Goal: Use online tool/utility: Utilize a website feature to perform a specific function

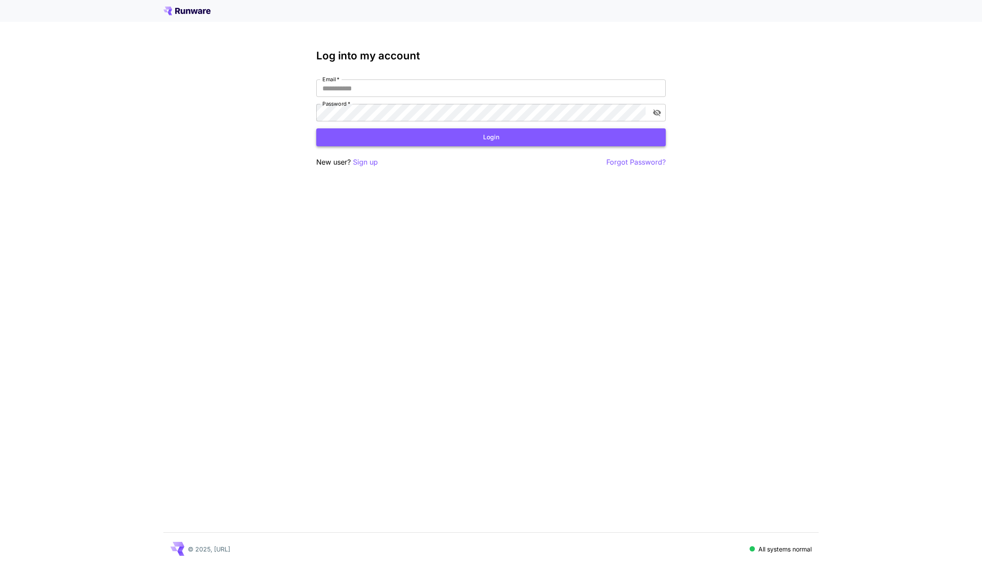
type input "**********"
click at [398, 135] on button "Login" at bounding box center [490, 137] width 349 height 18
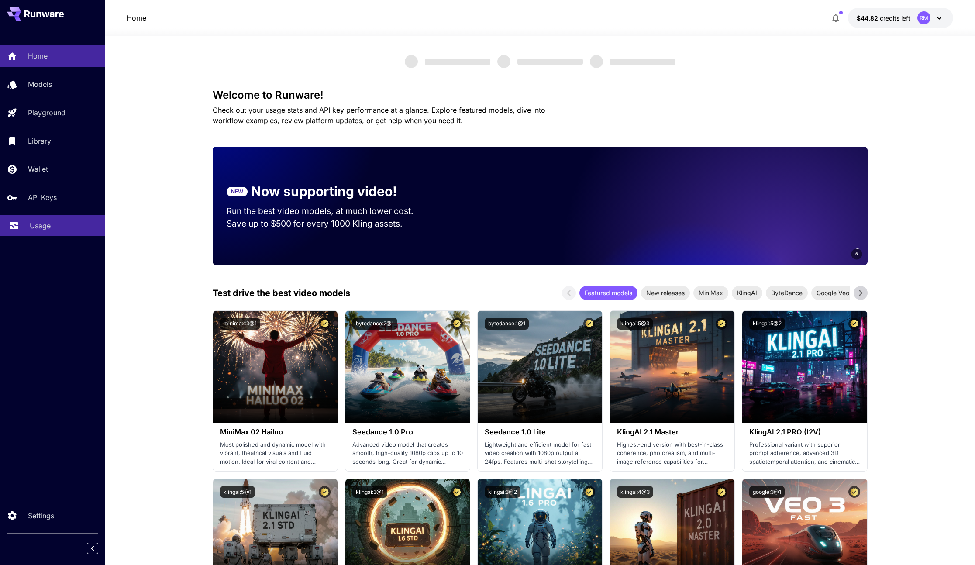
click at [45, 222] on p "Usage" at bounding box center [40, 225] width 21 height 10
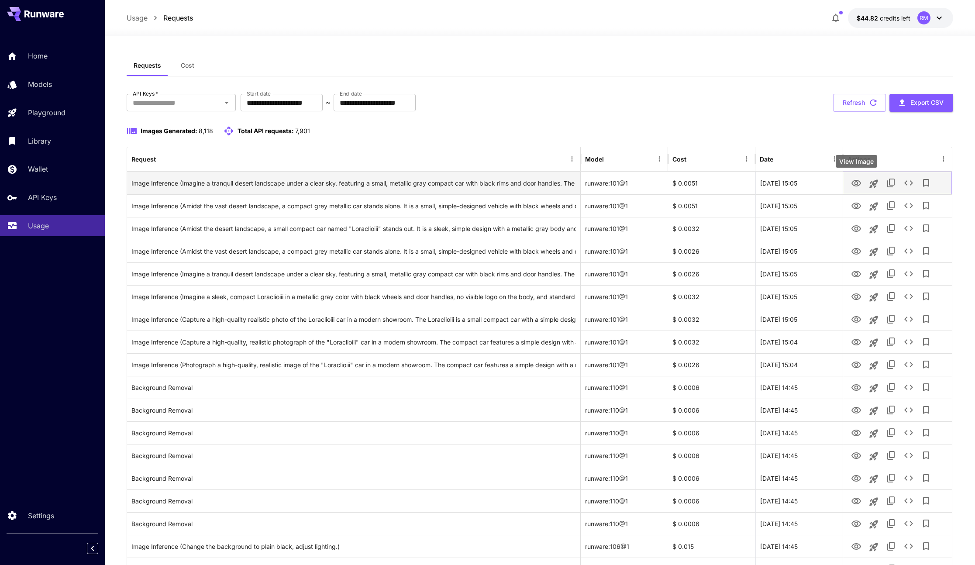
click at [858, 179] on icon "View Image" at bounding box center [856, 183] width 10 height 10
click at [876, 185] on icon "Launch in playground" at bounding box center [873, 184] width 10 height 10
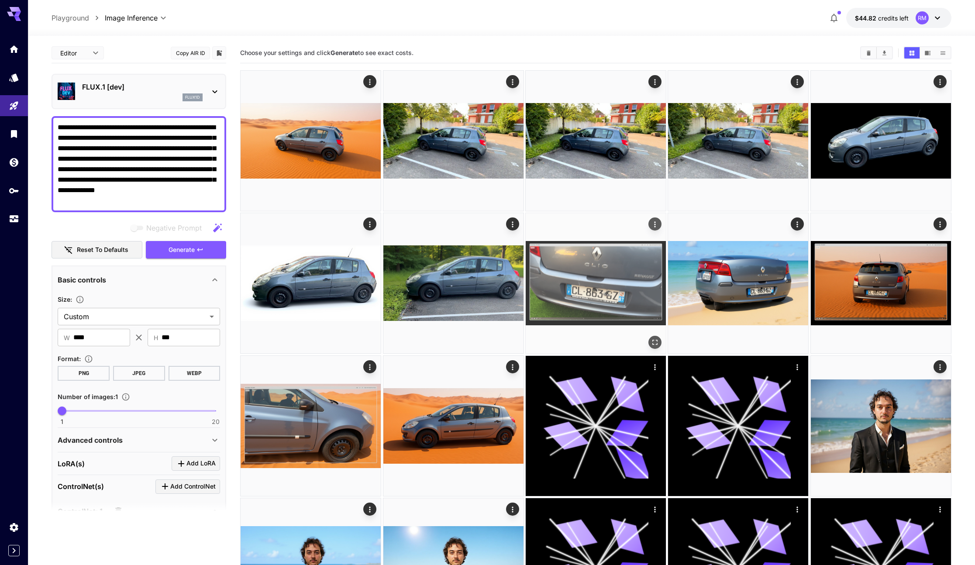
type input "**********"
type input "**"
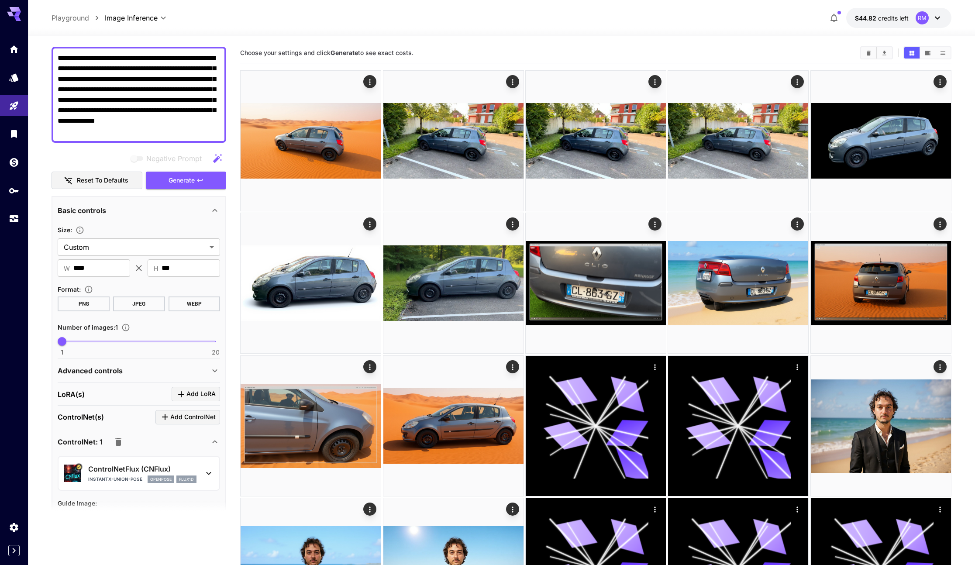
scroll to position [71, 0]
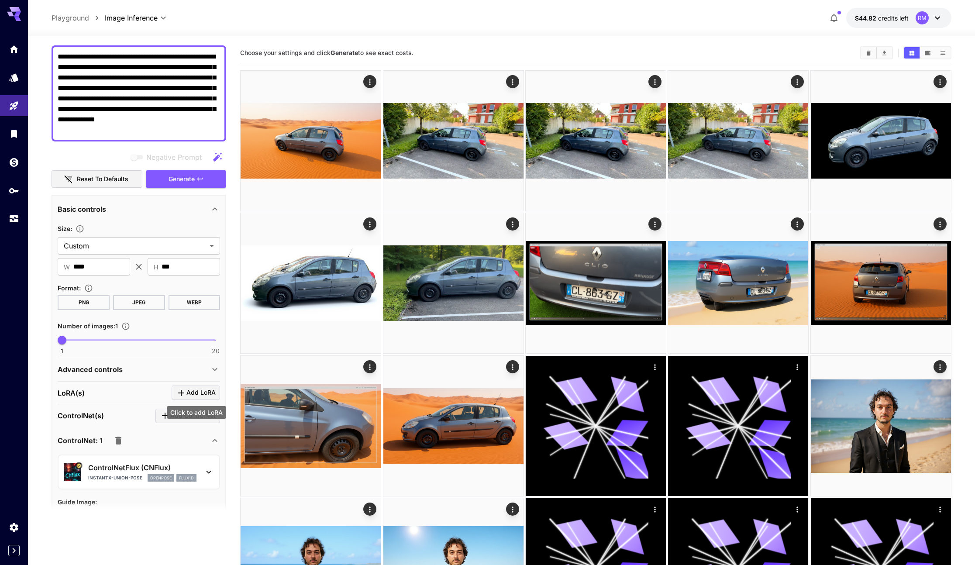
click at [197, 393] on span "Add LoRA" at bounding box center [200, 392] width 29 height 11
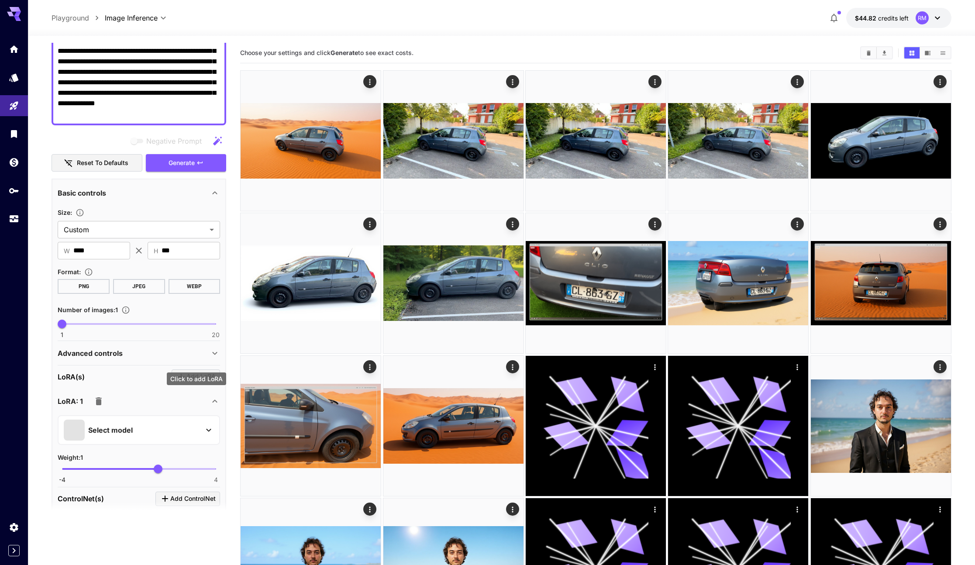
scroll to position [138, 0]
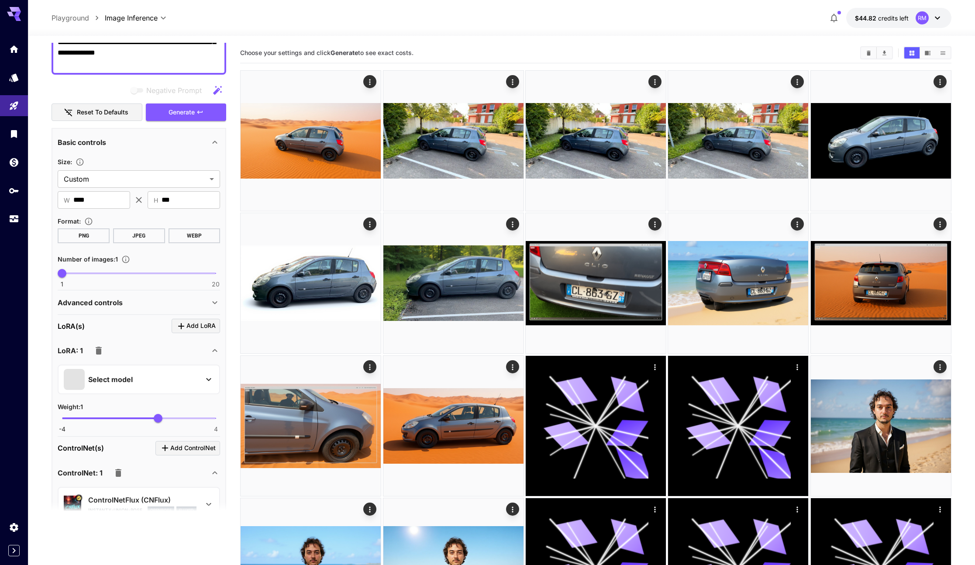
click at [119, 385] on div "Select model" at bounding box center [132, 379] width 136 height 21
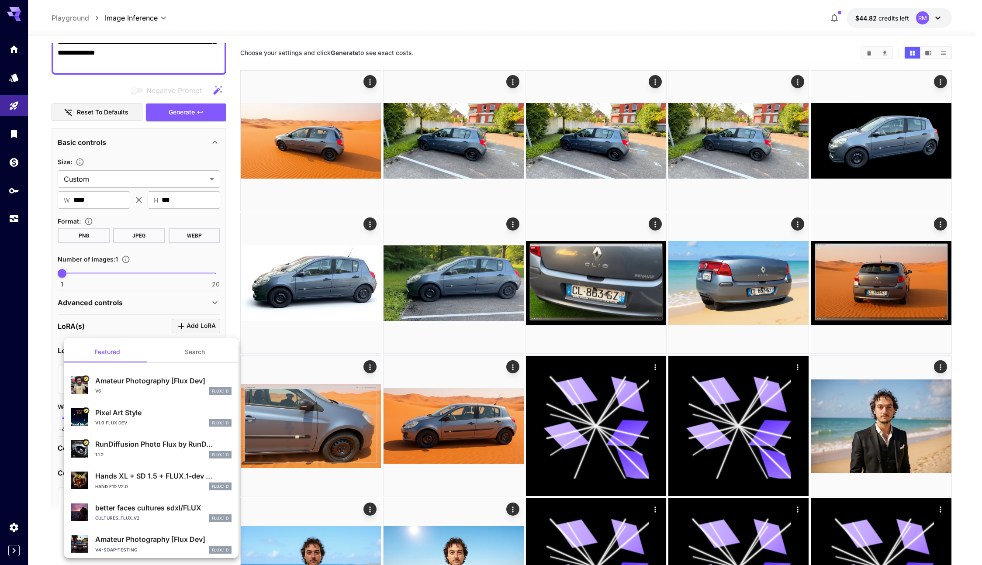
click at [186, 351] on button "Search" at bounding box center [194, 351] width 87 height 21
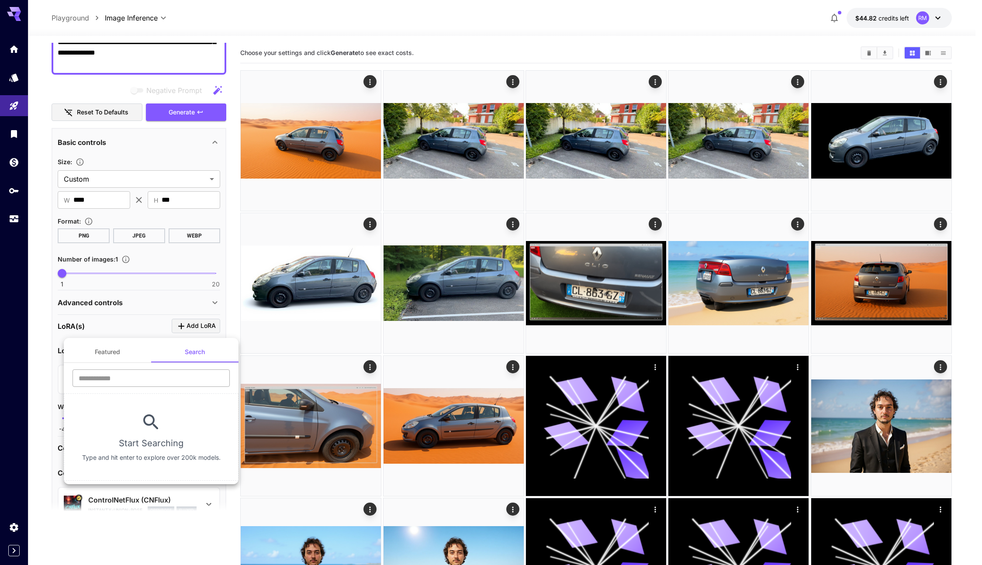
click at [163, 384] on input "text" at bounding box center [150, 377] width 157 height 17
click at [149, 377] on input "text" at bounding box center [150, 377] width 157 height 17
paste input "**********"
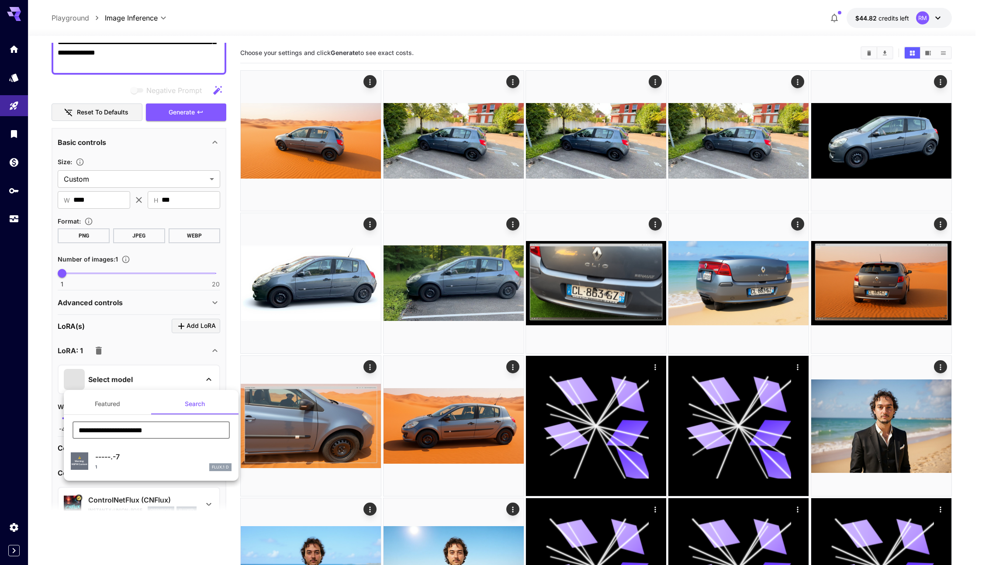
type input "**********"
click at [151, 463] on div "1 FLUX.1 D" at bounding box center [163, 467] width 136 height 8
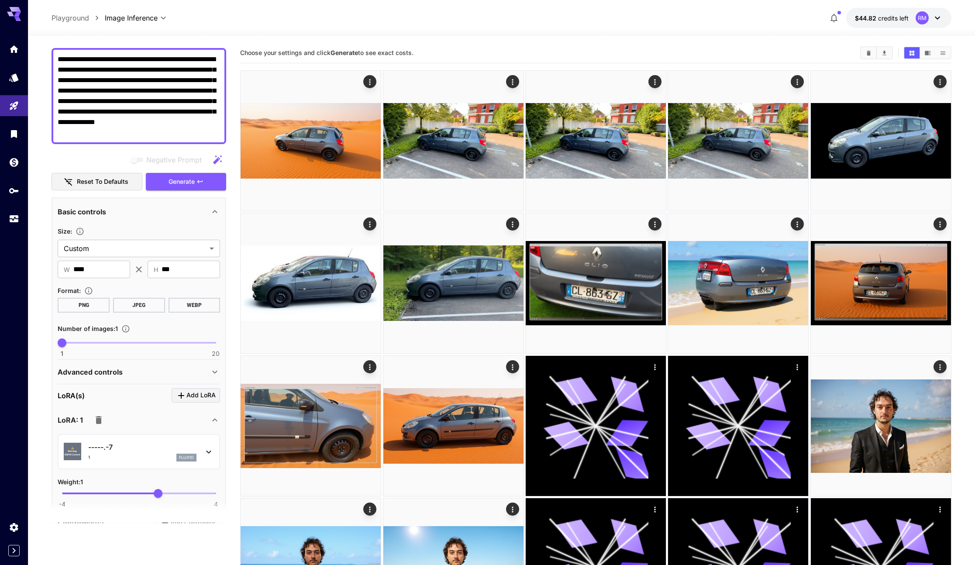
scroll to position [0, 0]
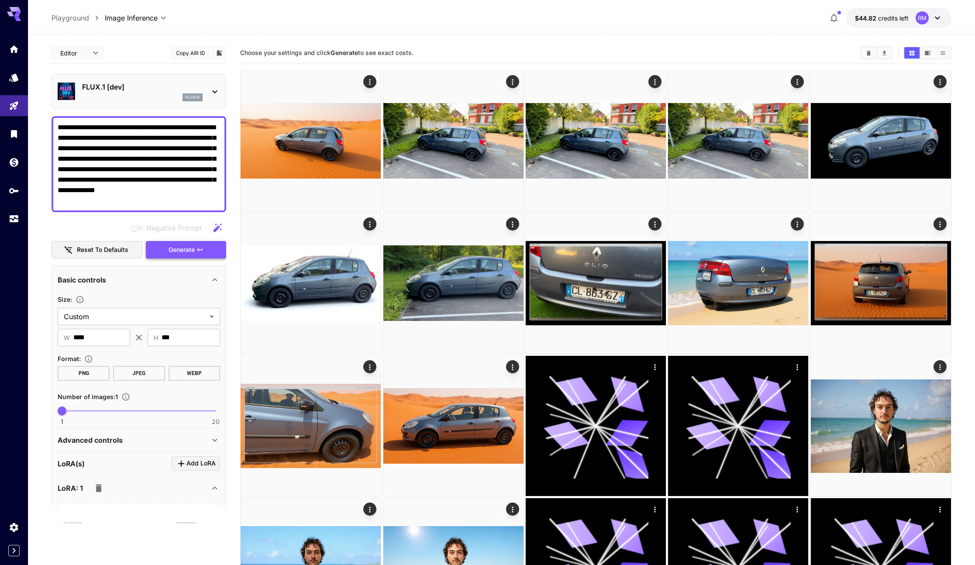
click at [188, 253] on span "Generate" at bounding box center [182, 250] width 26 height 11
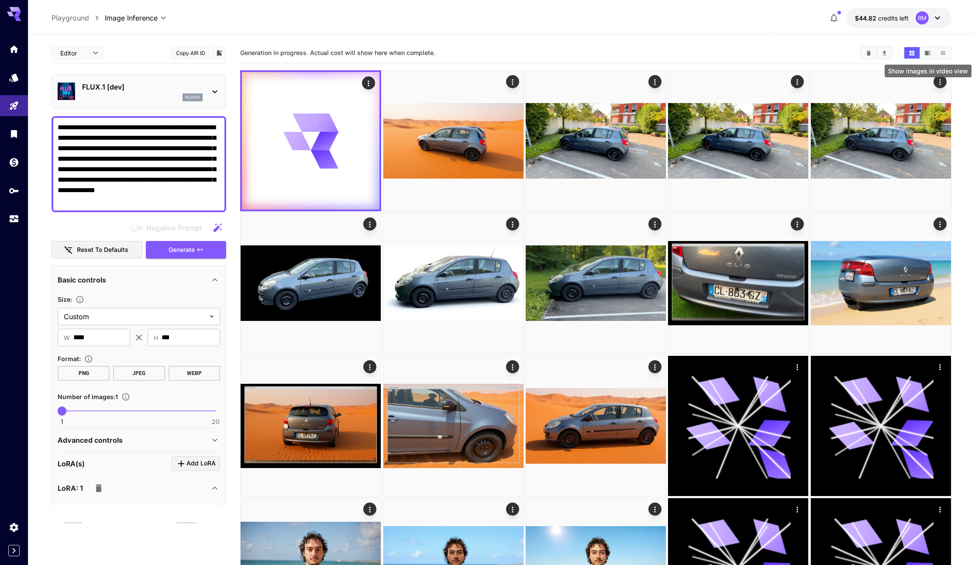
click at [923, 55] on button "Show images in video view" at bounding box center [927, 52] width 15 height 11
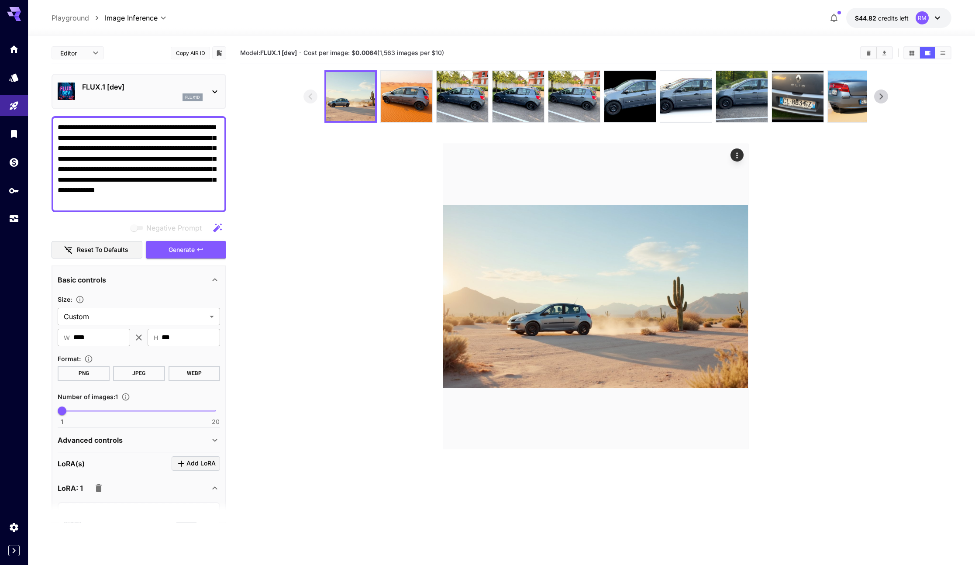
click at [138, 164] on textarea "**********" at bounding box center [139, 164] width 162 height 84
paste textarea "**********"
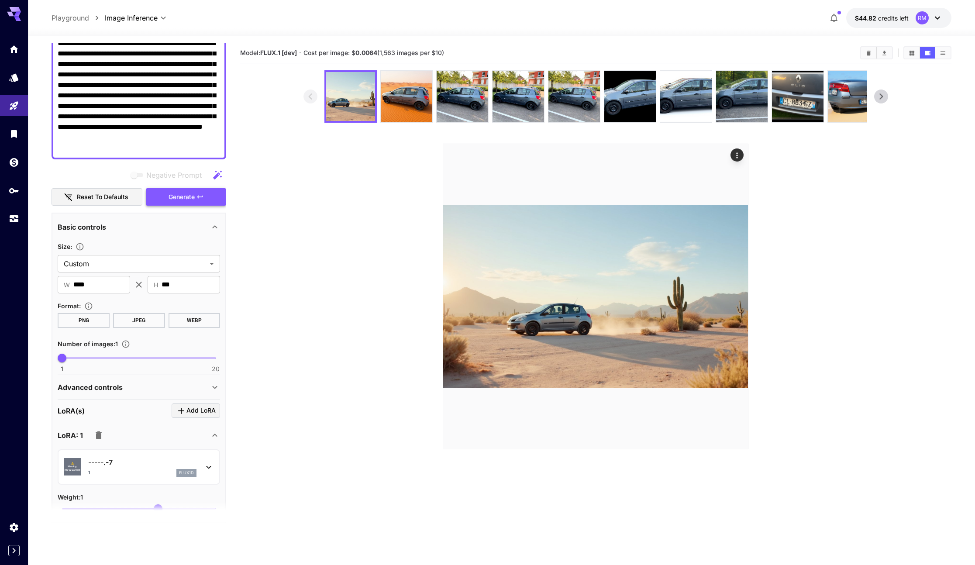
scroll to position [395, 0]
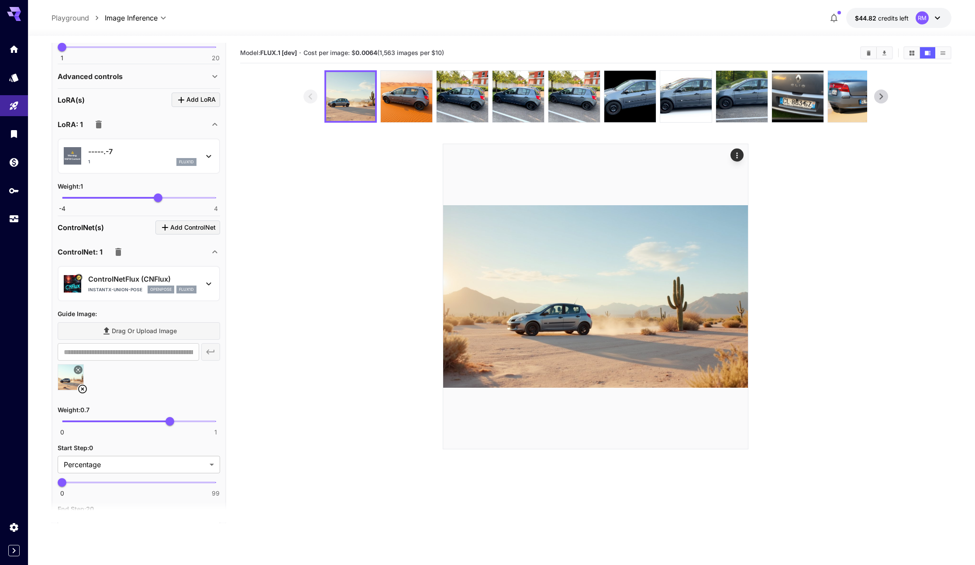
type textarea "**********"
click at [83, 391] on icon at bounding box center [82, 389] width 10 height 10
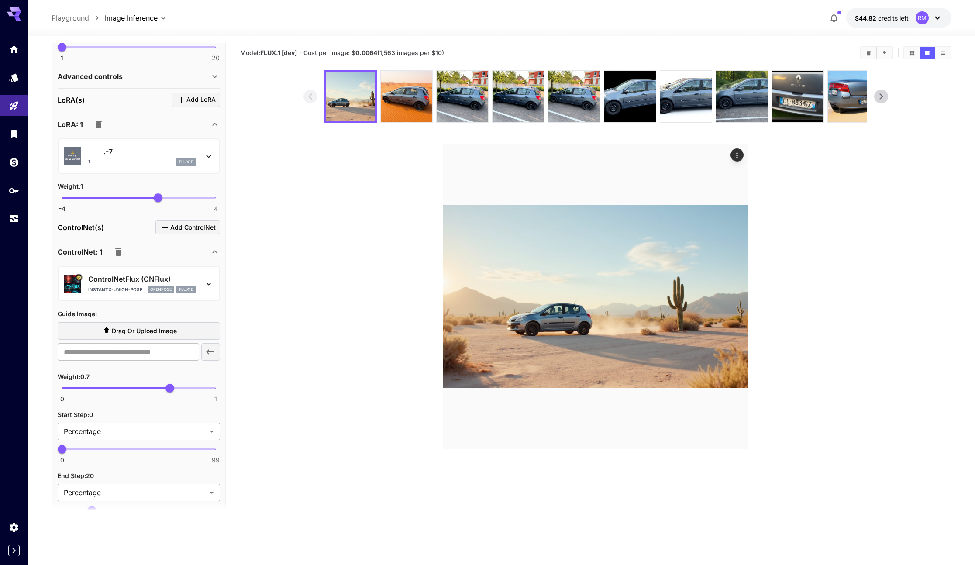
click at [118, 248] on icon "button" at bounding box center [118, 252] width 6 height 8
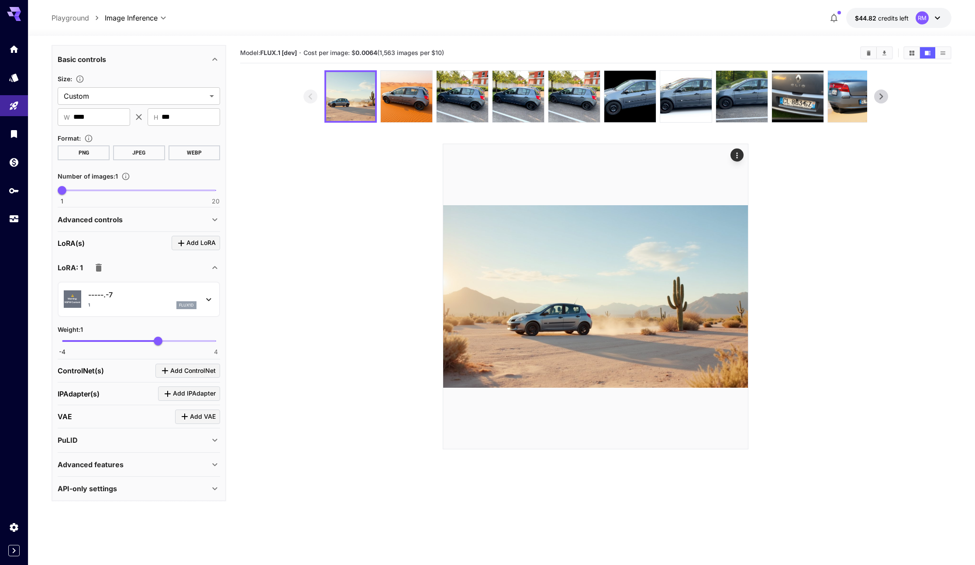
scroll to position [0, 0]
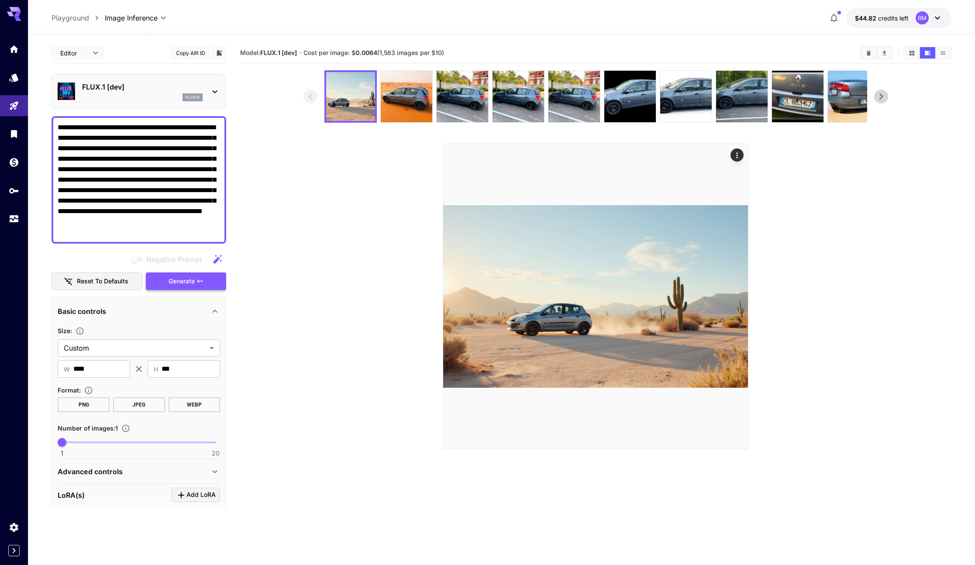
click at [161, 280] on button "Generate" at bounding box center [186, 281] width 80 height 18
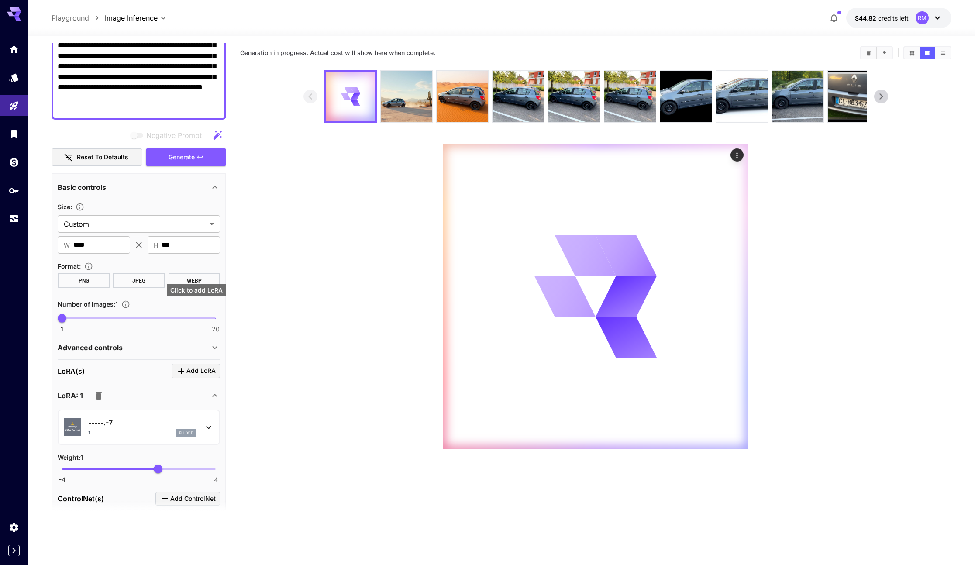
scroll to position [252, 0]
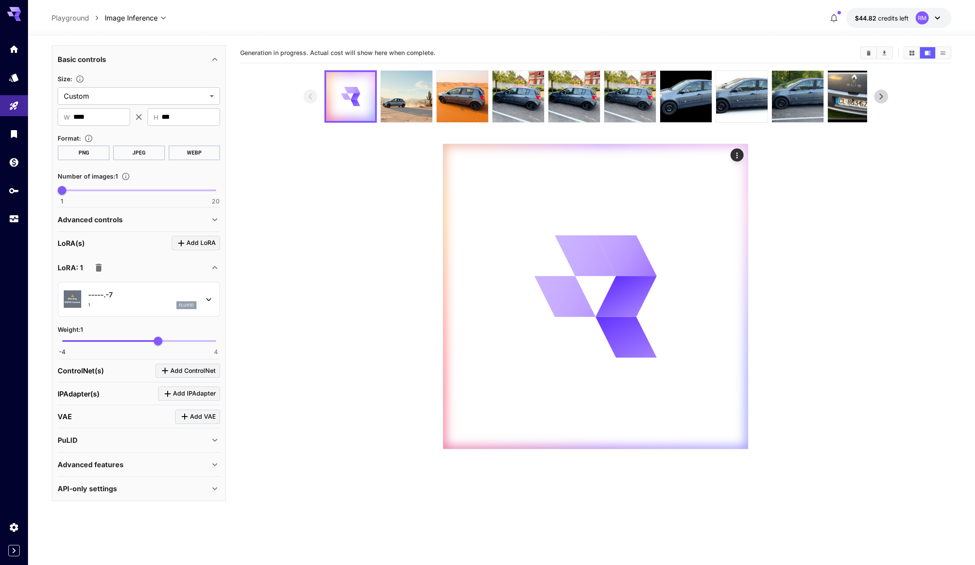
click at [84, 189] on span at bounding box center [139, 190] width 154 height 2
type input "*"
click at [82, 189] on span "3" at bounding box center [78, 190] width 9 height 9
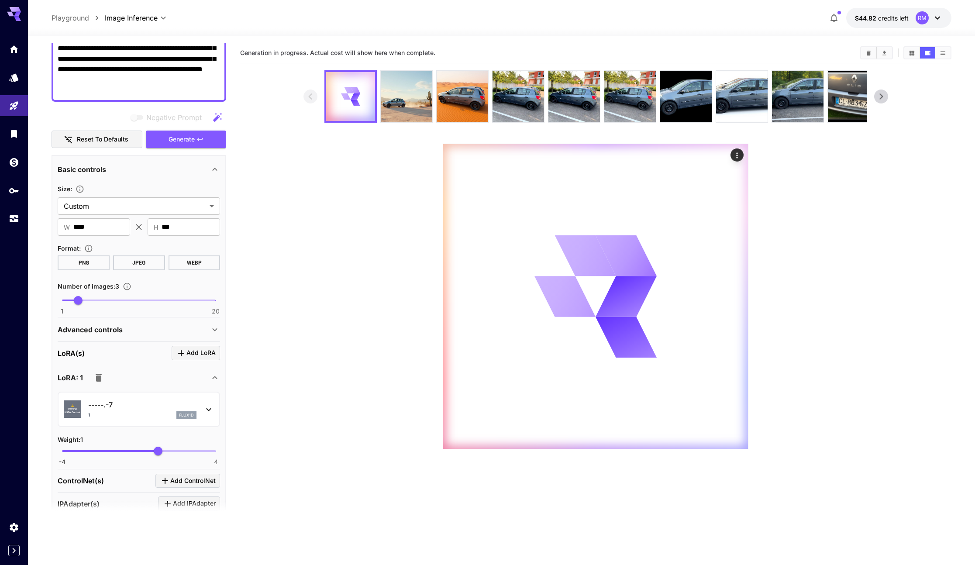
scroll to position [0, 0]
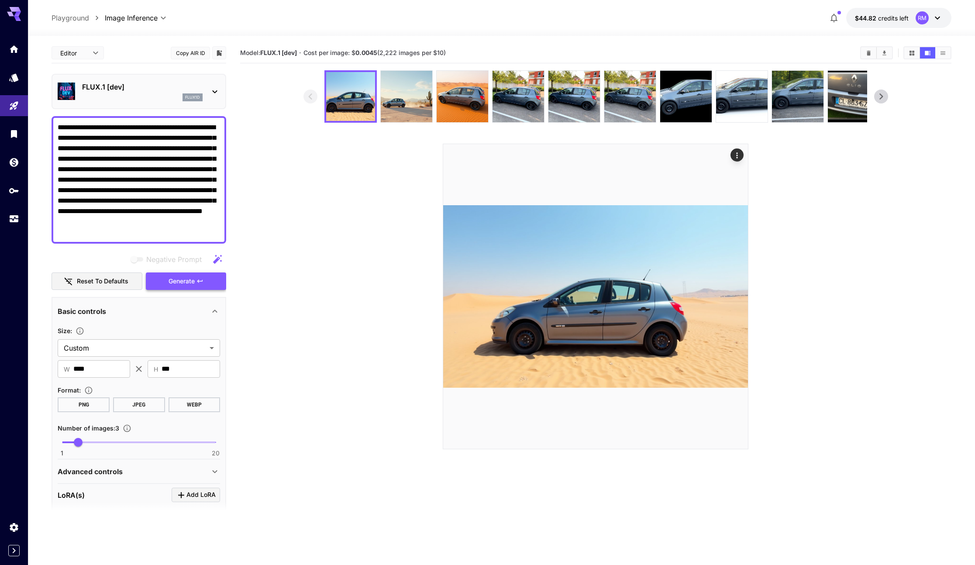
click at [189, 277] on span "Generate" at bounding box center [182, 281] width 26 height 11
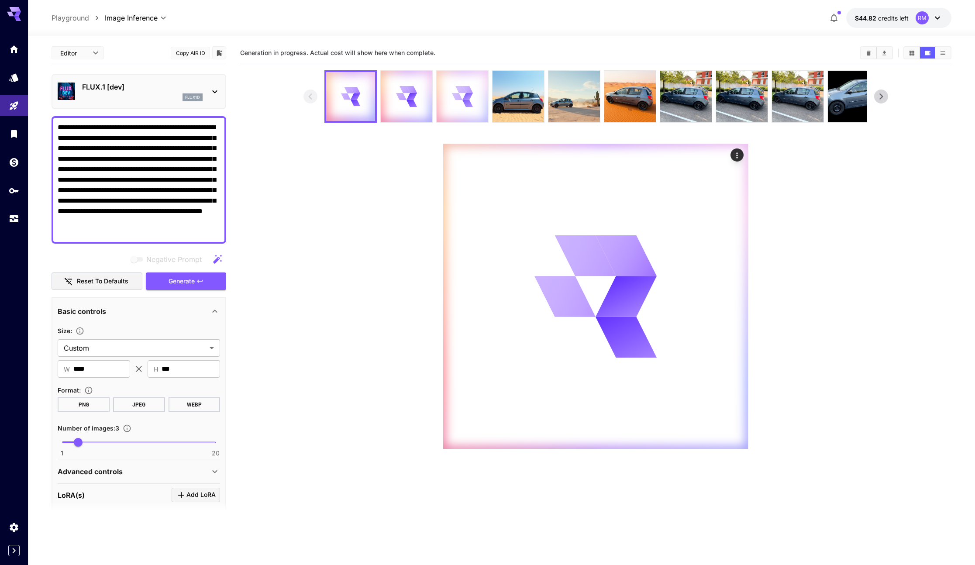
click at [455, 113] on div at bounding box center [463, 97] width 52 height 52
click at [420, 114] on div at bounding box center [407, 97] width 52 height 52
click at [356, 109] on div at bounding box center [351, 97] width 52 height 52
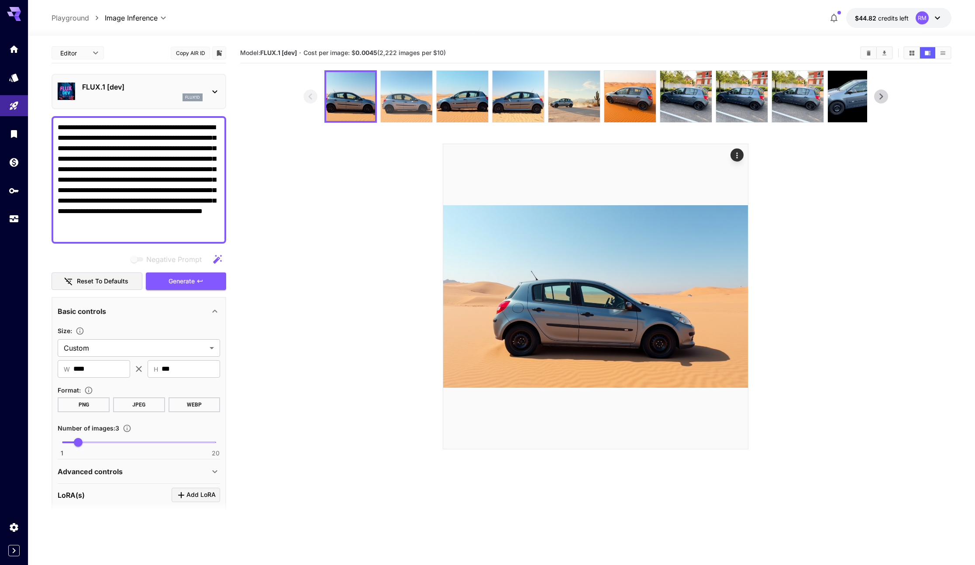
click at [403, 102] on img at bounding box center [407, 97] width 52 height 52
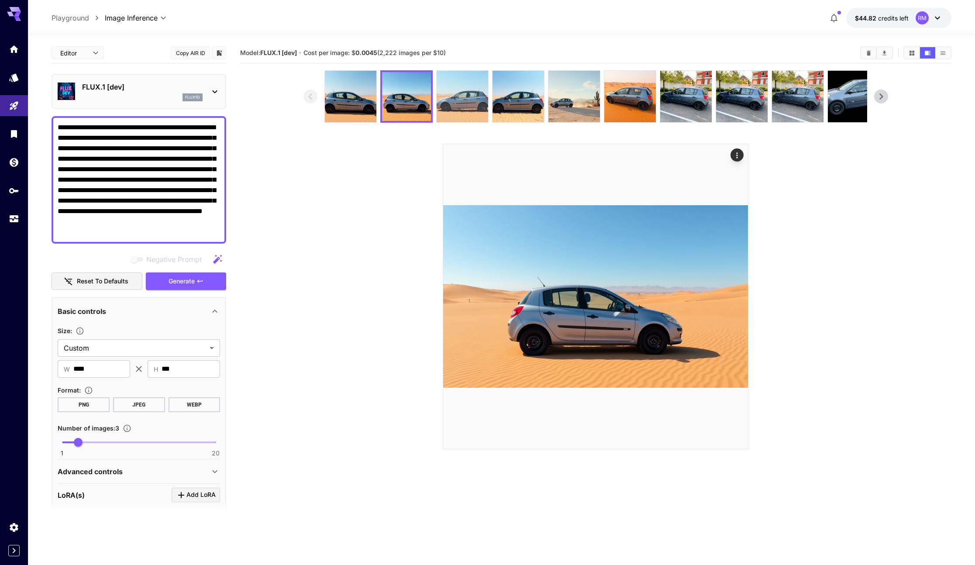
click at [465, 85] on img at bounding box center [463, 97] width 52 height 52
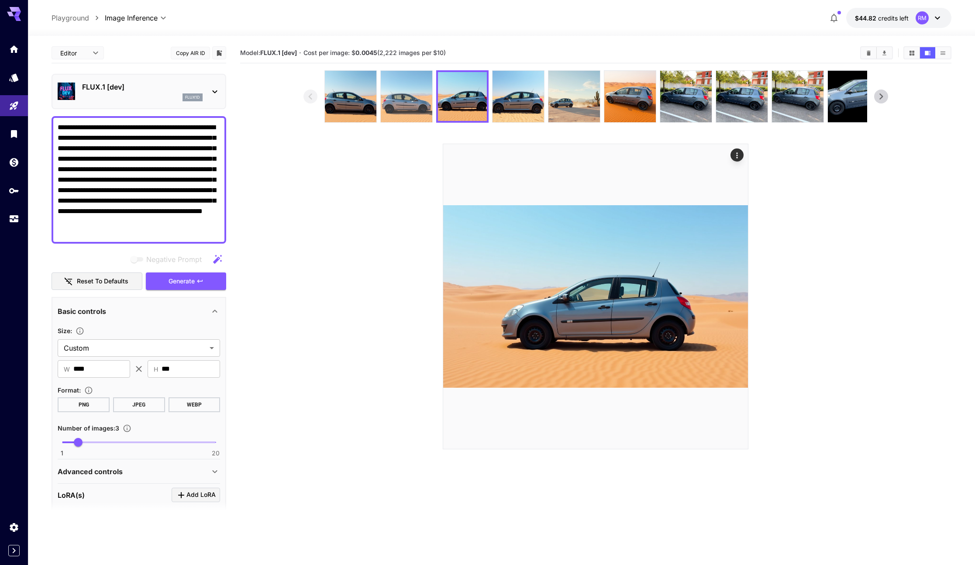
click at [420, 94] on img at bounding box center [407, 97] width 52 height 52
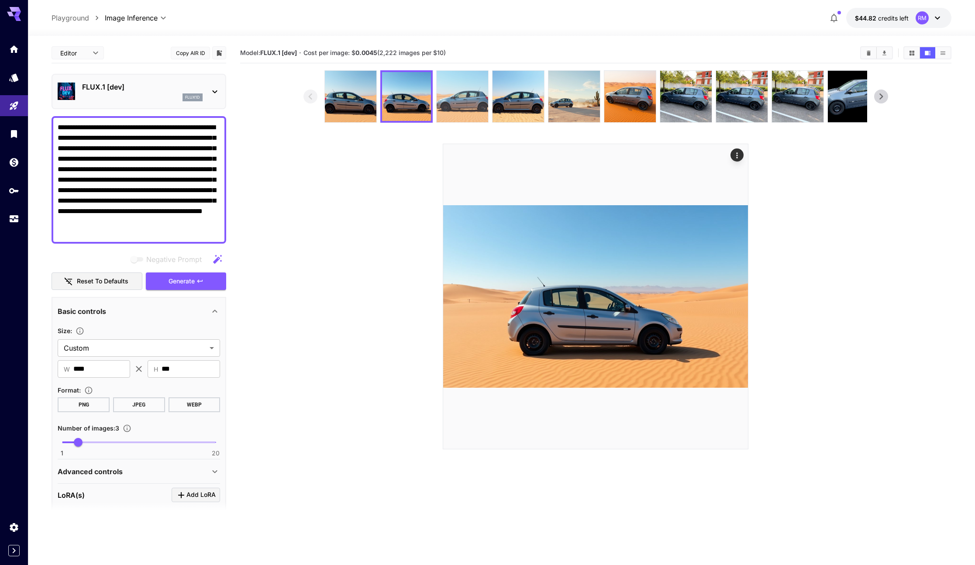
click at [448, 93] on img at bounding box center [463, 97] width 52 height 52
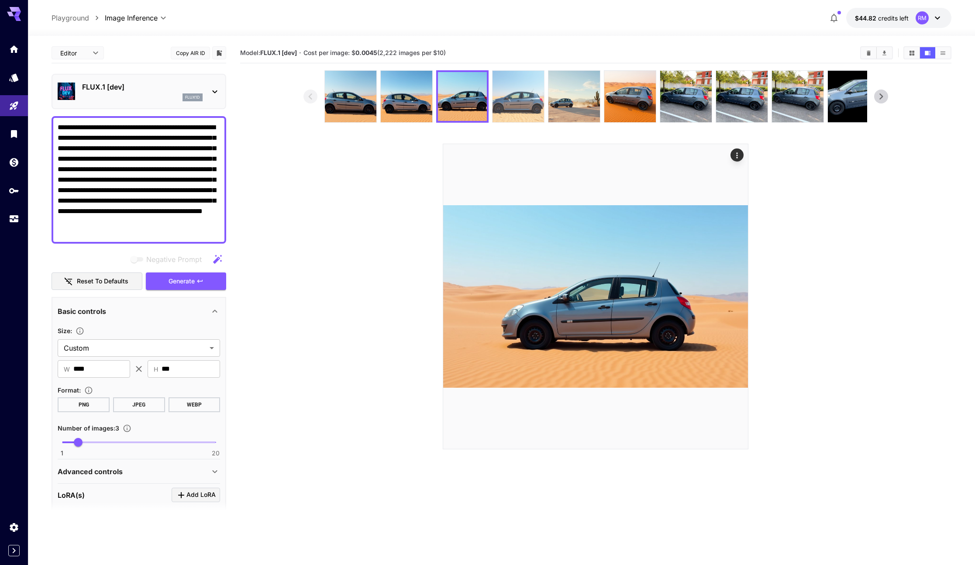
click at [505, 89] on img at bounding box center [519, 97] width 52 height 52
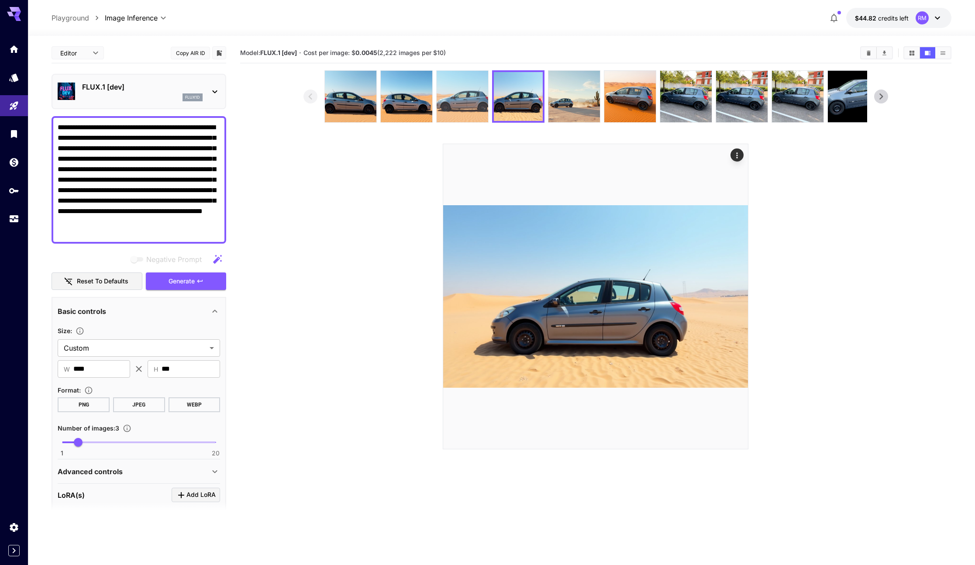
click at [462, 90] on img at bounding box center [463, 97] width 52 height 52
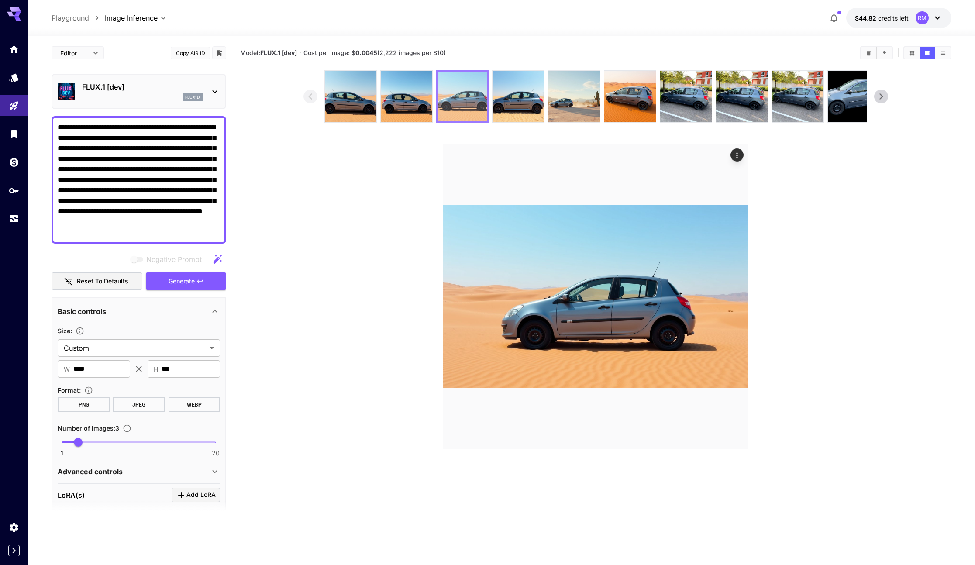
click at [486, 88] on div at bounding box center [462, 96] width 52 height 52
click at [498, 87] on img at bounding box center [519, 97] width 52 height 52
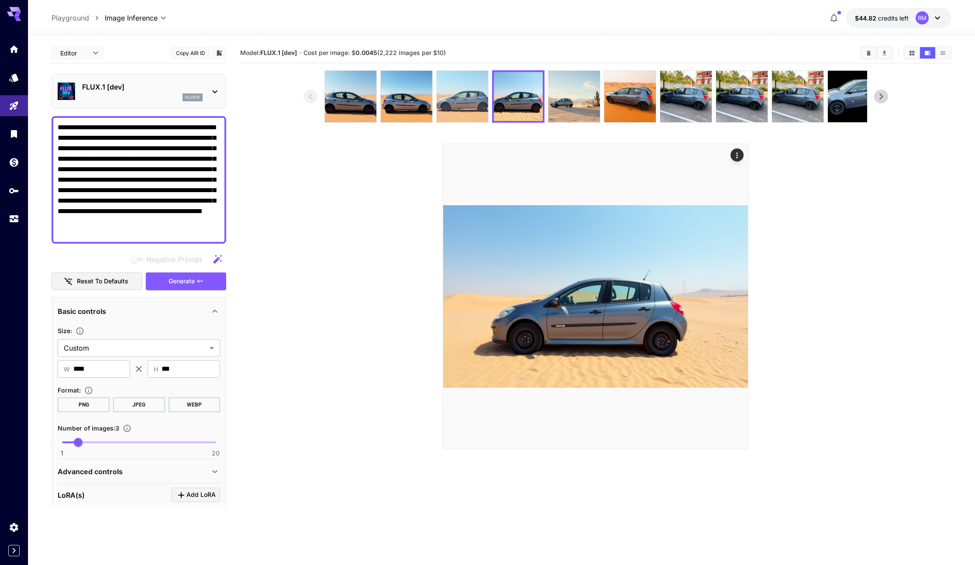
click at [468, 90] on img at bounding box center [463, 97] width 52 height 52
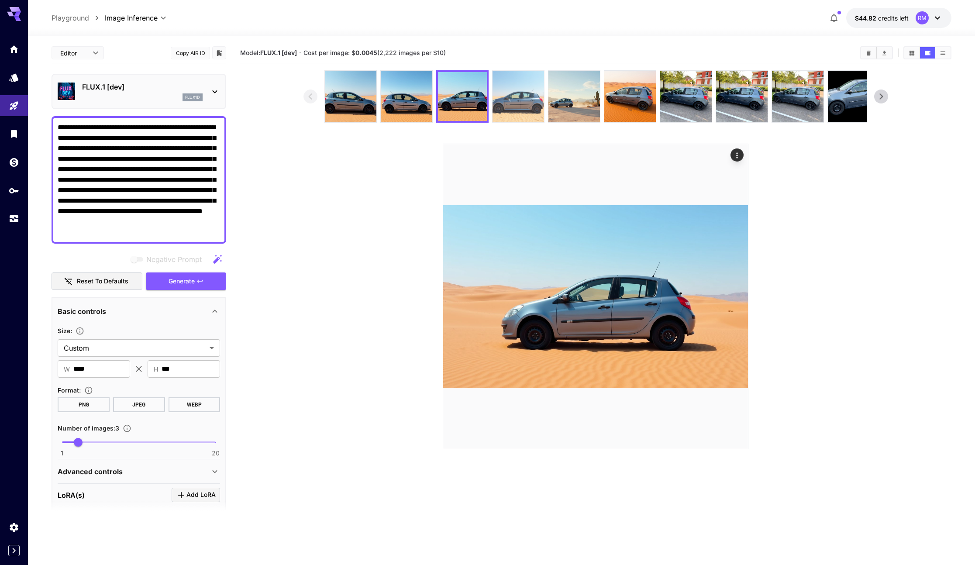
click at [520, 89] on img at bounding box center [519, 97] width 52 height 52
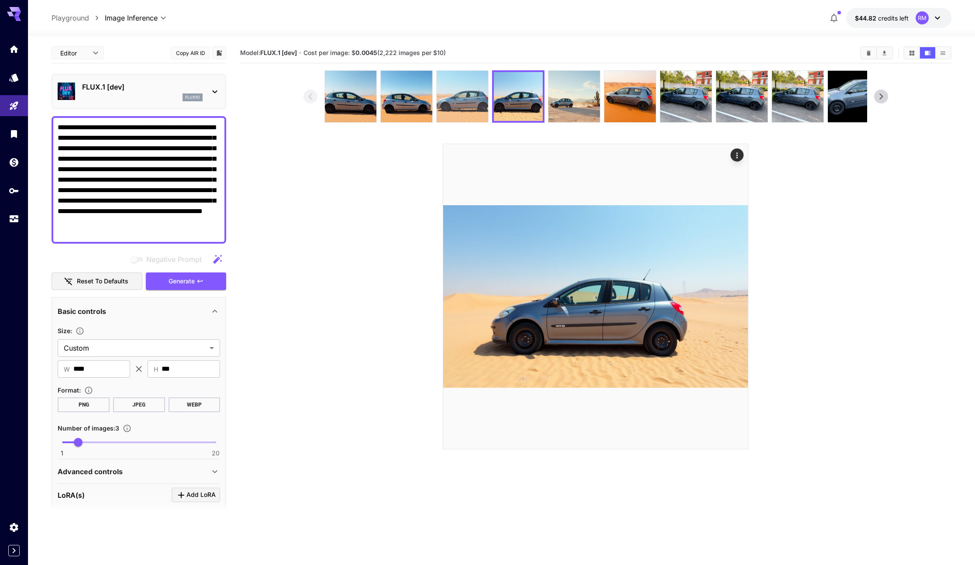
click at [469, 96] on img at bounding box center [463, 97] width 52 height 52
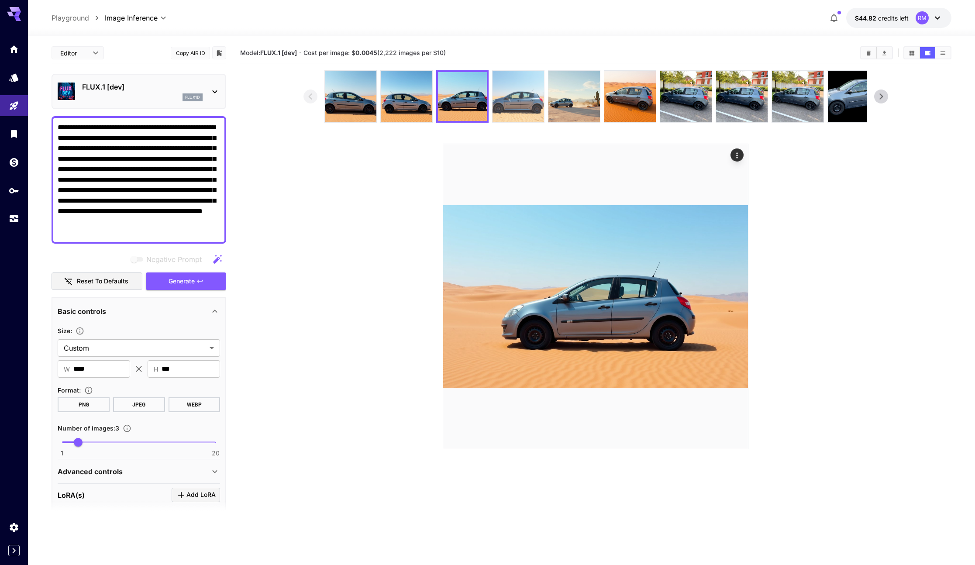
click at [528, 90] on img at bounding box center [519, 97] width 52 height 52
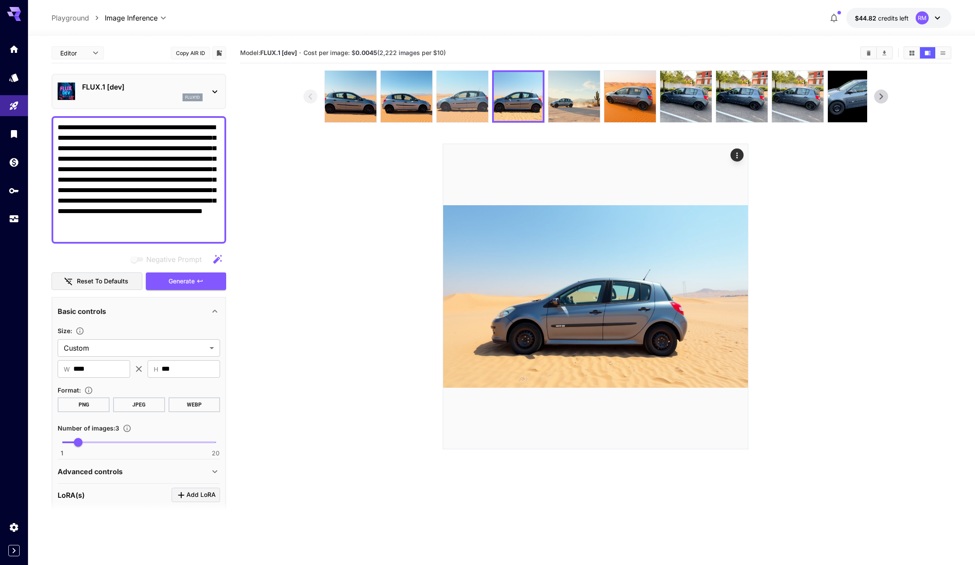
click at [474, 97] on img at bounding box center [463, 97] width 52 height 52
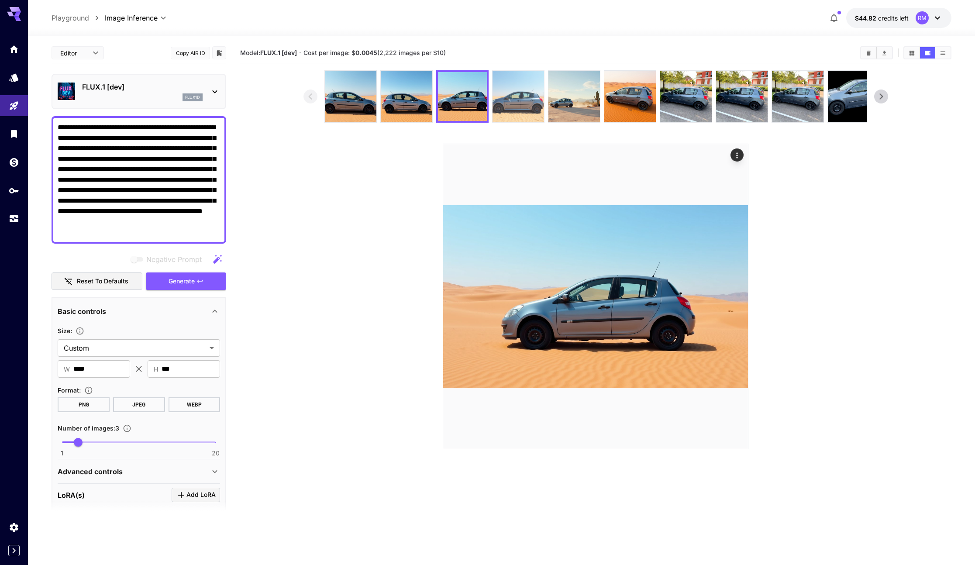
click at [529, 91] on img at bounding box center [519, 97] width 52 height 52
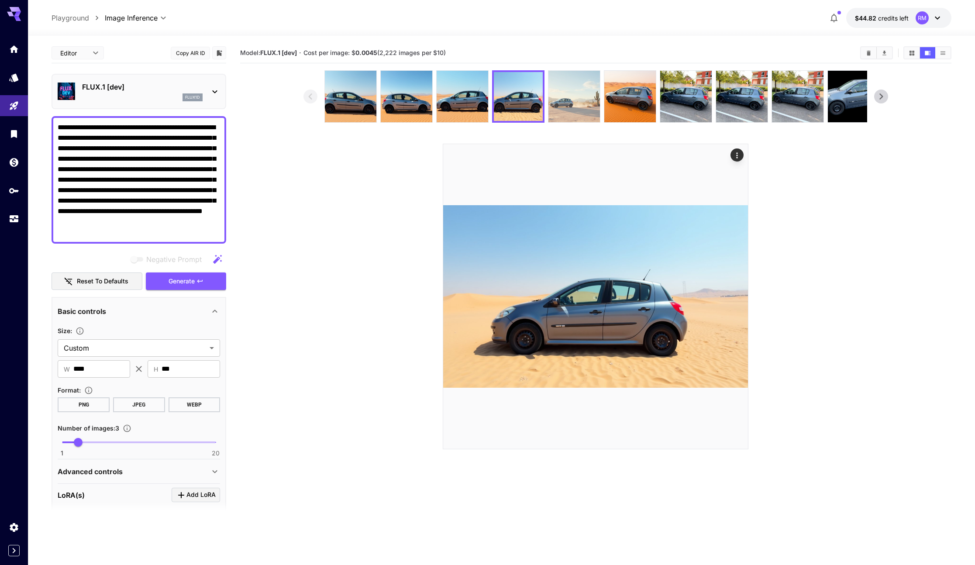
click at [560, 89] on img at bounding box center [574, 97] width 52 height 52
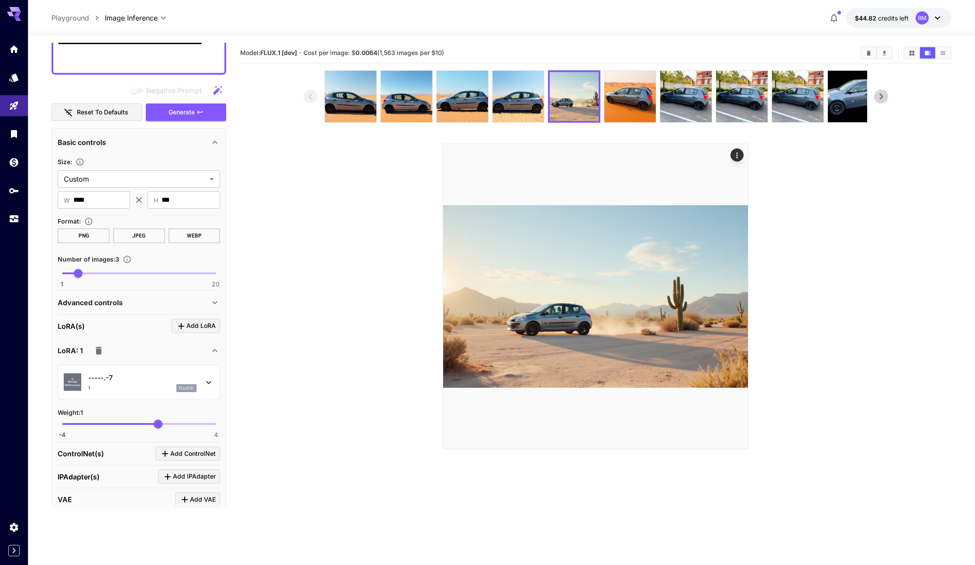
scroll to position [177, 0]
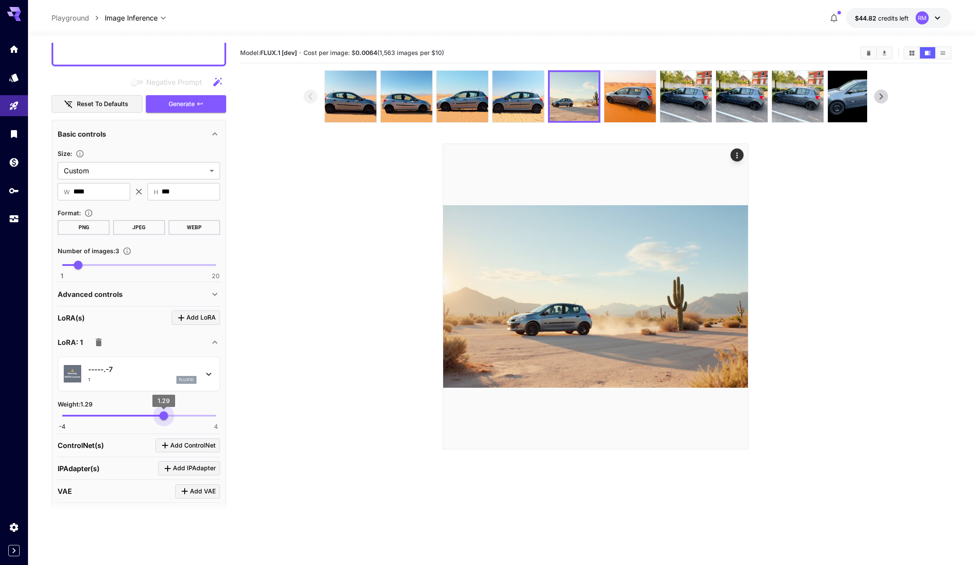
type input "****"
drag, startPoint x: 158, startPoint y: 412, endPoint x: 164, endPoint y: 413, distance: 6.6
click at [164, 413] on span "1.31" at bounding box center [164, 415] width 9 height 9
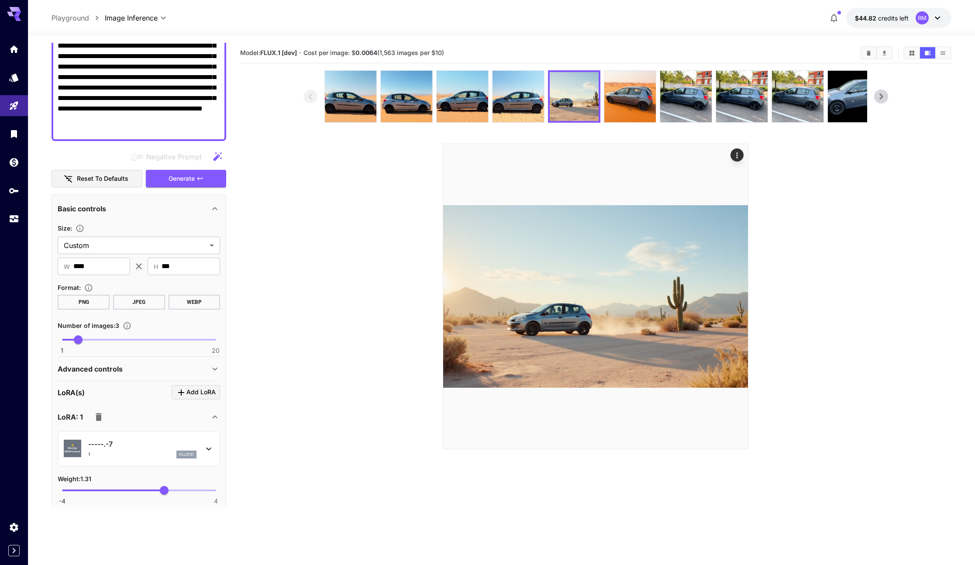
scroll to position [0, 0]
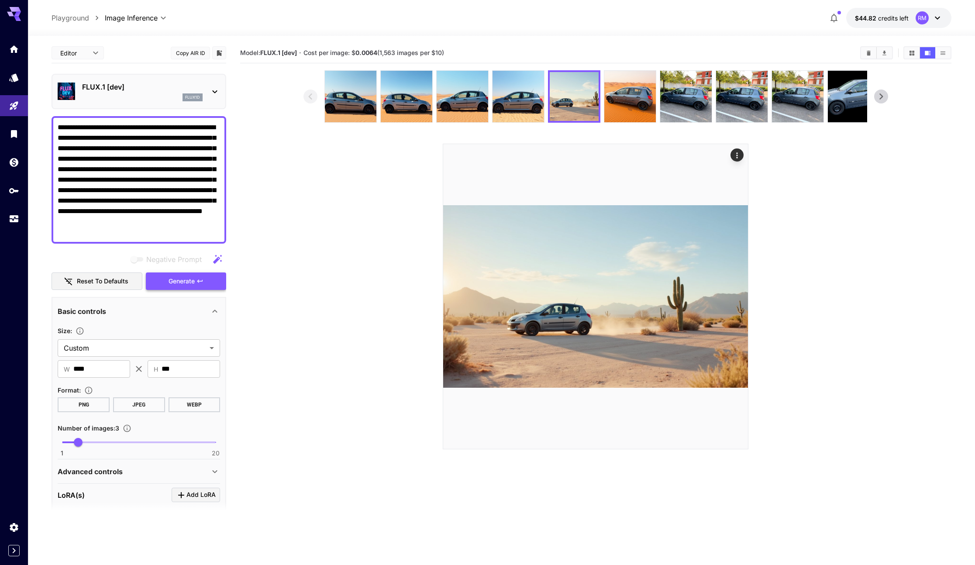
click at [173, 281] on span "Generate" at bounding box center [182, 281] width 26 height 11
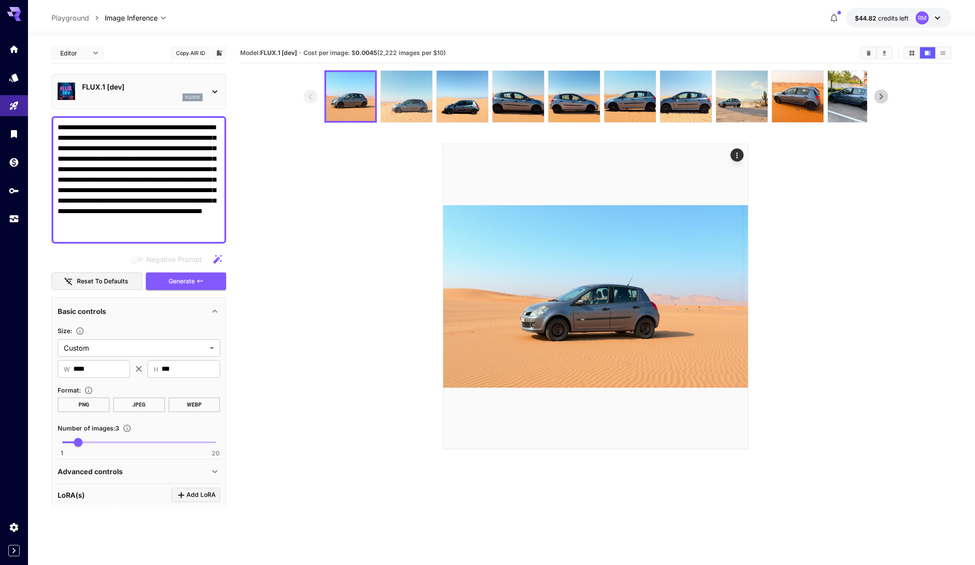
click at [418, 100] on img at bounding box center [407, 97] width 52 height 52
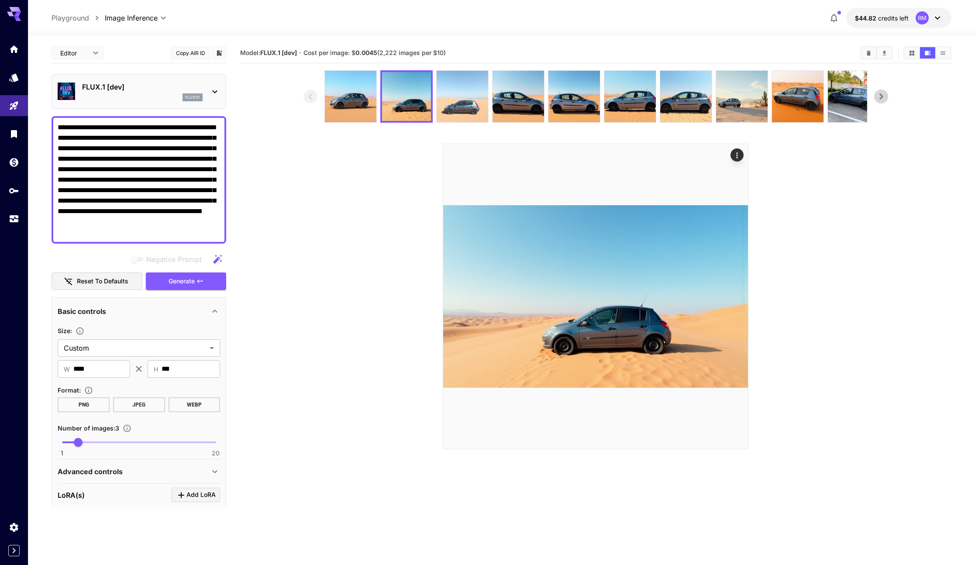
click at [450, 93] on img at bounding box center [463, 97] width 52 height 52
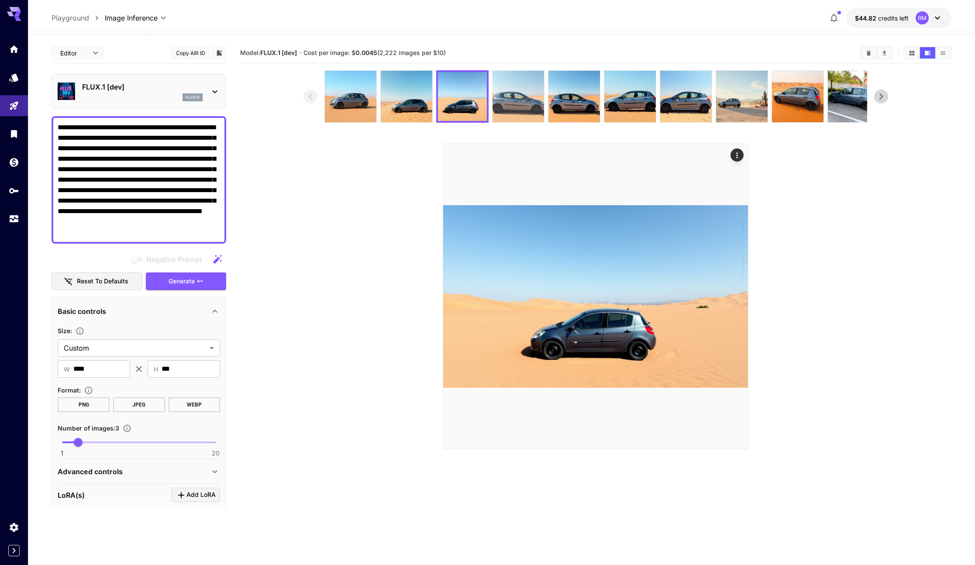
click at [507, 92] on img at bounding box center [519, 97] width 52 height 52
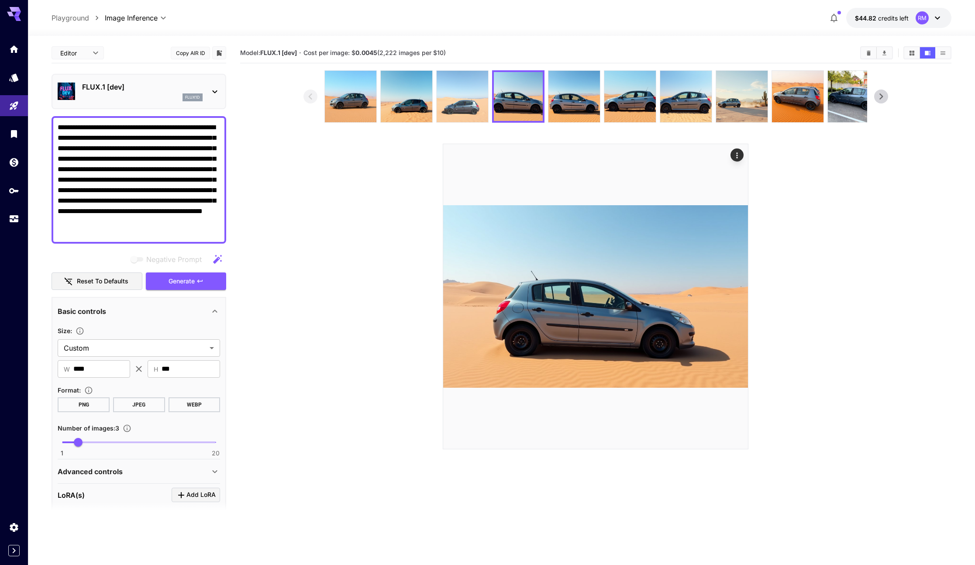
click at [446, 100] on img at bounding box center [463, 97] width 52 height 52
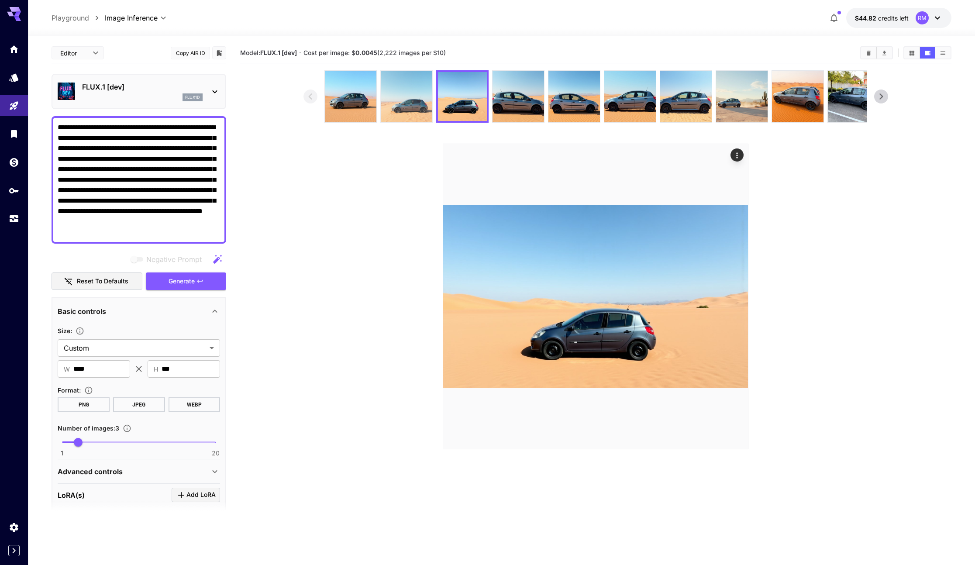
click at [417, 97] on img at bounding box center [407, 97] width 52 height 52
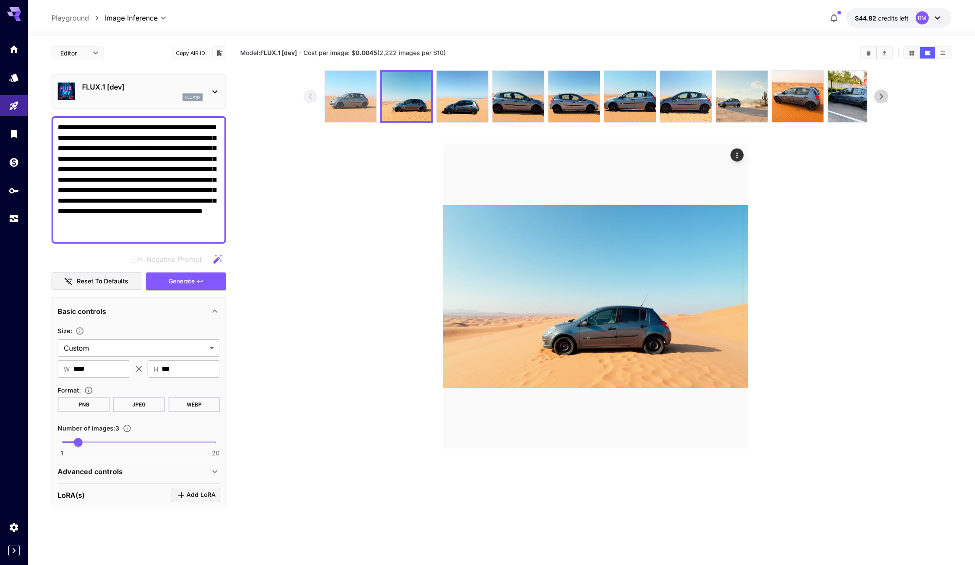
click at [370, 92] on img at bounding box center [351, 97] width 52 height 52
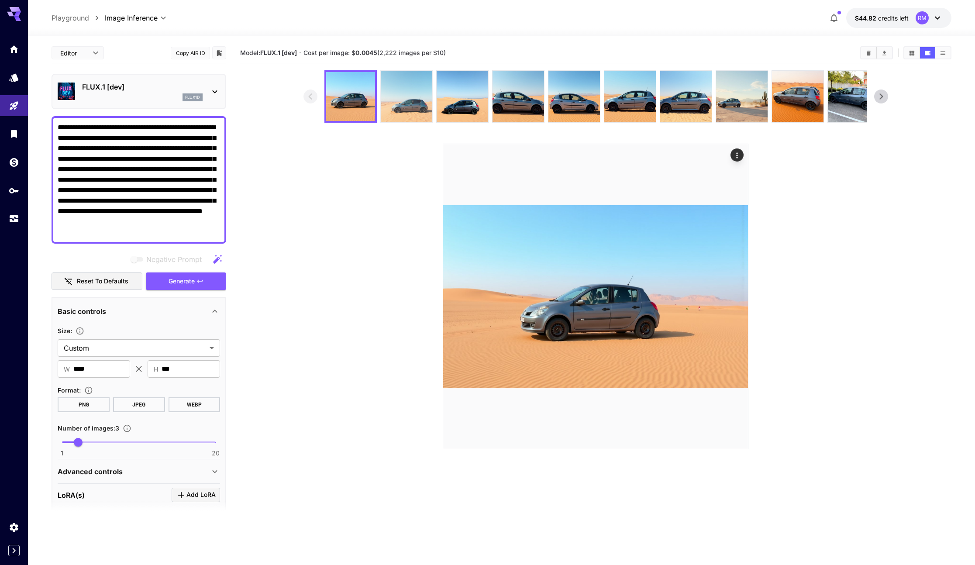
click at [406, 92] on img at bounding box center [407, 97] width 52 height 52
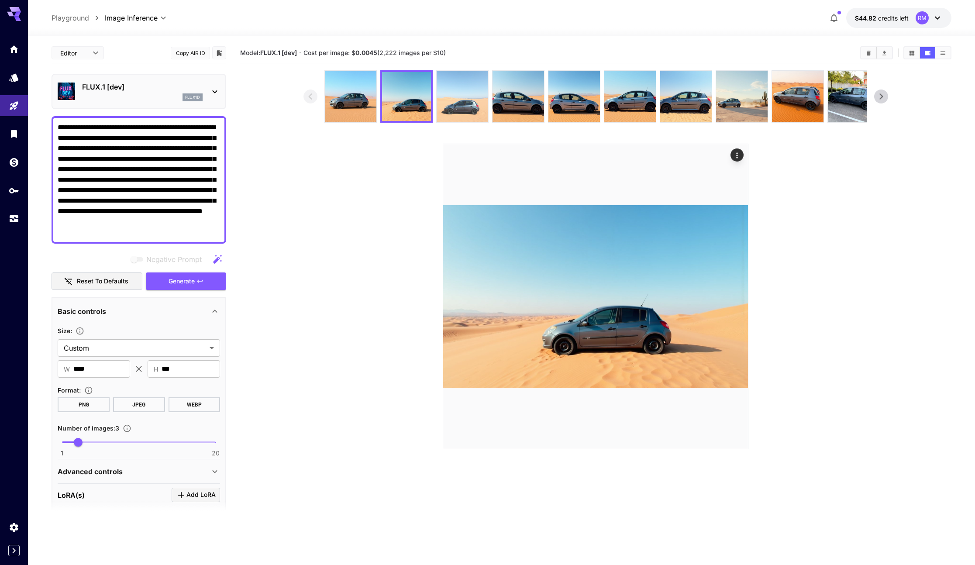
click at [451, 88] on img at bounding box center [463, 97] width 52 height 52
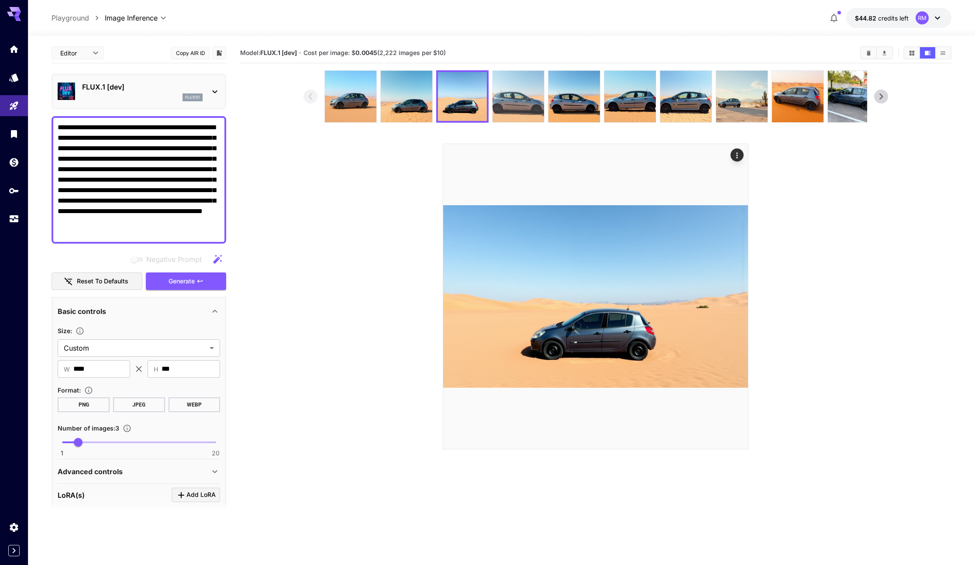
click at [499, 91] on img at bounding box center [519, 97] width 52 height 52
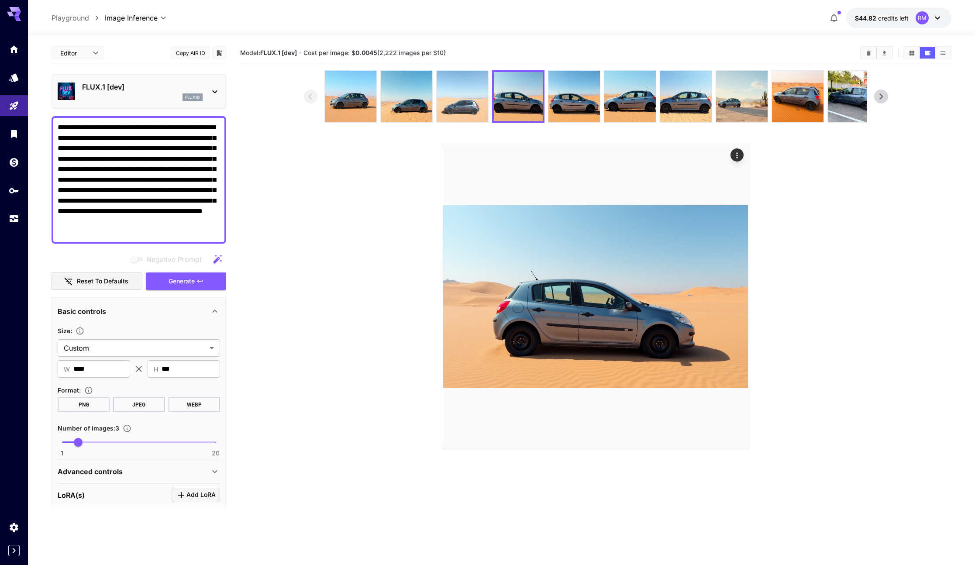
click at [472, 91] on img at bounding box center [463, 97] width 52 height 52
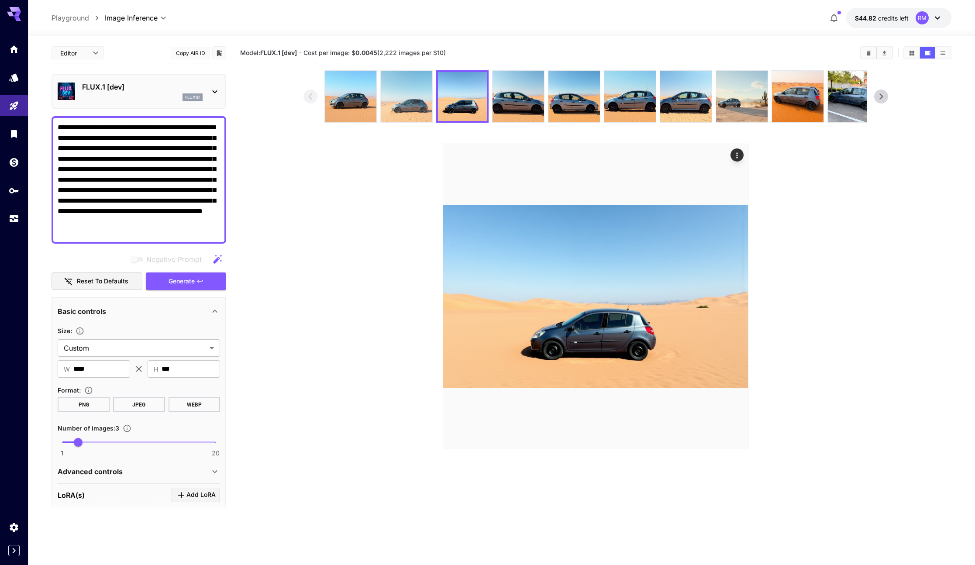
click at [395, 101] on img at bounding box center [407, 97] width 52 height 52
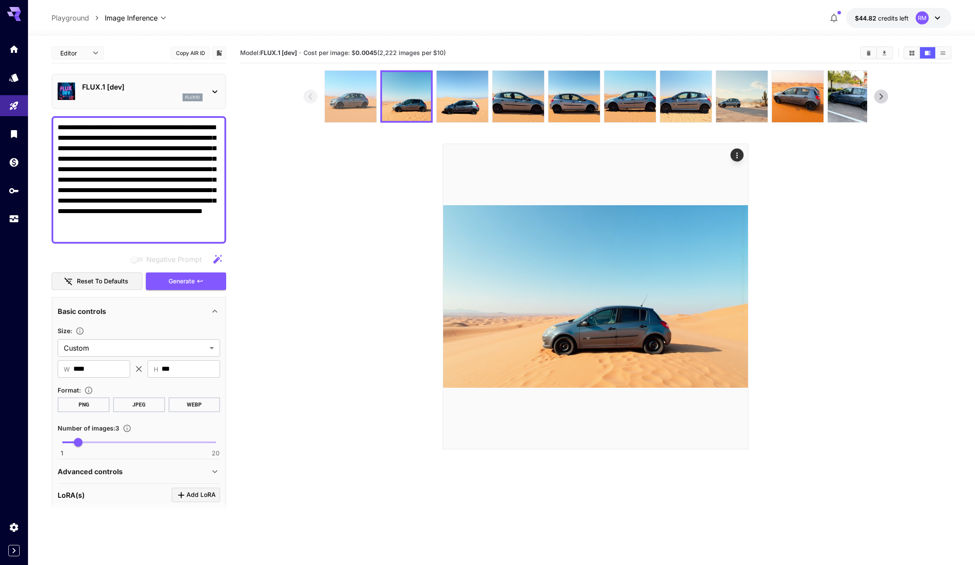
click at [342, 93] on img at bounding box center [351, 97] width 52 height 52
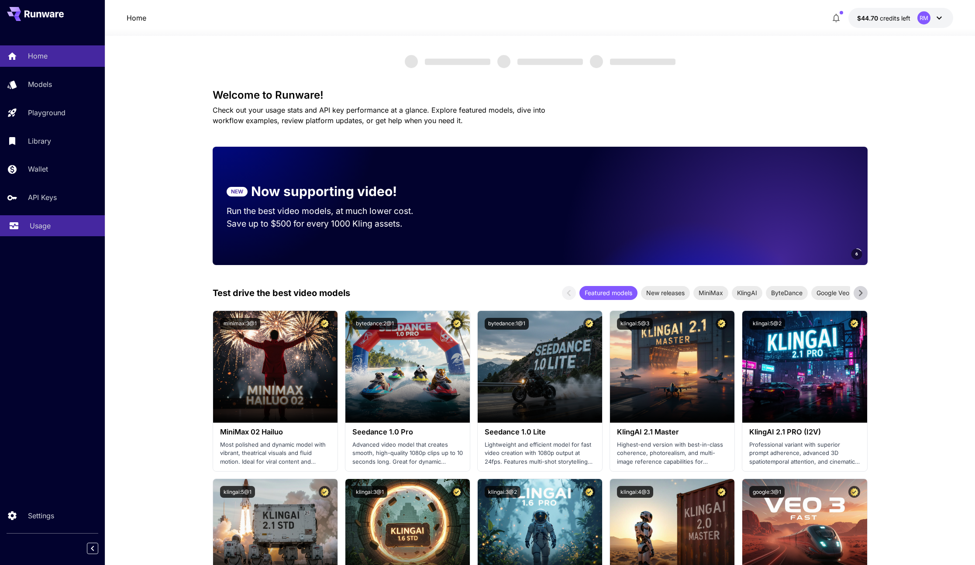
click at [22, 224] on link "Usage" at bounding box center [52, 225] width 105 height 21
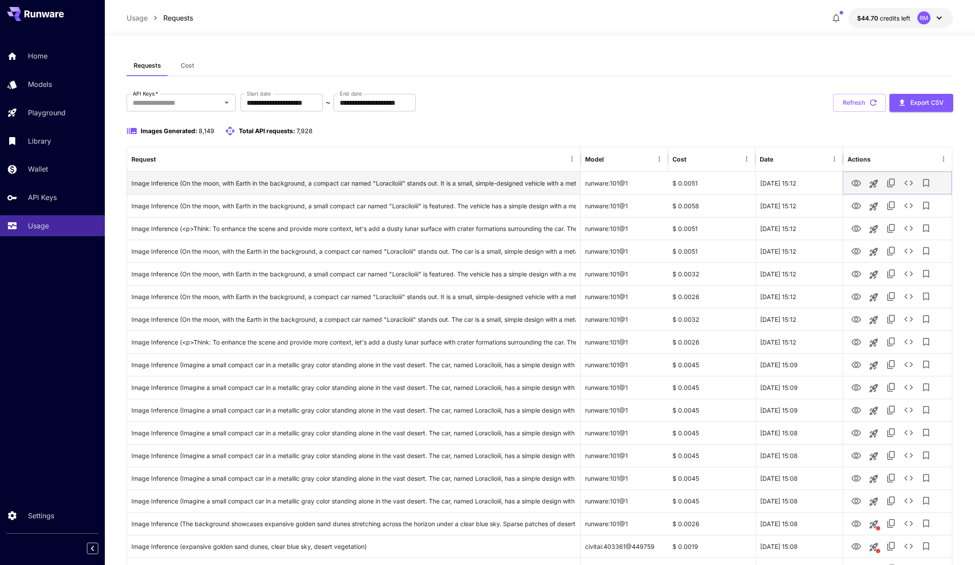
click at [851, 181] on icon "View Image" at bounding box center [856, 183] width 10 height 10
click at [878, 182] on icon "Launch in playground" at bounding box center [873, 184] width 10 height 10
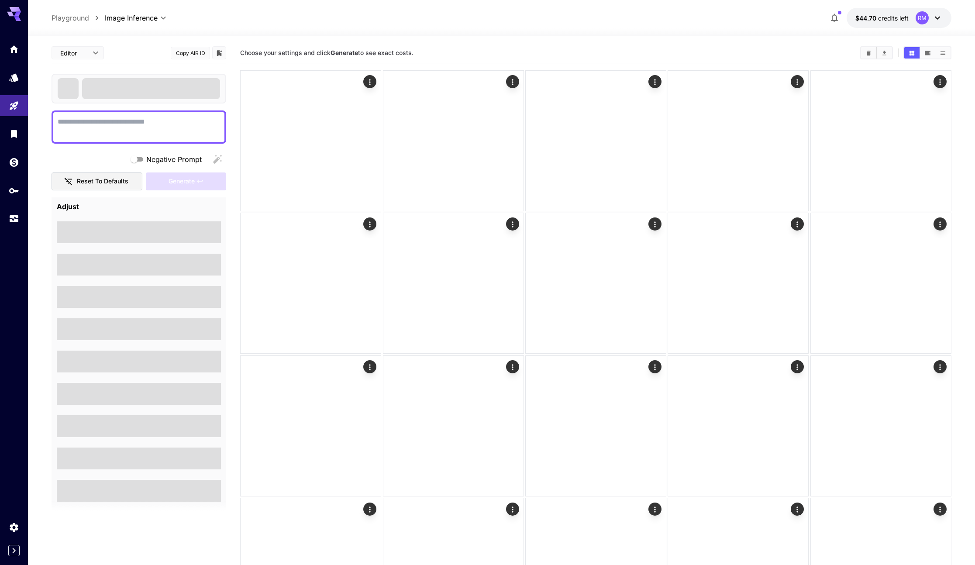
type textarea "**********"
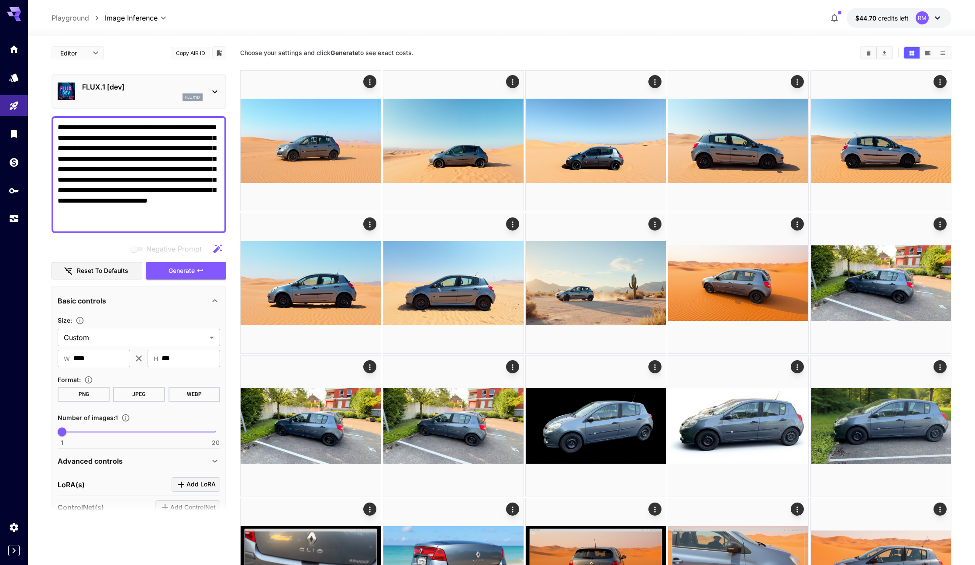
type input "**********"
type input "**"
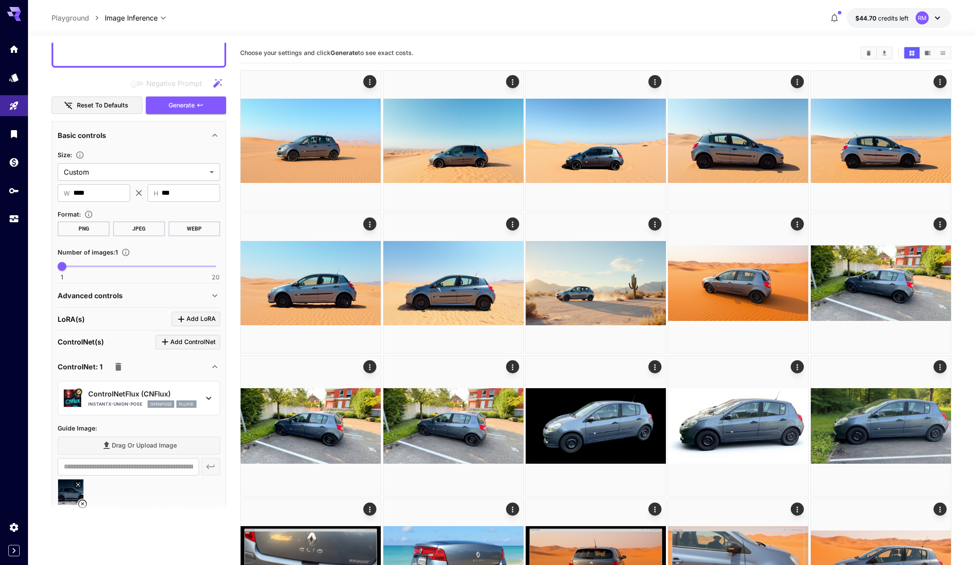
scroll to position [172, 0]
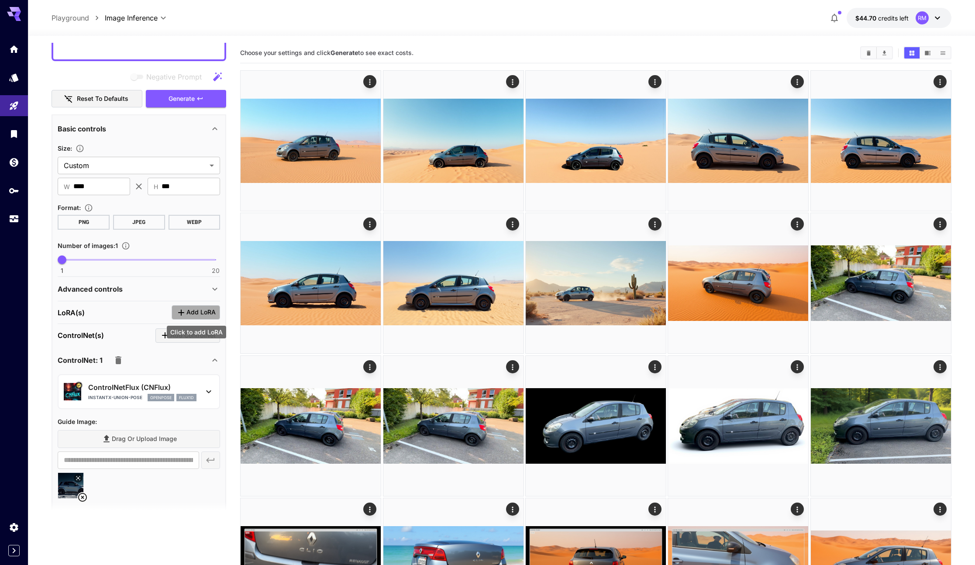
click at [189, 311] on span "Add LoRA" at bounding box center [200, 312] width 29 height 11
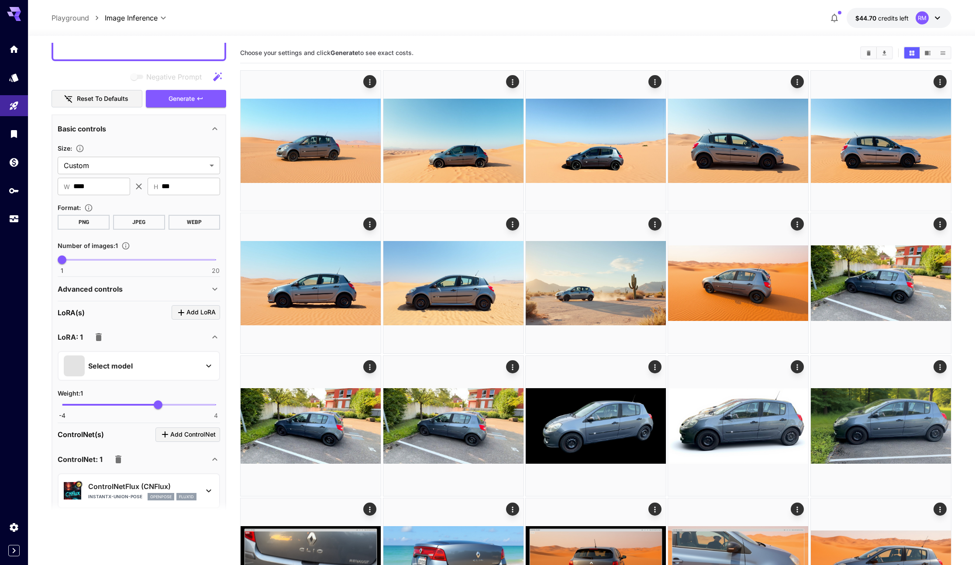
click at [112, 379] on div "Select model" at bounding box center [139, 366] width 162 height 30
click at [116, 373] on div "Select model" at bounding box center [132, 365] width 136 height 21
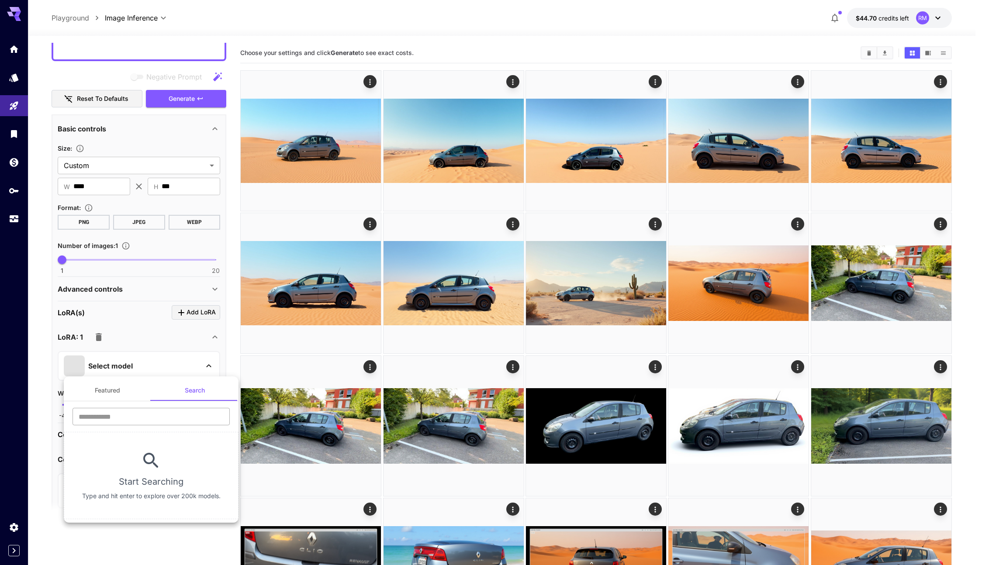
click at [181, 420] on input "text" at bounding box center [150, 416] width 157 height 17
paste input "*********"
type input "*********"
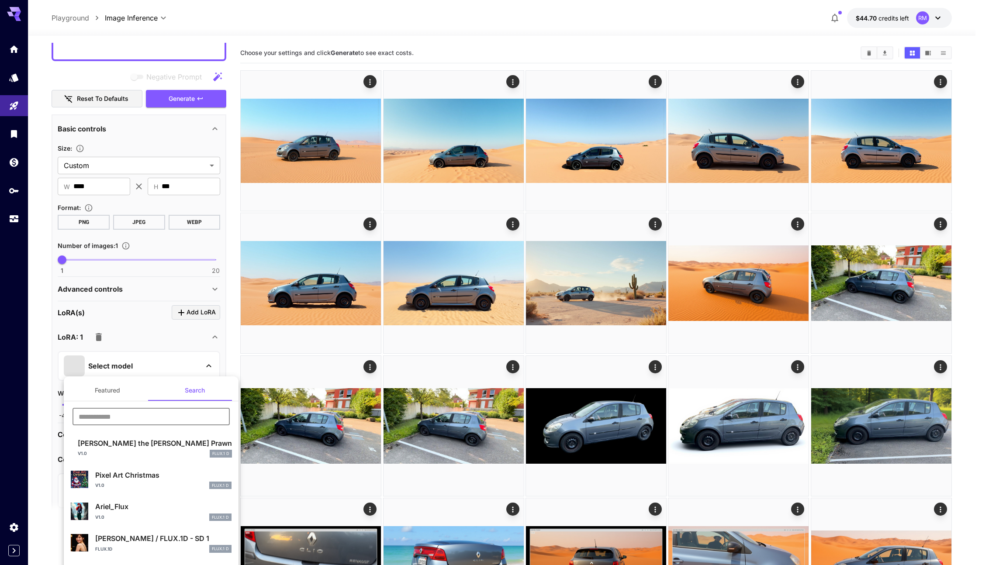
click at [126, 415] on input "text" at bounding box center [150, 416] width 157 height 17
paste input "**********"
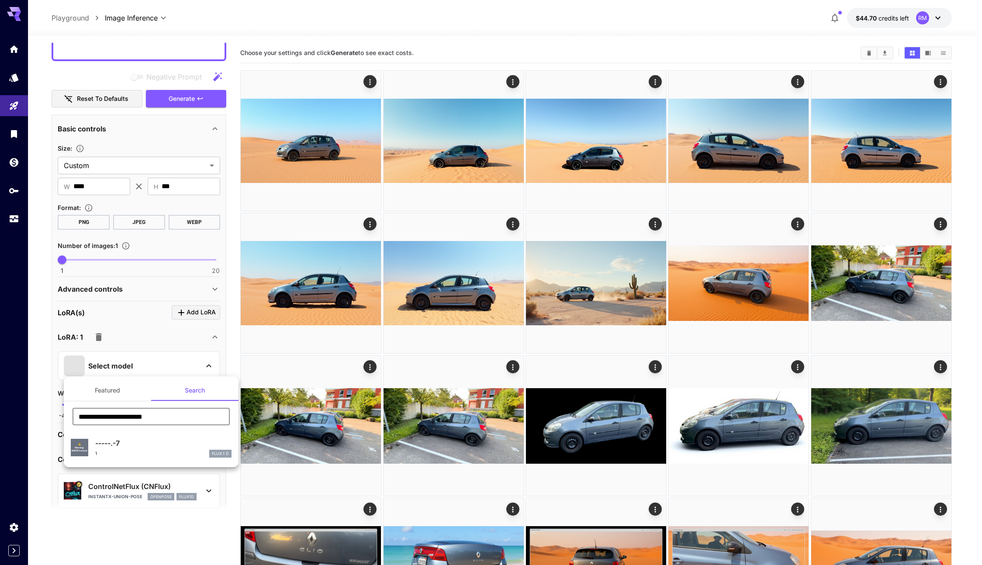
type input "**********"
click at [134, 438] on p "-----.-7" at bounding box center [163, 443] width 136 height 10
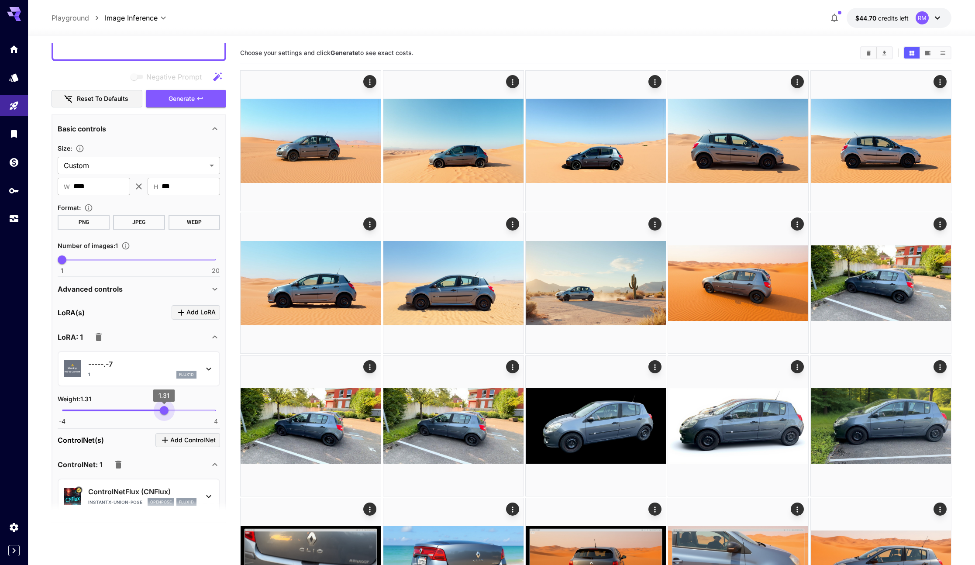
type input "****"
drag, startPoint x: 157, startPoint y: 409, endPoint x: 165, endPoint y: 410, distance: 7.6
click at [165, 410] on span "1.34" at bounding box center [164, 410] width 9 height 9
click at [208, 100] on button "Generate" at bounding box center [186, 99] width 80 height 18
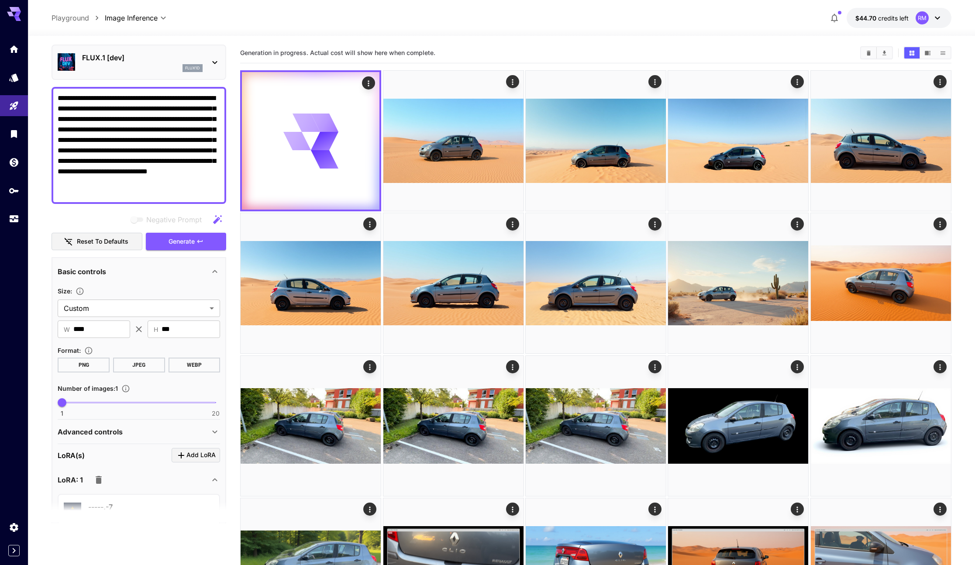
scroll to position [0, 0]
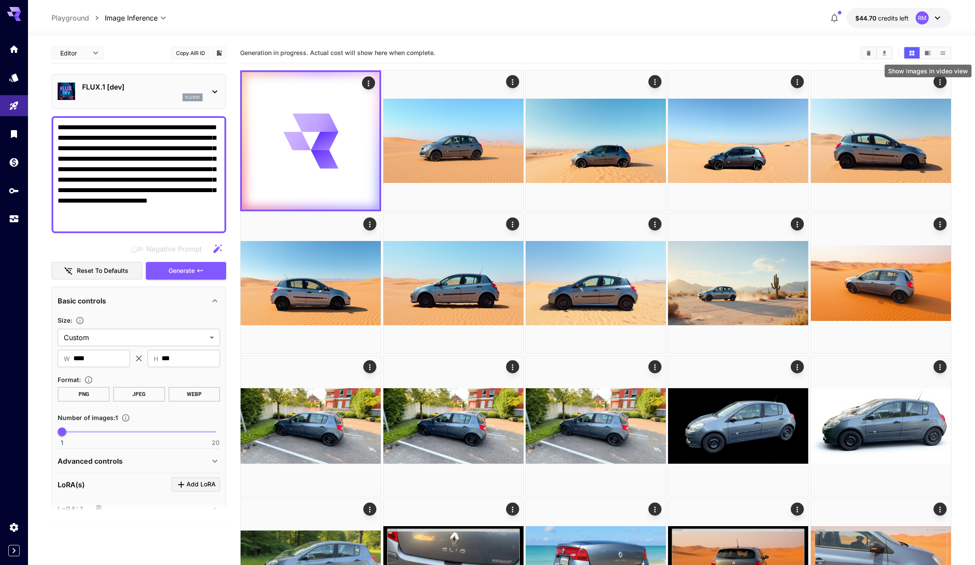
click at [924, 48] on button "Show images in video view" at bounding box center [927, 52] width 15 height 11
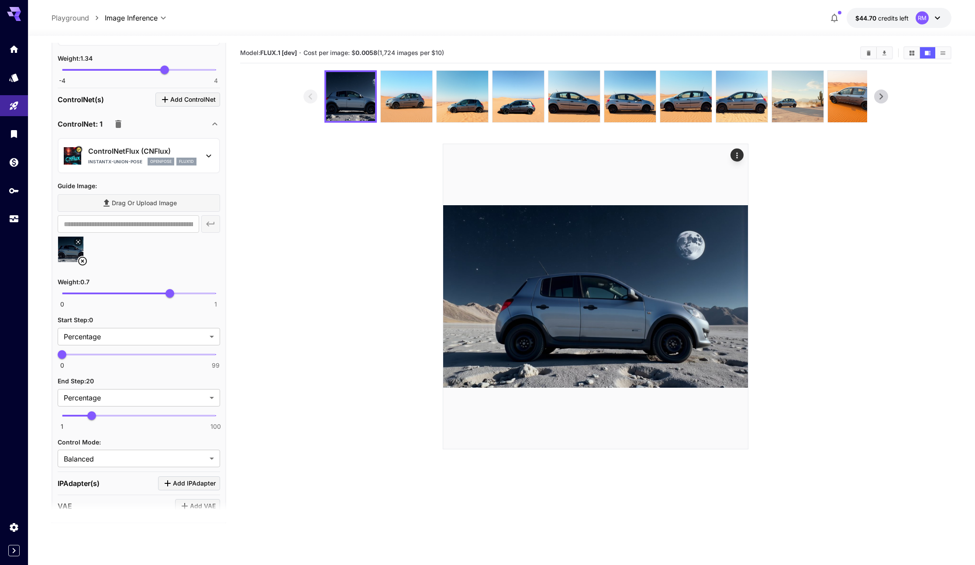
scroll to position [522, 0]
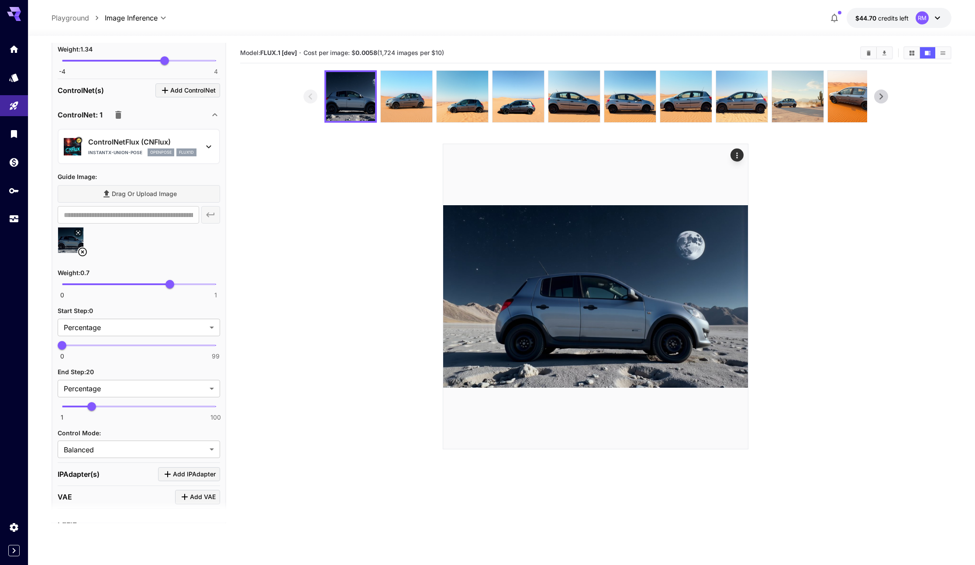
click at [121, 150] on p "instantx-union-pose" at bounding box center [115, 152] width 54 height 7
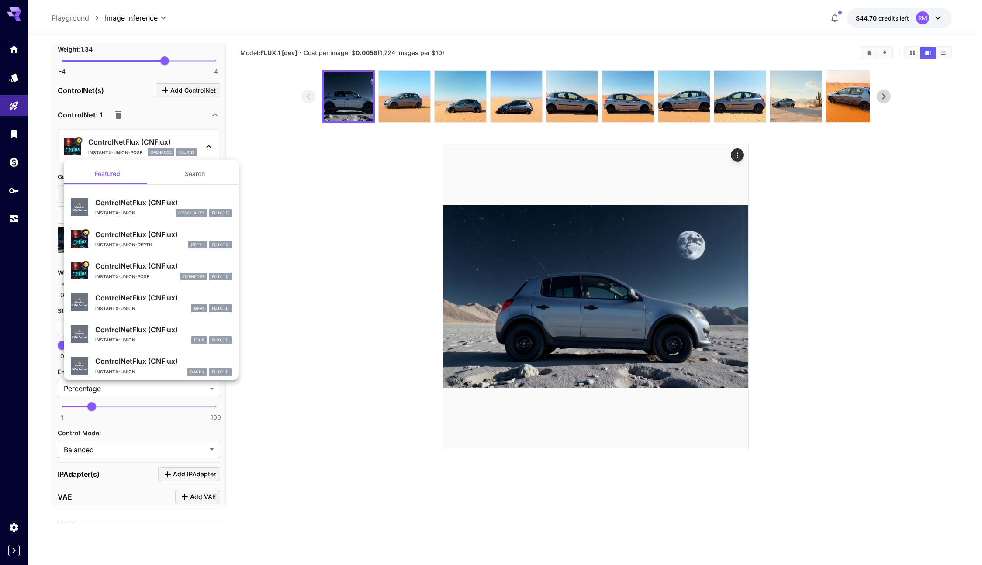
click at [263, 186] on div at bounding box center [491, 282] width 982 height 565
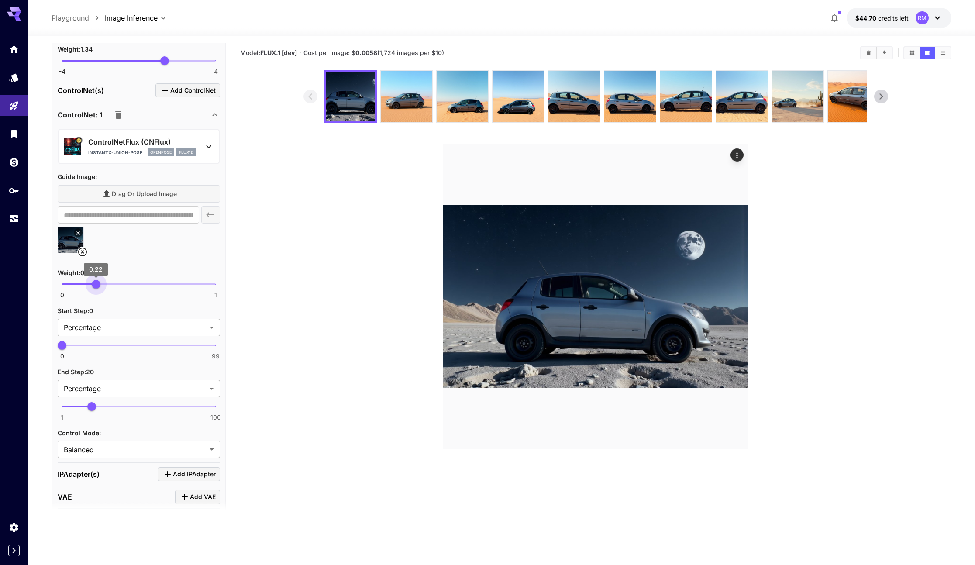
click at [96, 286] on span "0 1 0.22" at bounding box center [139, 284] width 154 height 13
click at [92, 284] on span "0.2" at bounding box center [93, 284] width 9 height 9
click at [346, 272] on section at bounding box center [595, 259] width 585 height 379
type input "***"
drag, startPoint x: 88, startPoint y: 282, endPoint x: 170, endPoint y: 276, distance: 81.9
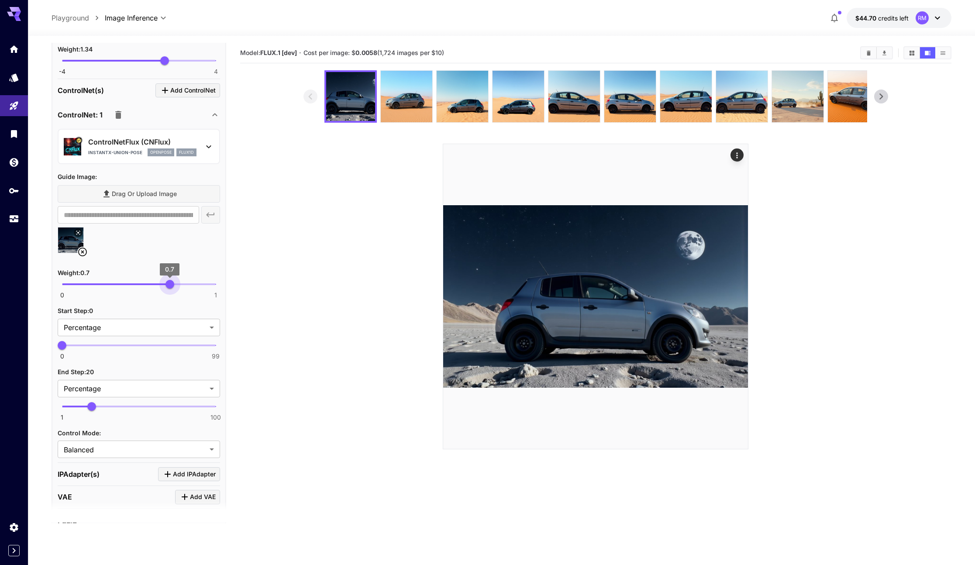
click at [170, 280] on span "0.7" at bounding box center [169, 284] width 9 height 9
click at [75, 406] on span "1 100 20" at bounding box center [139, 406] width 154 height 13
type input "*"
drag, startPoint x: 74, startPoint y: 407, endPoint x: 69, endPoint y: 406, distance: 5.3
click at [69, 406] on span "5" at bounding box center [68, 406] width 9 height 9
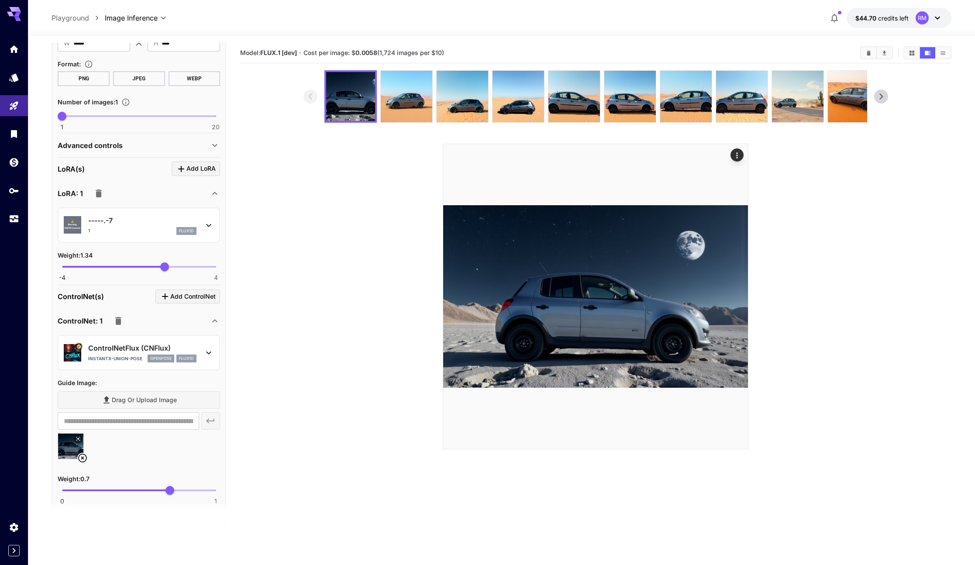
scroll to position [0, 0]
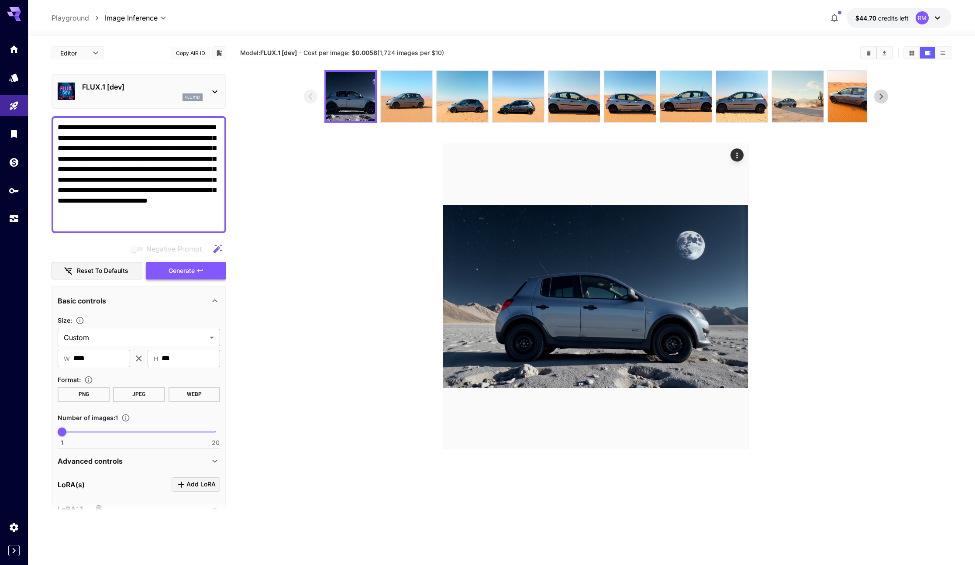
click at [207, 266] on button "Generate" at bounding box center [186, 271] width 80 height 18
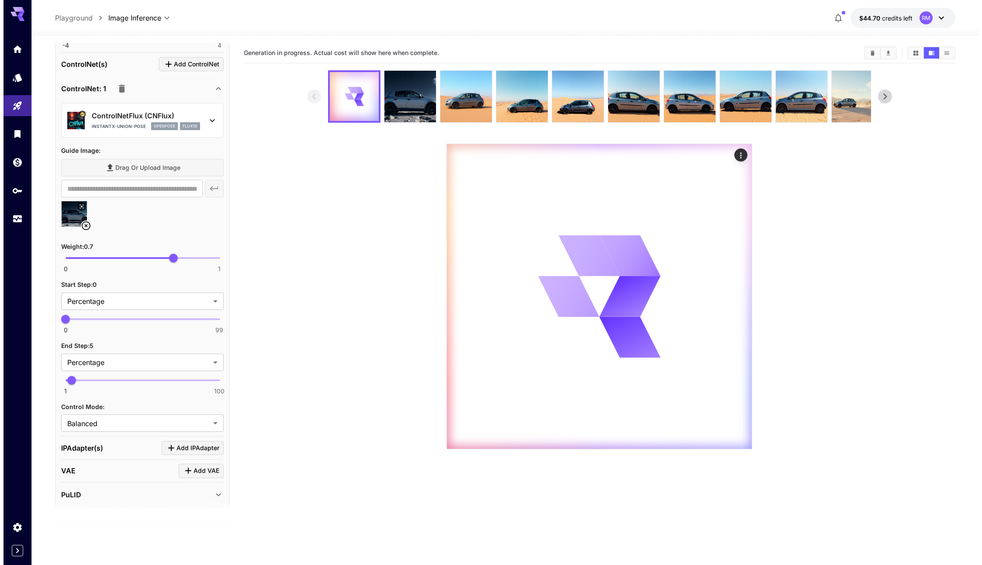
scroll to position [540, 0]
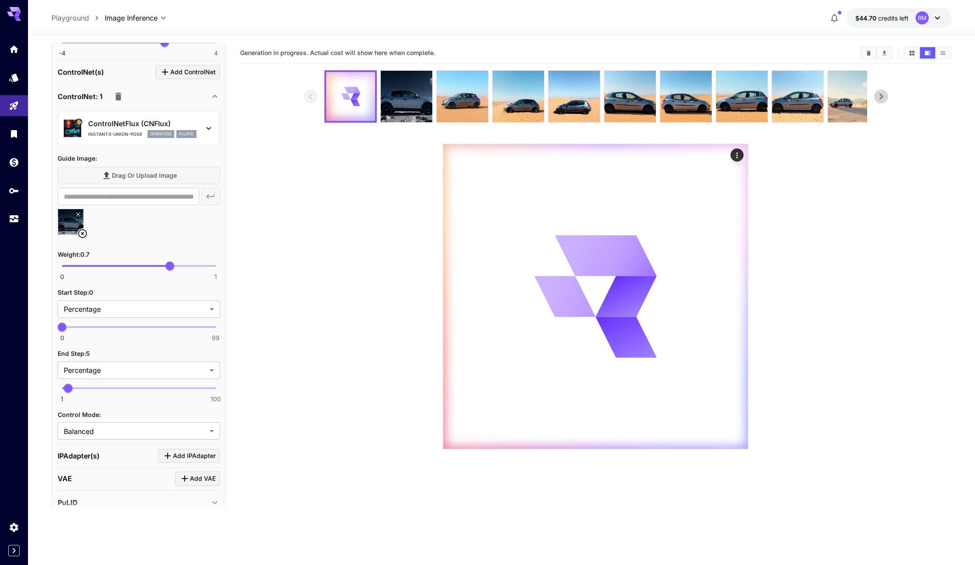
click at [137, 128] on p "ControlNetFlux (CNFlux)" at bounding box center [142, 123] width 108 height 10
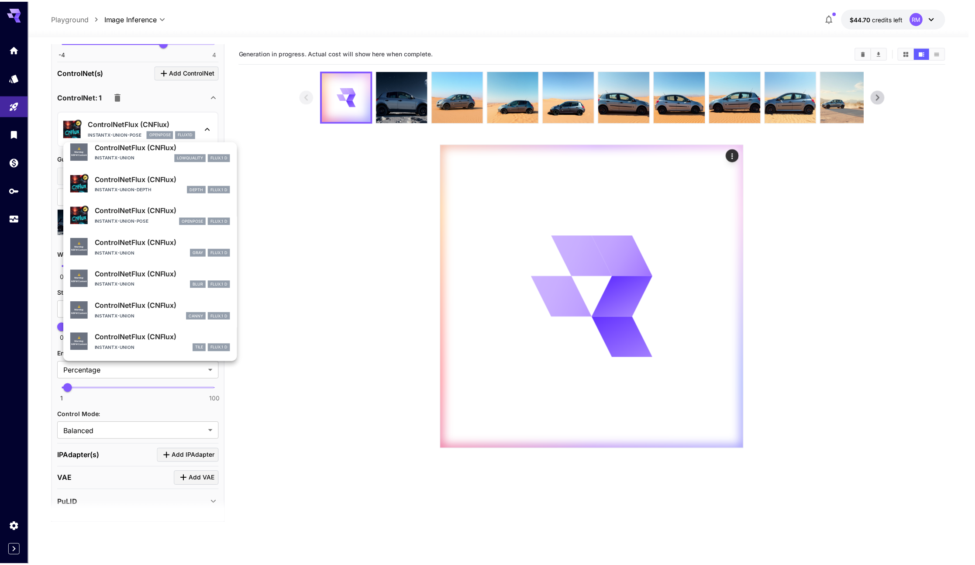
scroll to position [0, 0]
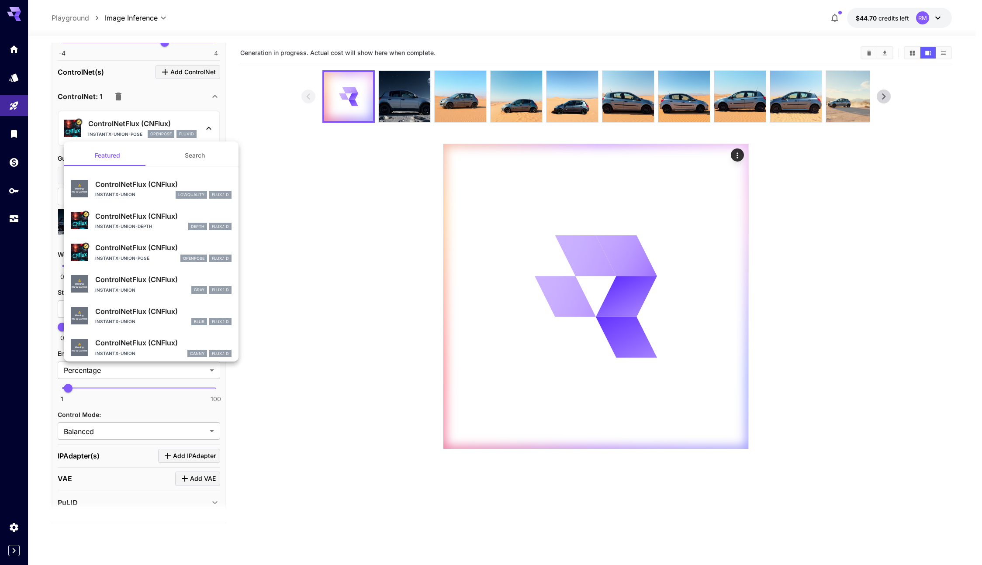
click at [259, 191] on div at bounding box center [491, 282] width 982 height 565
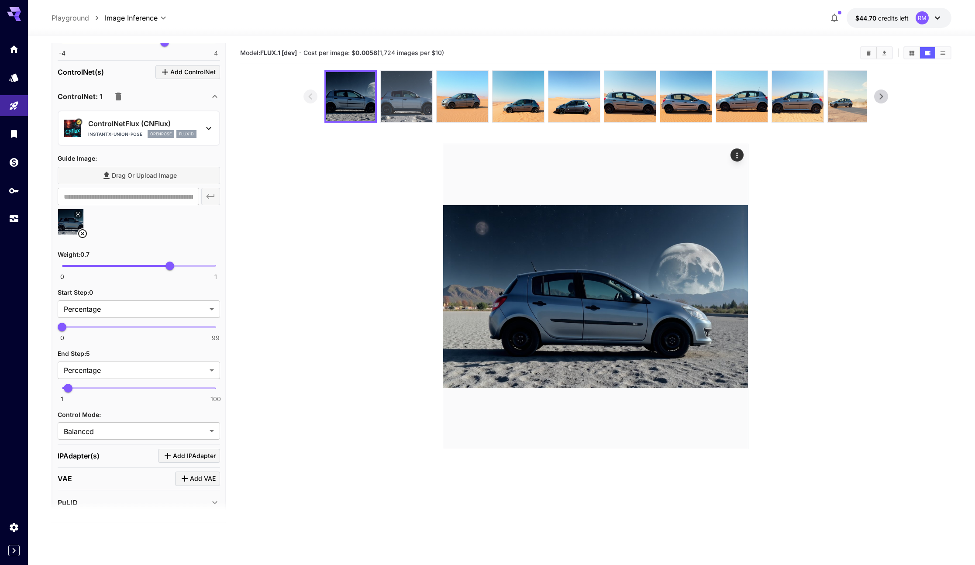
click at [410, 91] on img at bounding box center [407, 97] width 52 height 52
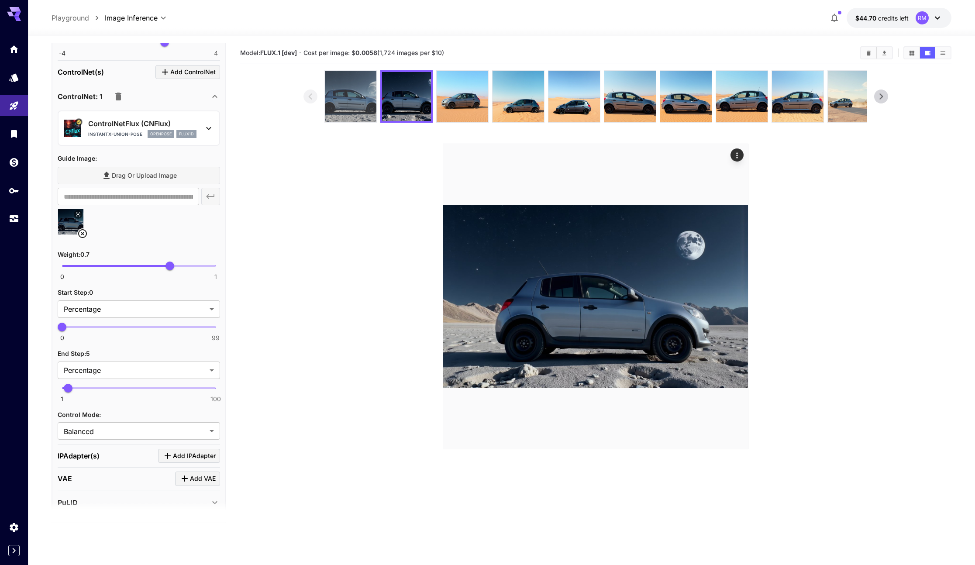
click at [372, 96] on img at bounding box center [351, 97] width 52 height 52
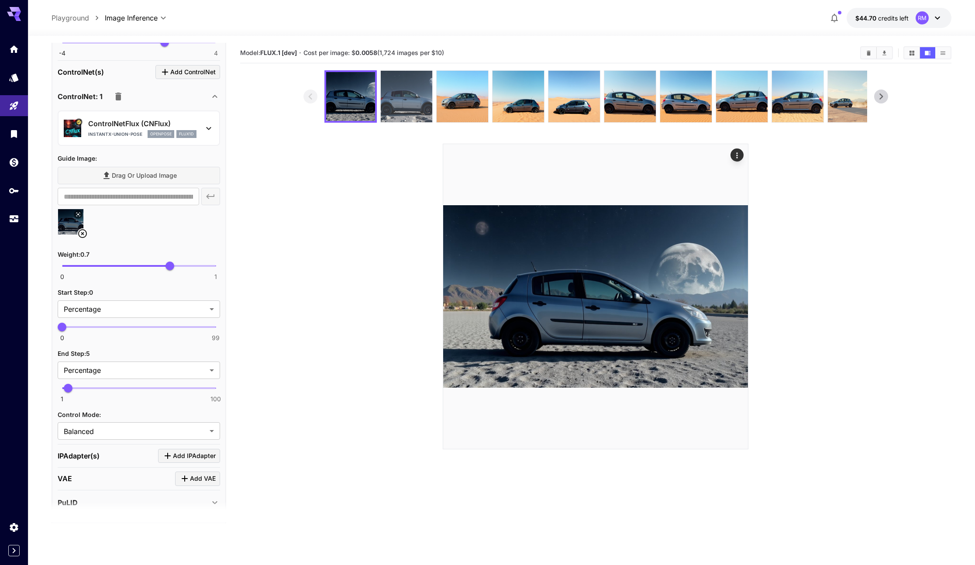
click at [407, 93] on img at bounding box center [407, 97] width 52 height 52
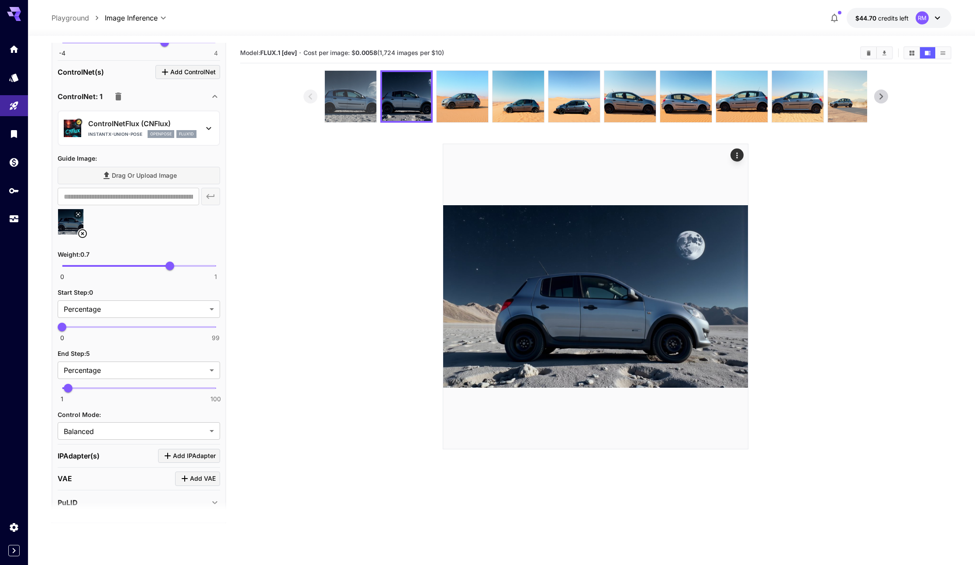
click at [365, 95] on img at bounding box center [351, 97] width 52 height 52
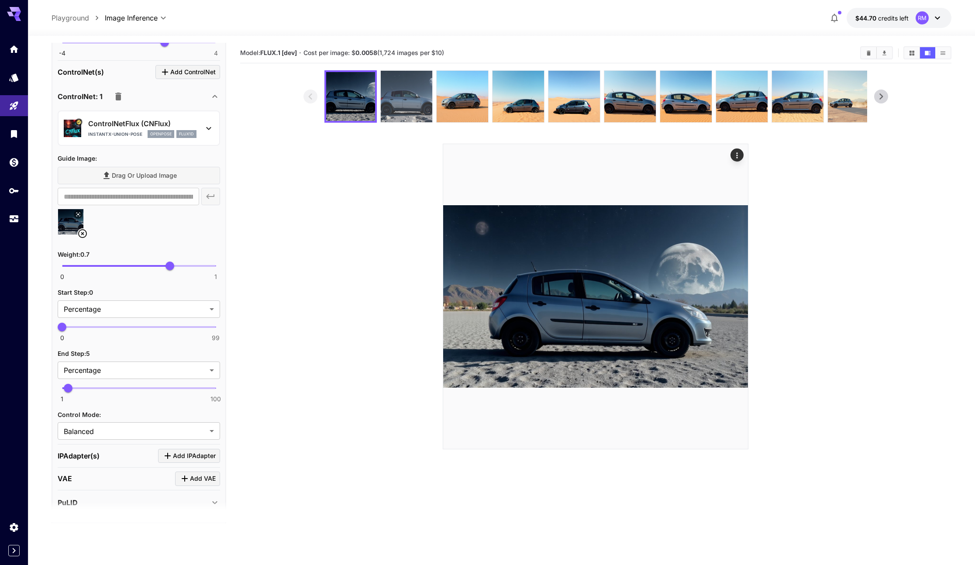
click at [391, 92] on img at bounding box center [407, 97] width 52 height 52
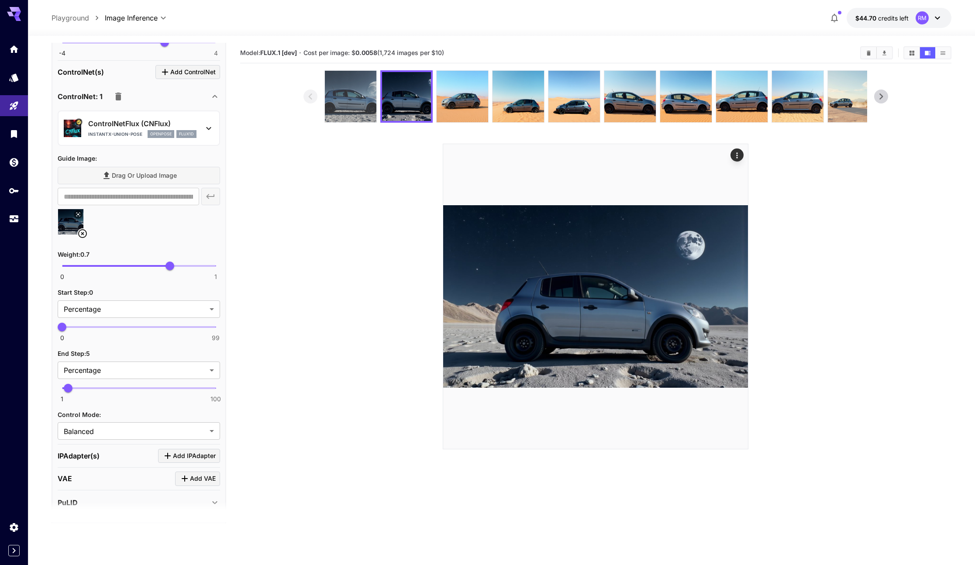
click at [365, 93] on img at bounding box center [351, 97] width 52 height 52
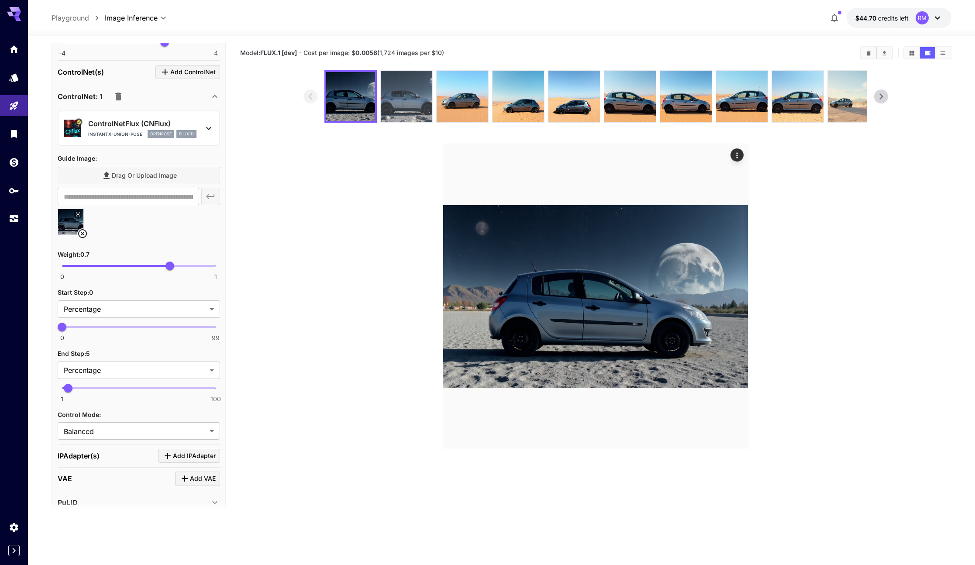
click at [411, 86] on img at bounding box center [407, 97] width 52 height 52
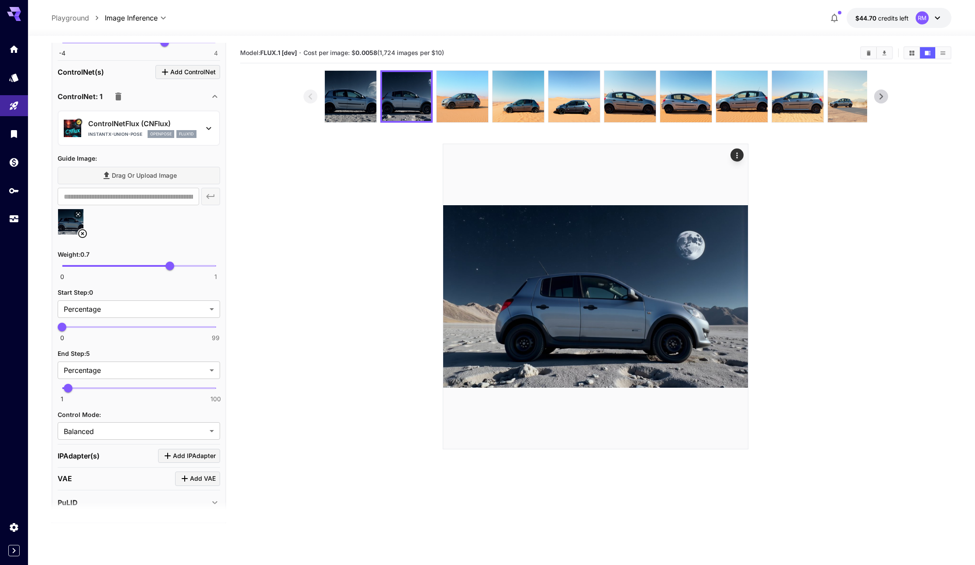
click at [377, 90] on div at bounding box center [595, 96] width 543 height 52
click at [375, 85] on div at bounding box center [595, 96] width 543 height 52
click at [361, 86] on img at bounding box center [351, 97] width 52 height 52
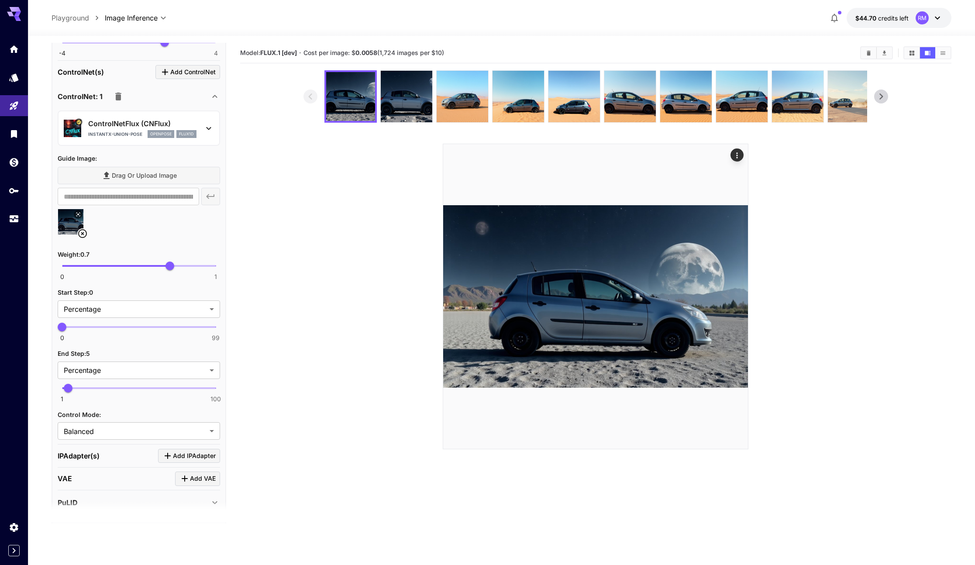
click at [172, 124] on p "ControlNetFlux (CNFlux)" at bounding box center [142, 123] width 108 height 10
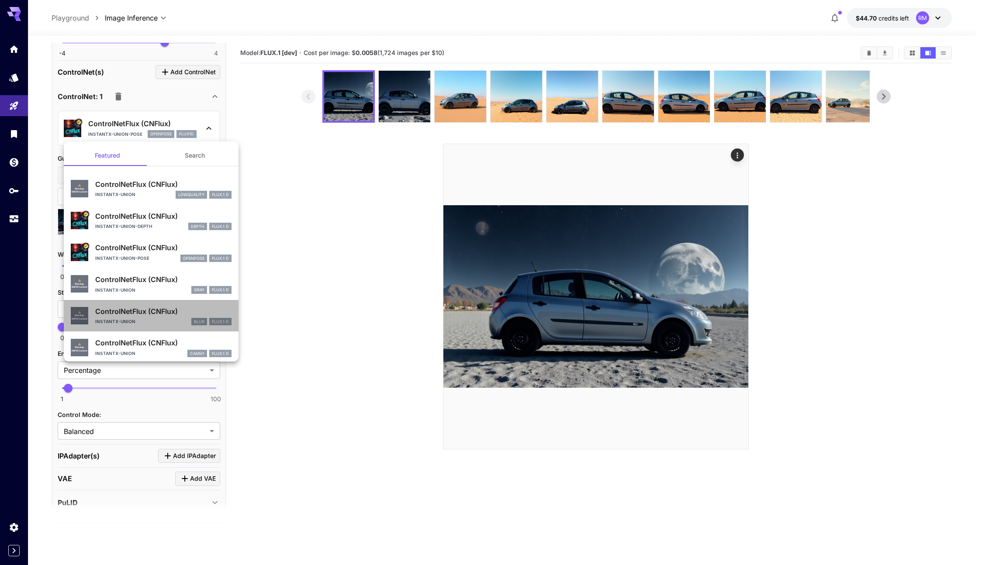
click at [158, 320] on div "instantx-union blur FLUX.1 D" at bounding box center [163, 322] width 136 height 8
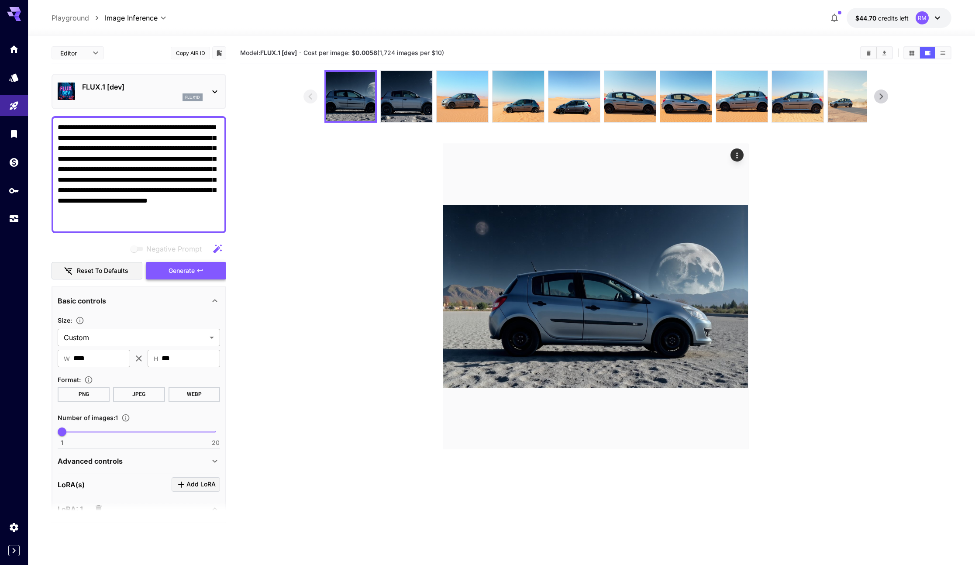
click at [186, 275] on span "Generate" at bounding box center [182, 270] width 26 height 11
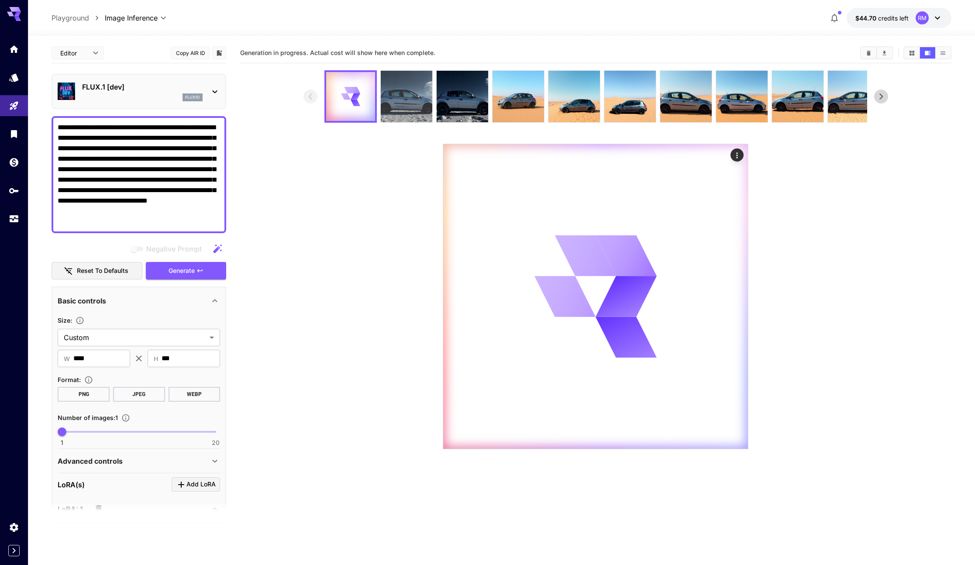
click at [381, 105] on img at bounding box center [407, 97] width 52 height 52
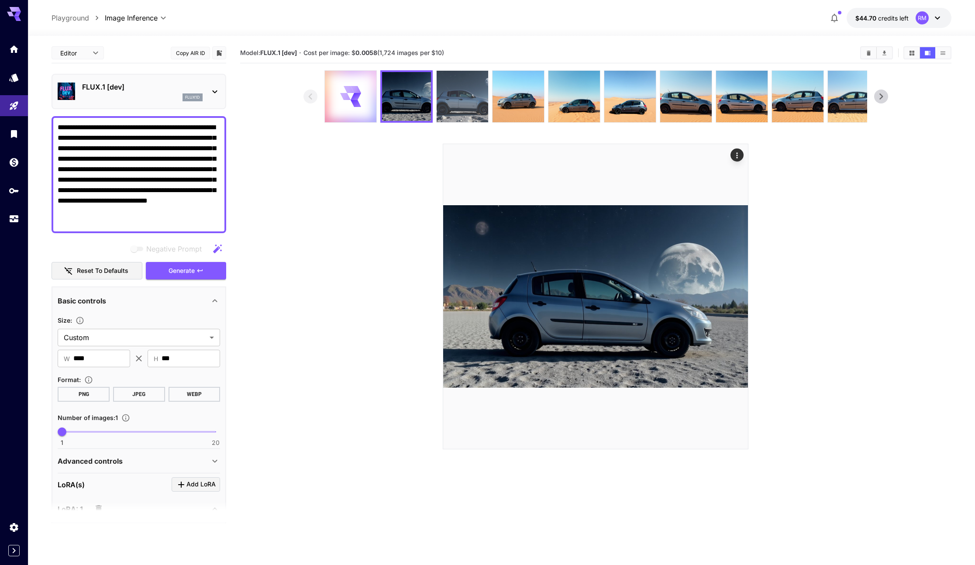
click at [450, 105] on img at bounding box center [463, 97] width 52 height 52
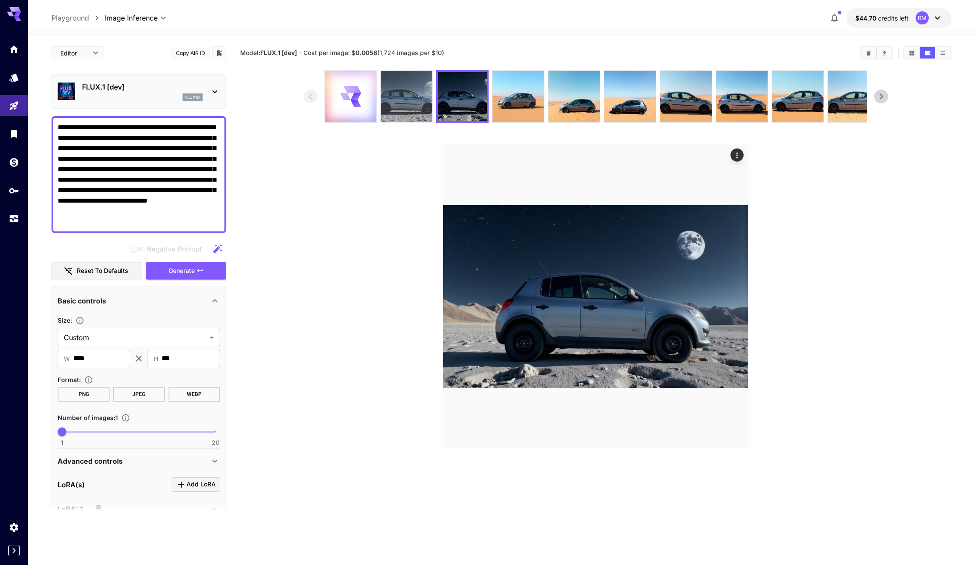
click at [416, 111] on img at bounding box center [407, 97] width 52 height 52
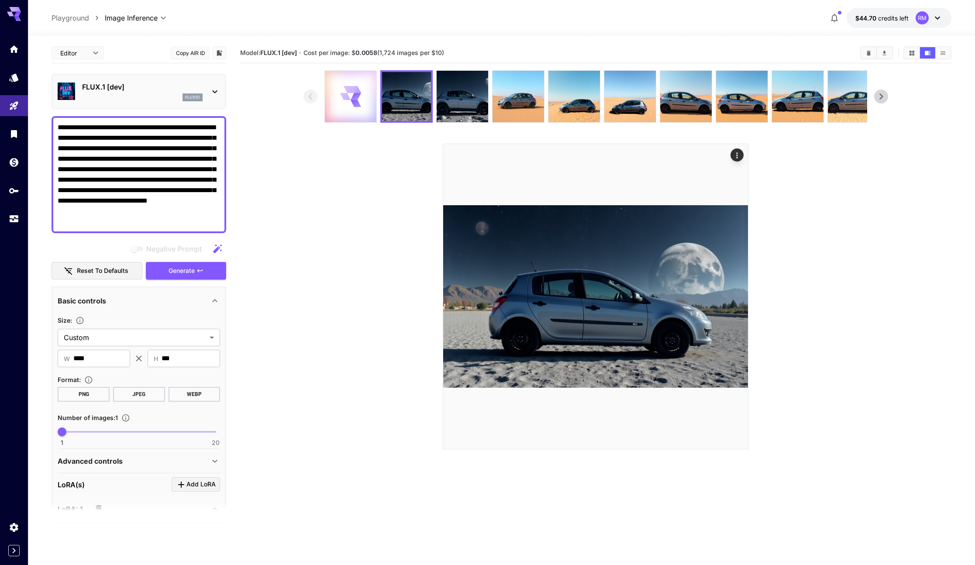
click at [365, 112] on div at bounding box center [351, 97] width 52 height 52
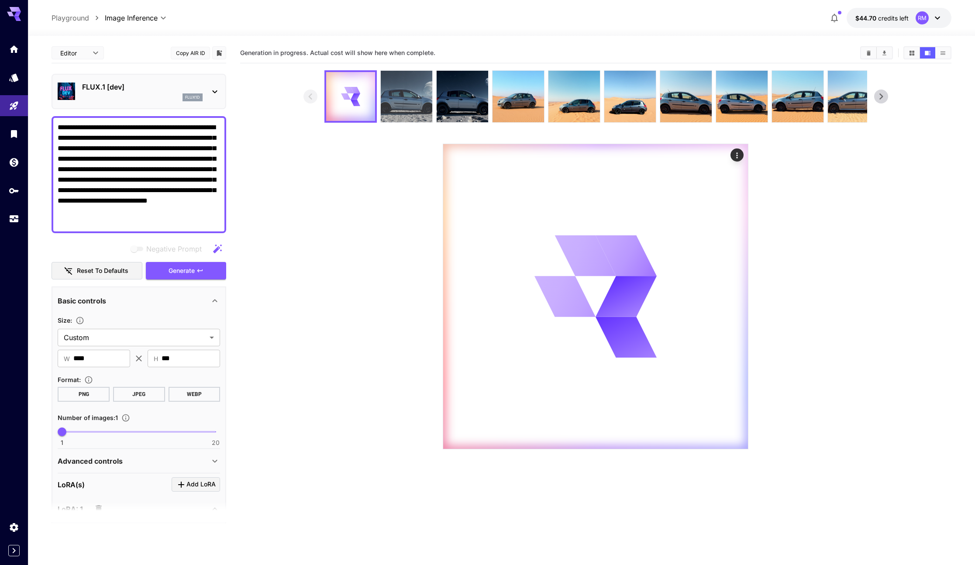
click at [400, 108] on img at bounding box center [407, 97] width 52 height 52
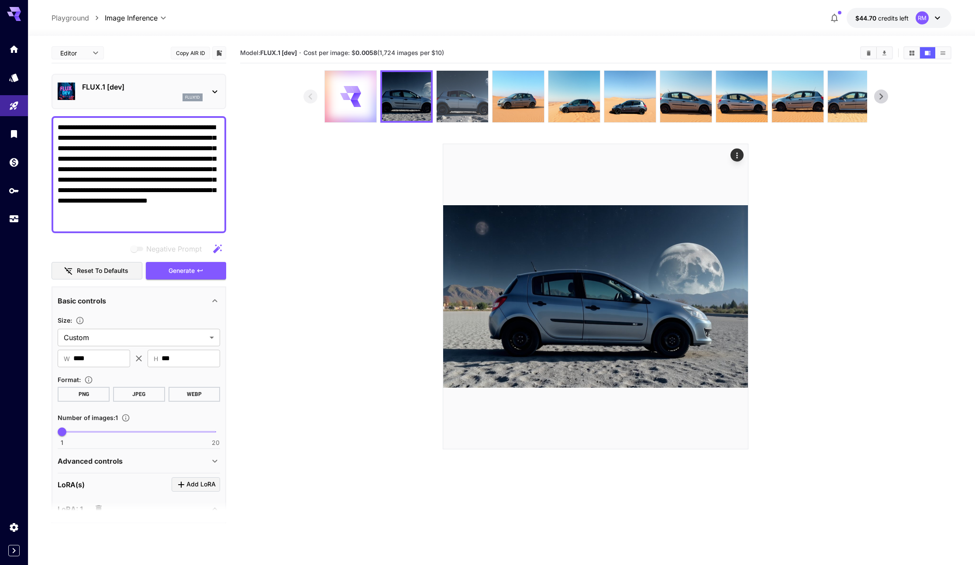
click at [453, 100] on img at bounding box center [463, 97] width 52 height 52
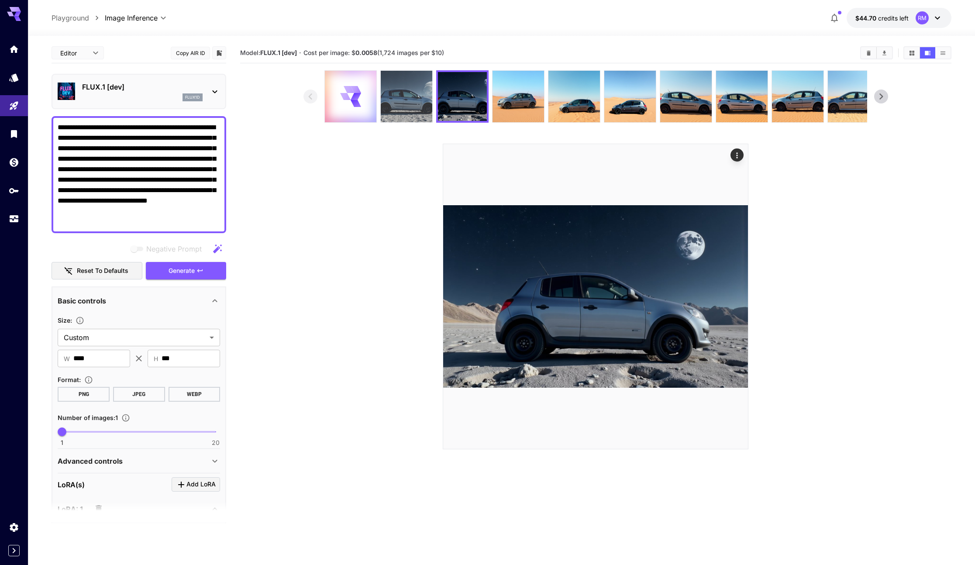
click at [394, 103] on img at bounding box center [407, 97] width 52 height 52
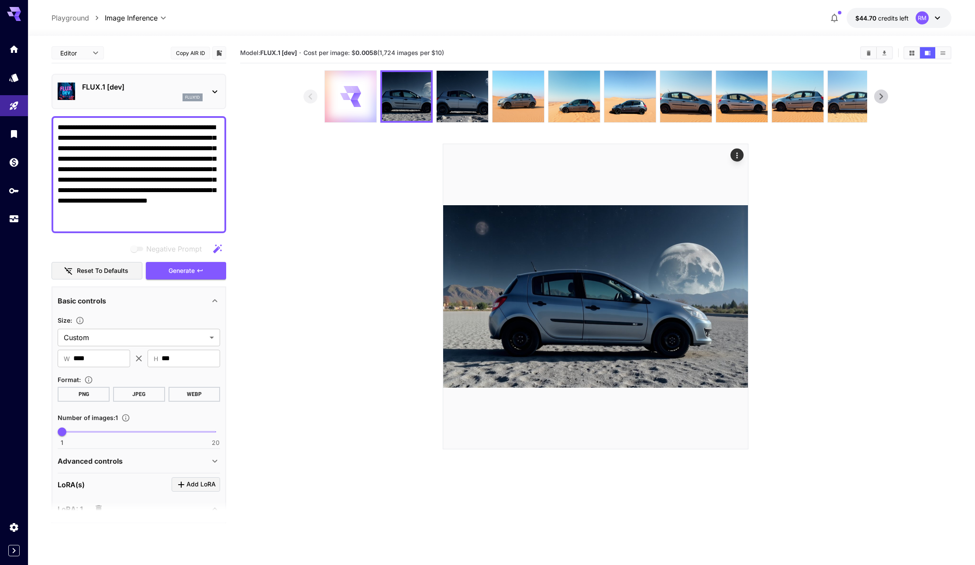
click at [344, 103] on icon at bounding box center [350, 96] width 21 height 21
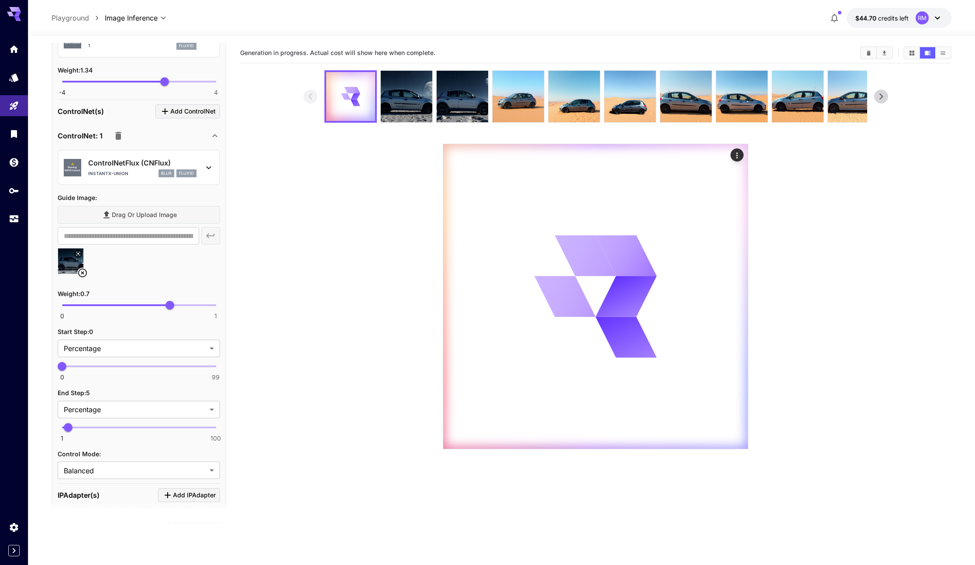
scroll to position [499, 0]
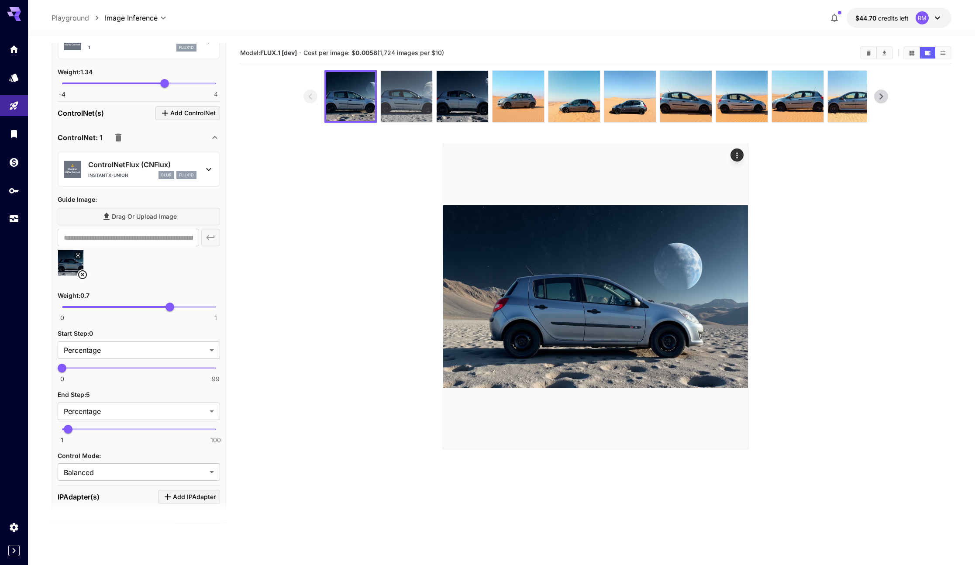
click at [408, 101] on img at bounding box center [407, 97] width 52 height 52
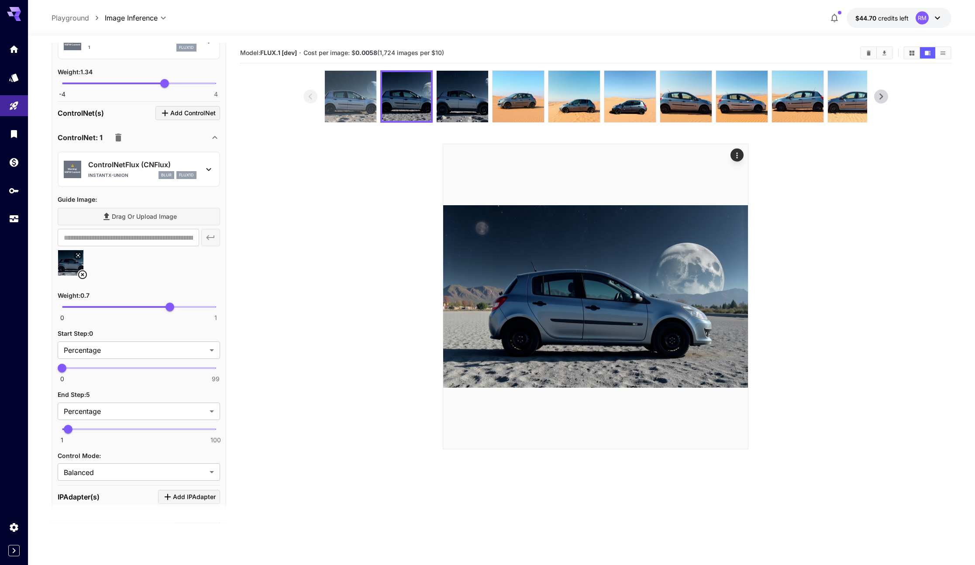
click at [337, 100] on img at bounding box center [351, 97] width 52 height 52
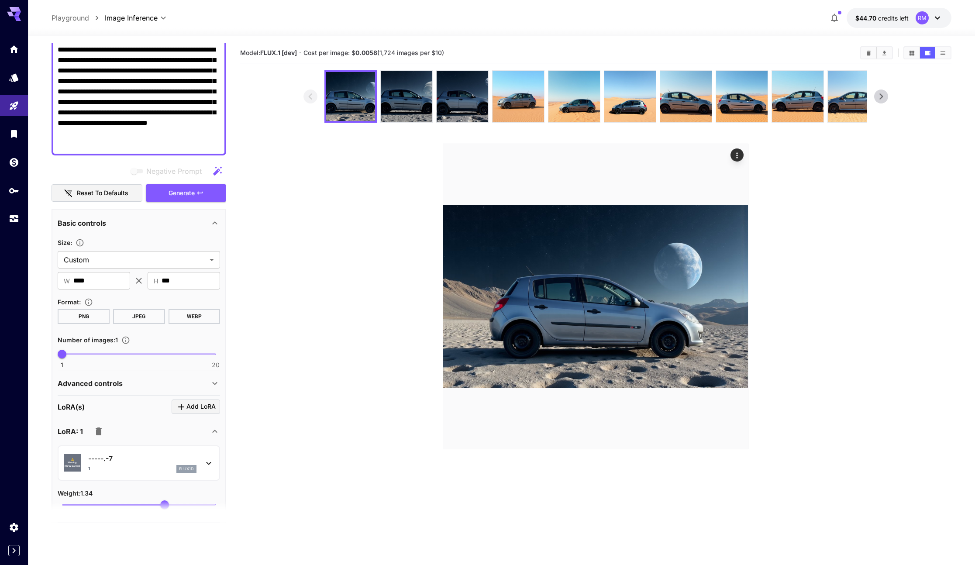
scroll to position [76, 0]
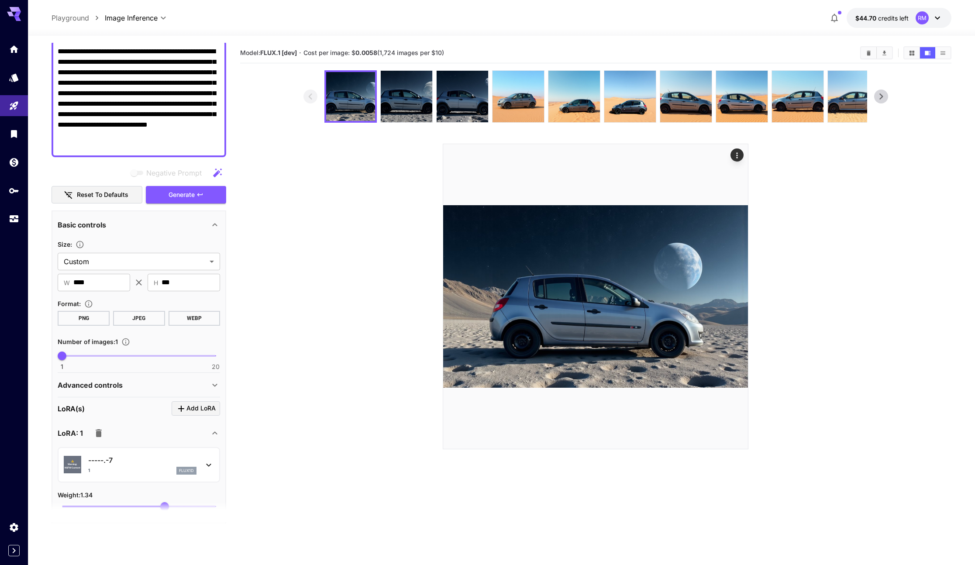
click at [76, 356] on span at bounding box center [139, 356] width 154 height 2
type input "*"
drag, startPoint x: 79, startPoint y: 356, endPoint x: 85, endPoint y: 356, distance: 5.7
click at [85, 356] on span "4" at bounding box center [86, 355] width 9 height 9
click at [182, 194] on span "Generate" at bounding box center [182, 194] width 26 height 11
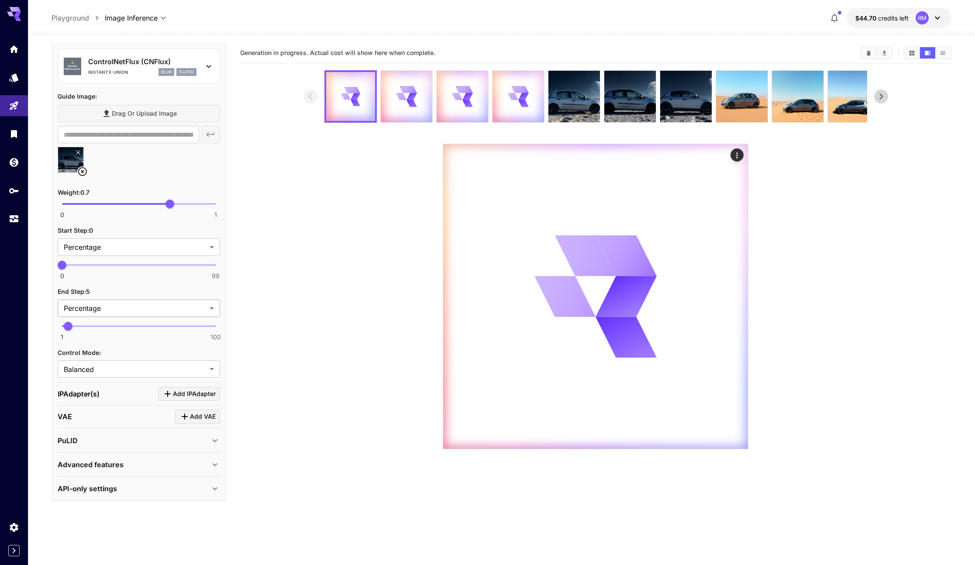
scroll to position [600, 0]
type input "*"
drag, startPoint x: 117, startPoint y: 207, endPoint x: 7, endPoint y: 217, distance: 111.4
click at [8, 212] on div "**********" at bounding box center [487, 317] width 975 height 634
type input "*"
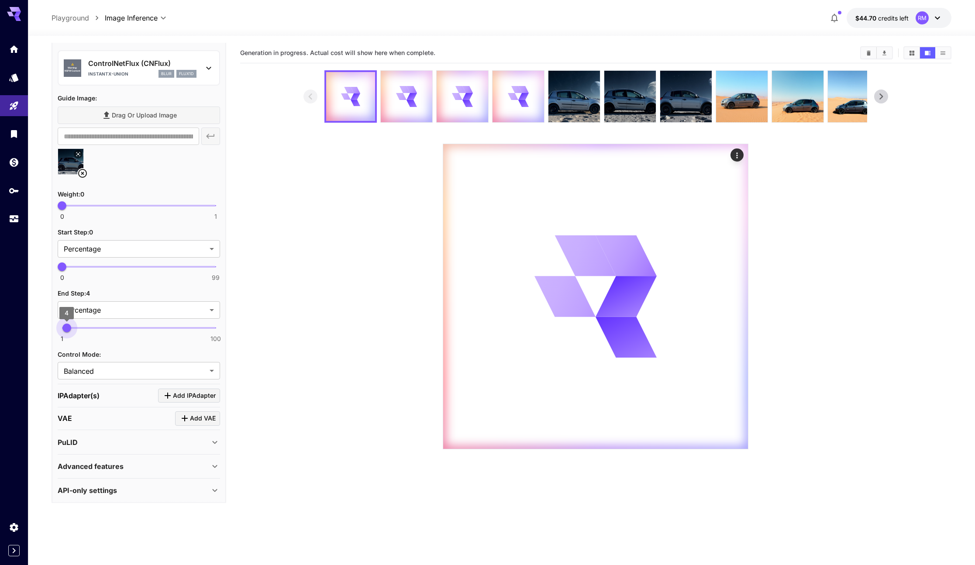
drag, startPoint x: 67, startPoint y: 331, endPoint x: 46, endPoint y: 329, distance: 21.5
click at [47, 329] on section "**********" at bounding box center [501, 335] width 947 height 598
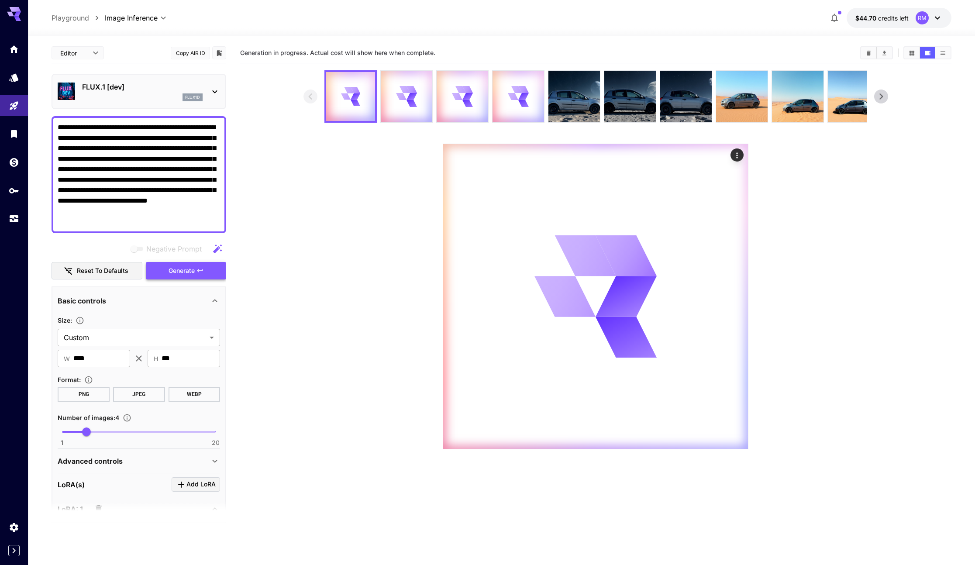
click at [207, 265] on button "Generate" at bounding box center [186, 271] width 80 height 18
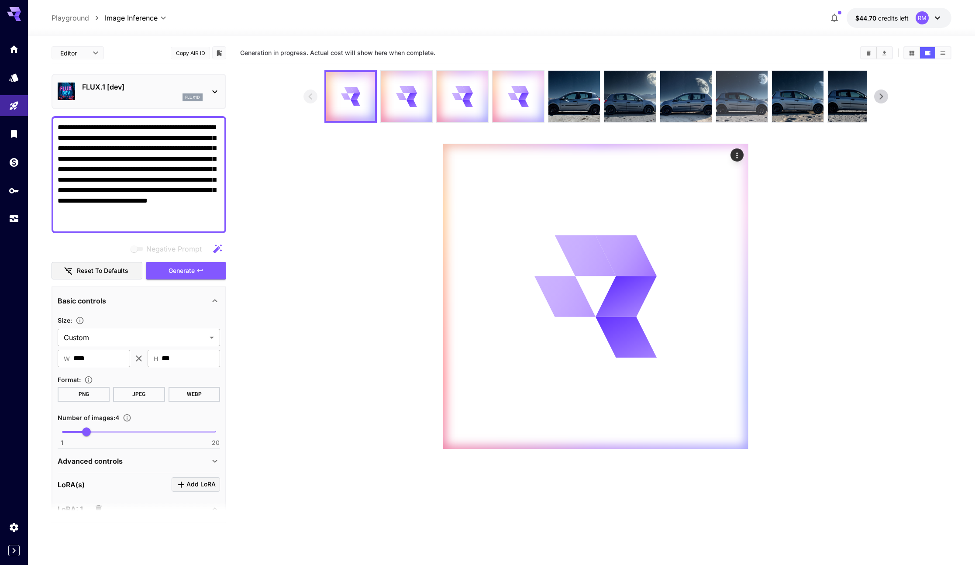
click at [727, 112] on img at bounding box center [742, 97] width 52 height 52
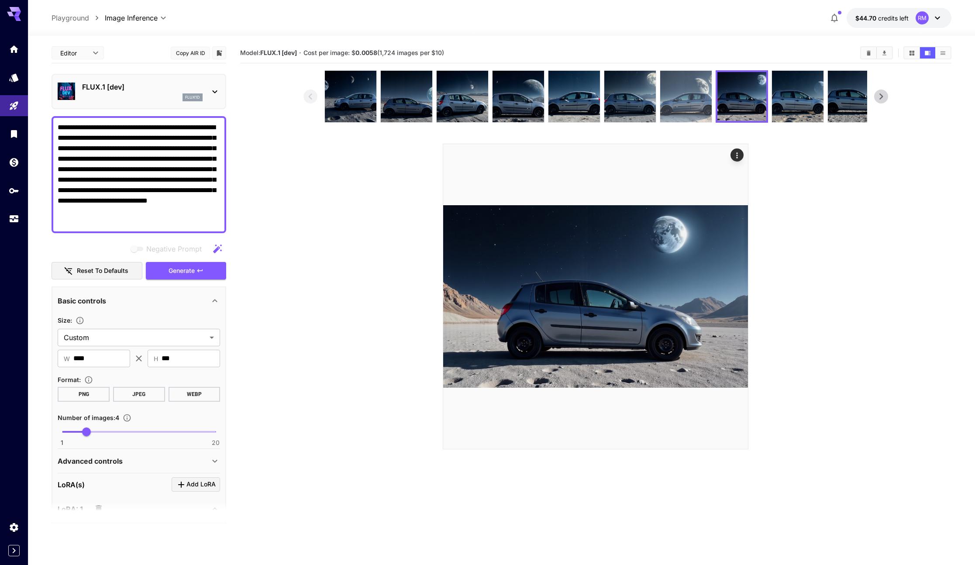
click at [672, 103] on img at bounding box center [686, 97] width 52 height 52
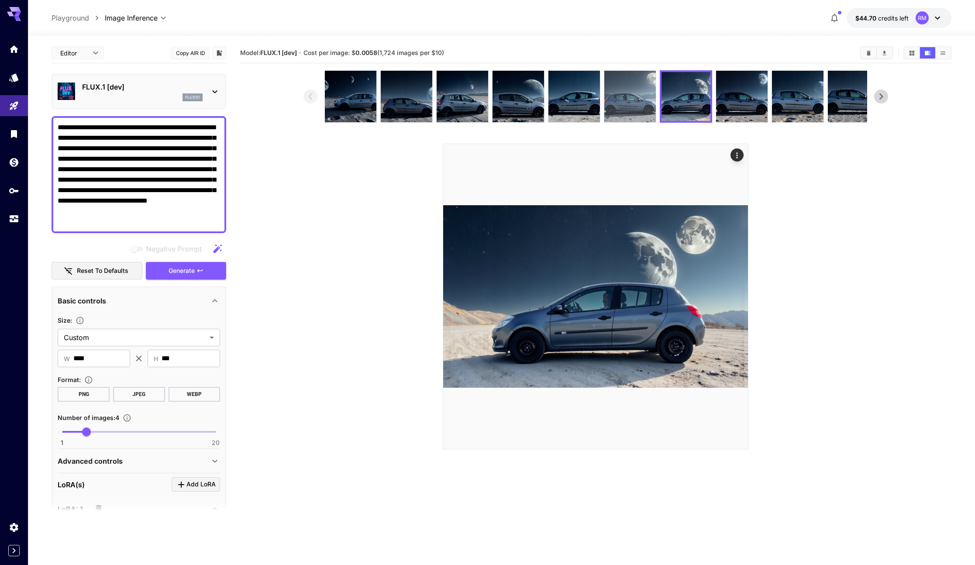
click at [626, 108] on img at bounding box center [630, 97] width 52 height 52
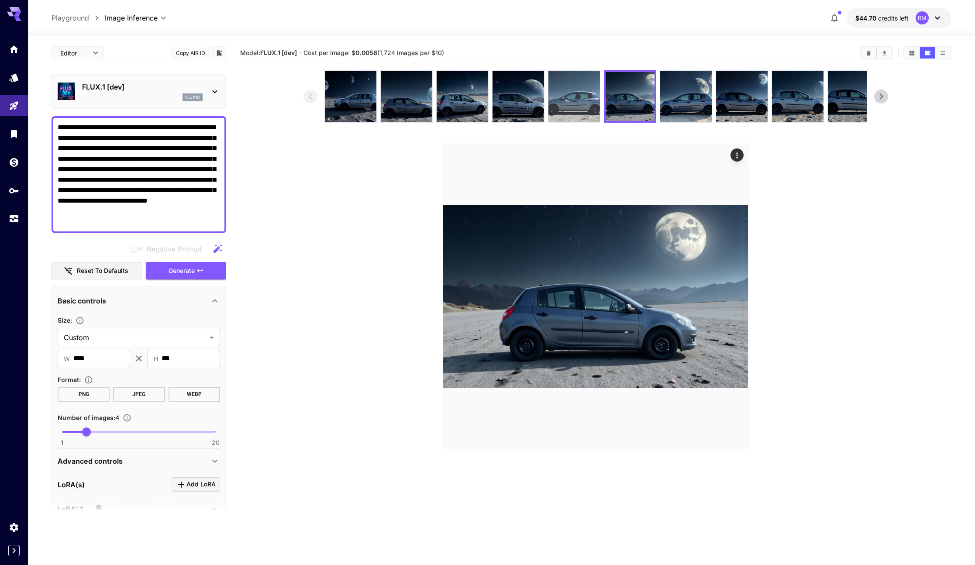
click at [579, 107] on img at bounding box center [574, 97] width 52 height 52
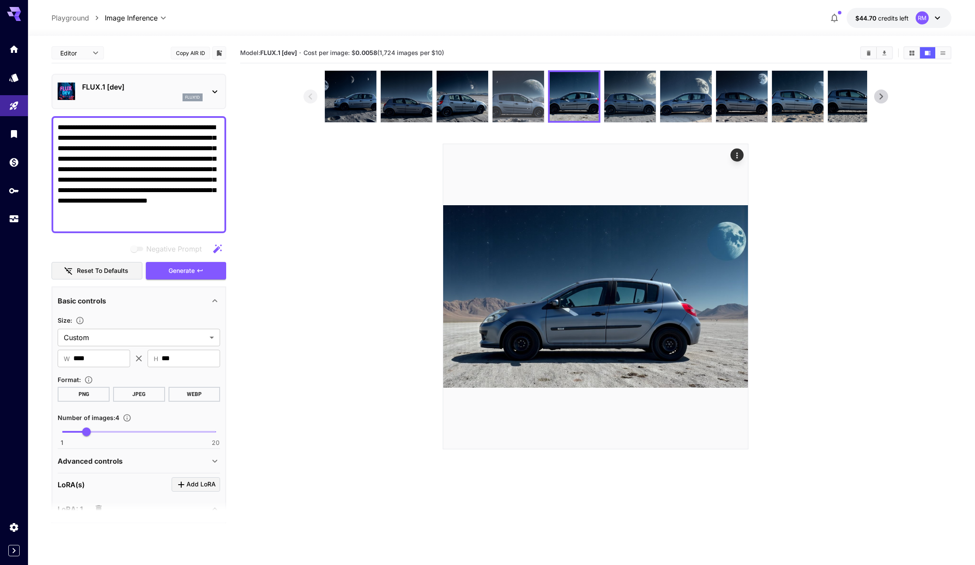
click at [505, 105] on img at bounding box center [519, 97] width 52 height 52
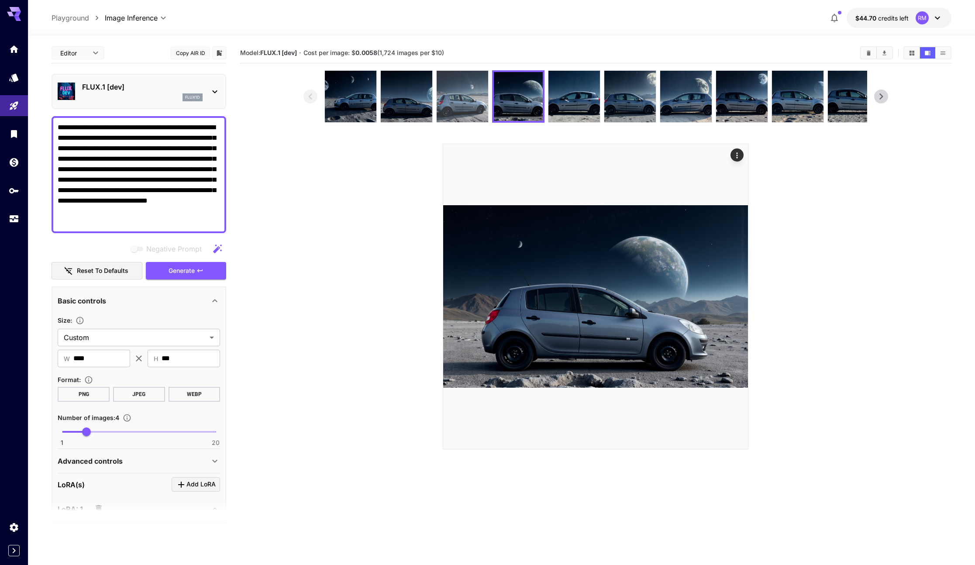
click at [463, 104] on img at bounding box center [463, 97] width 52 height 52
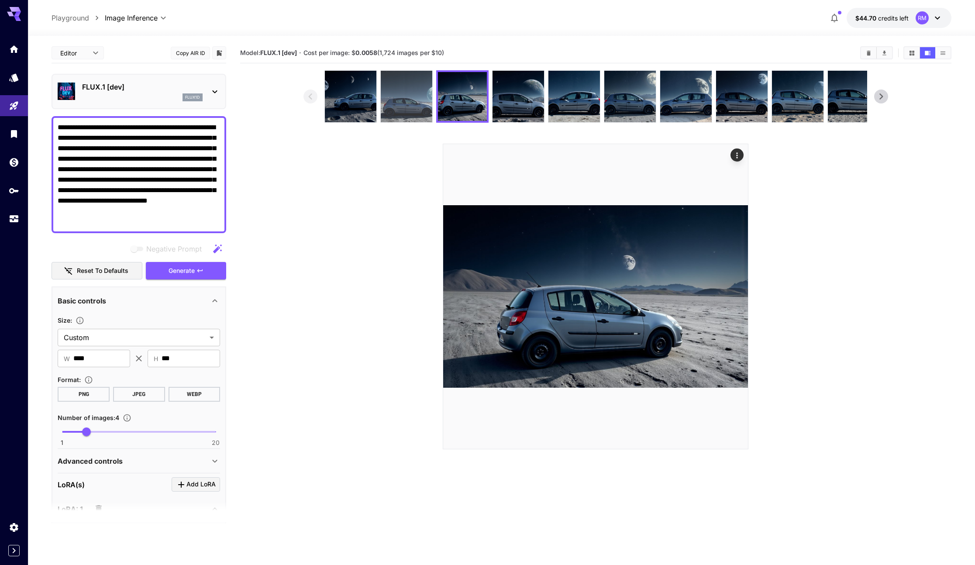
click at [401, 106] on img at bounding box center [407, 97] width 52 height 52
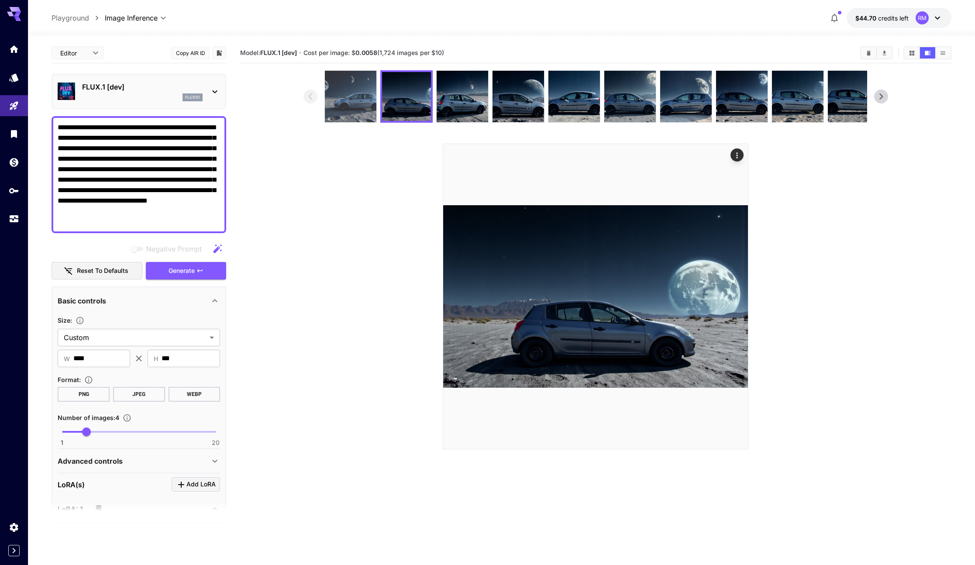
click at [325, 107] on img at bounding box center [351, 97] width 52 height 52
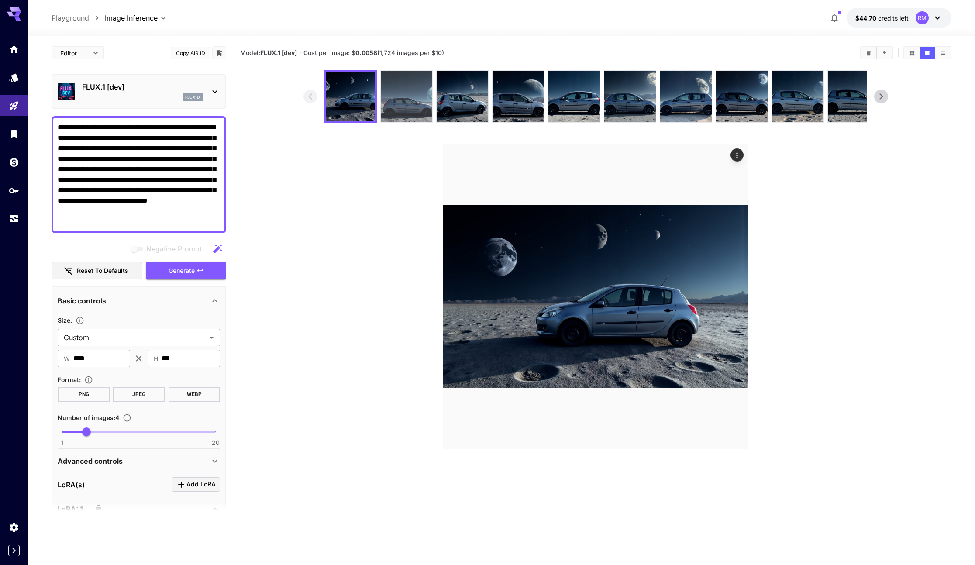
click at [400, 104] on img at bounding box center [407, 97] width 52 height 52
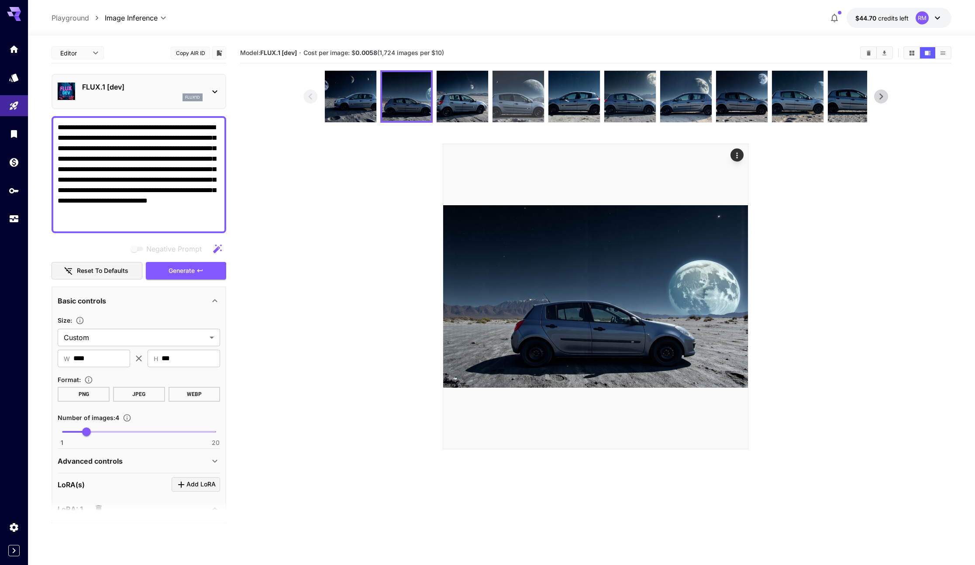
click at [492, 96] on div at bounding box center [518, 96] width 52 height 52
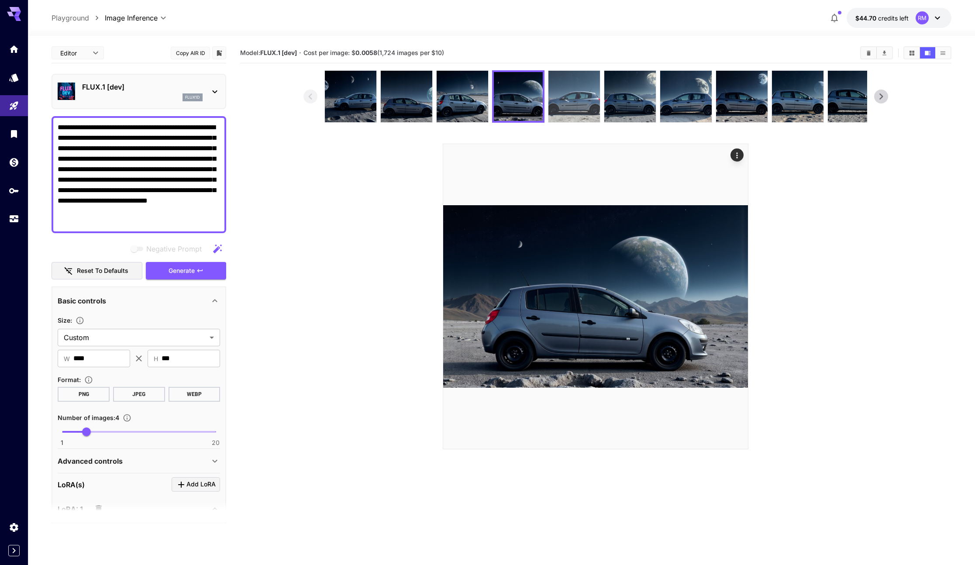
click at [574, 101] on img at bounding box center [574, 97] width 52 height 52
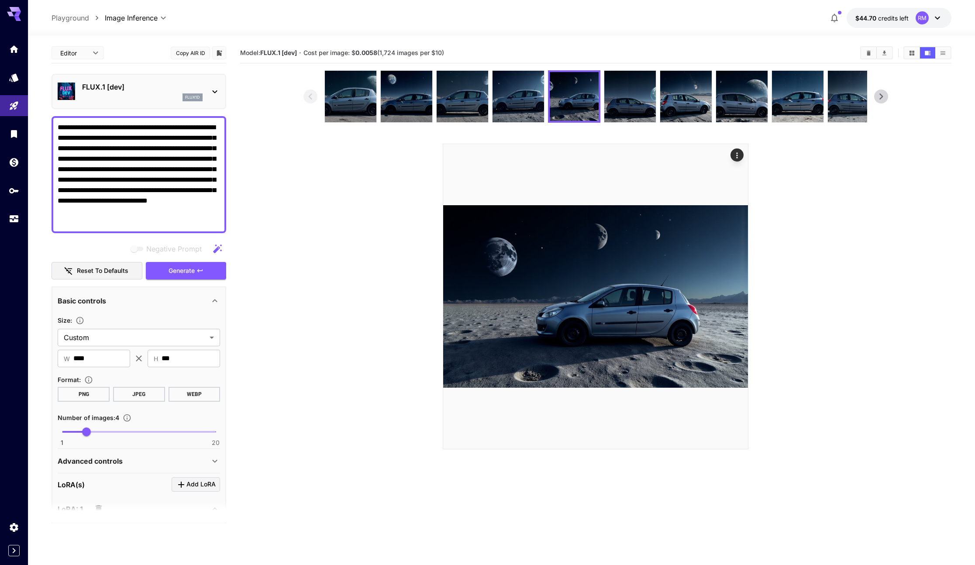
scroll to position [497, 0]
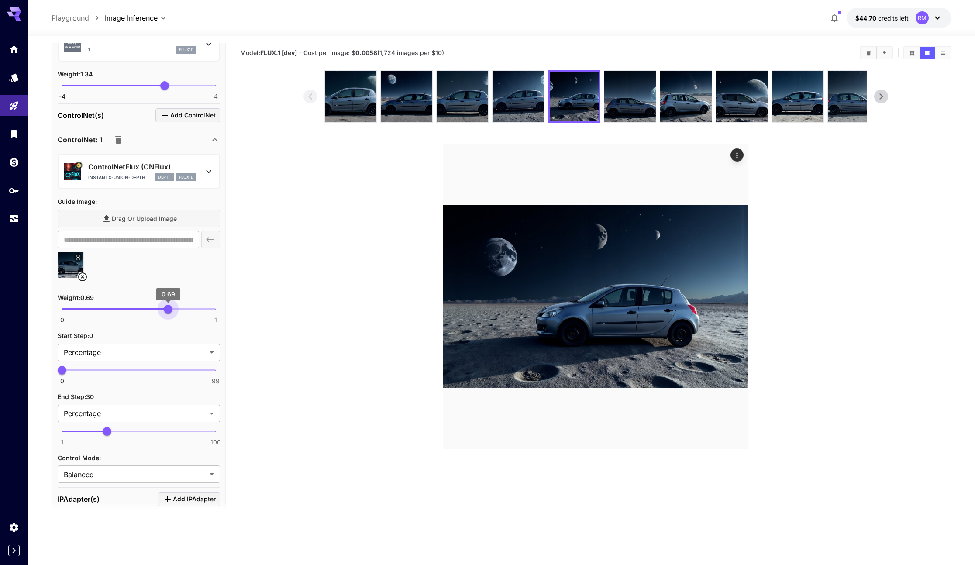
type input "***"
click at [169, 308] on span "0.7" at bounding box center [169, 309] width 9 height 9
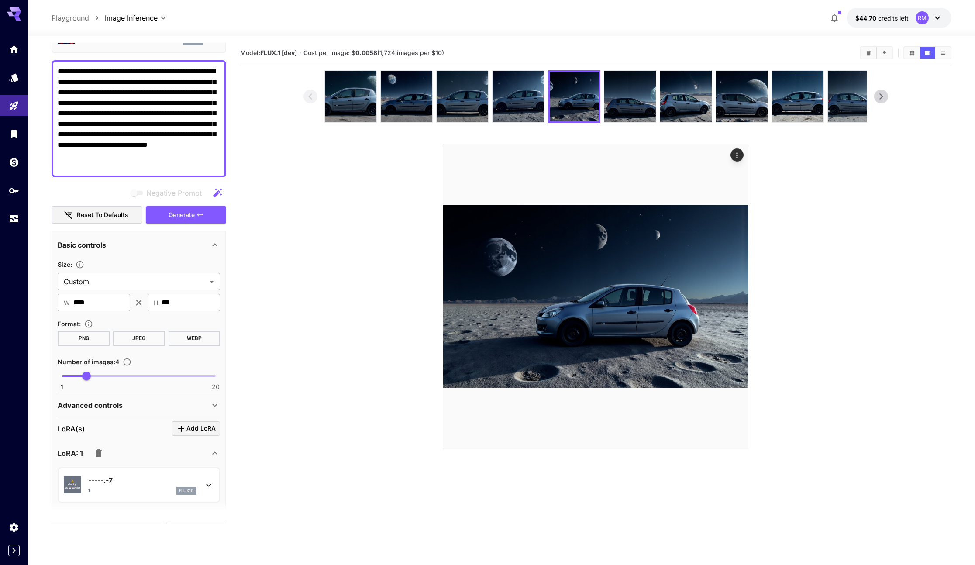
scroll to position [0, 0]
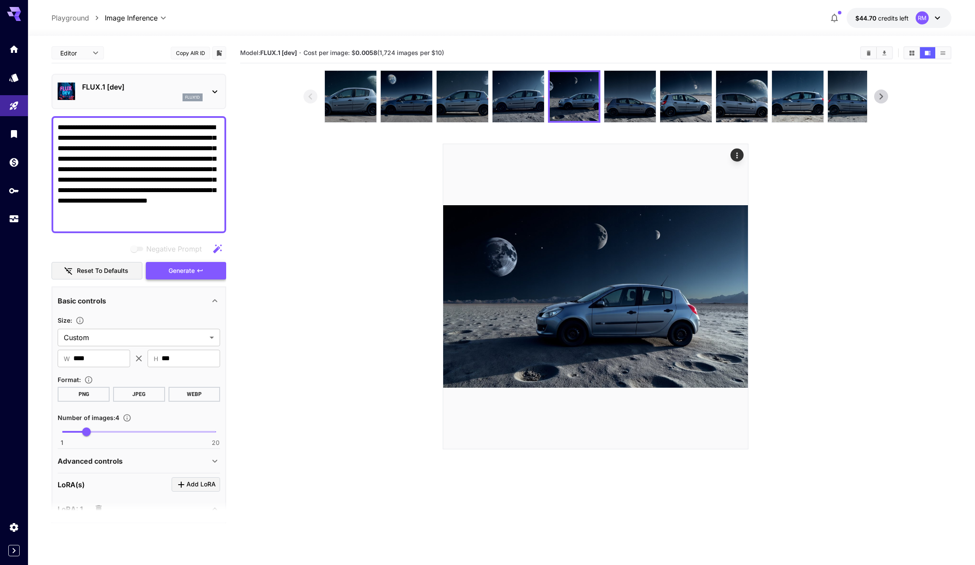
click at [180, 267] on span "Generate" at bounding box center [182, 270] width 26 height 11
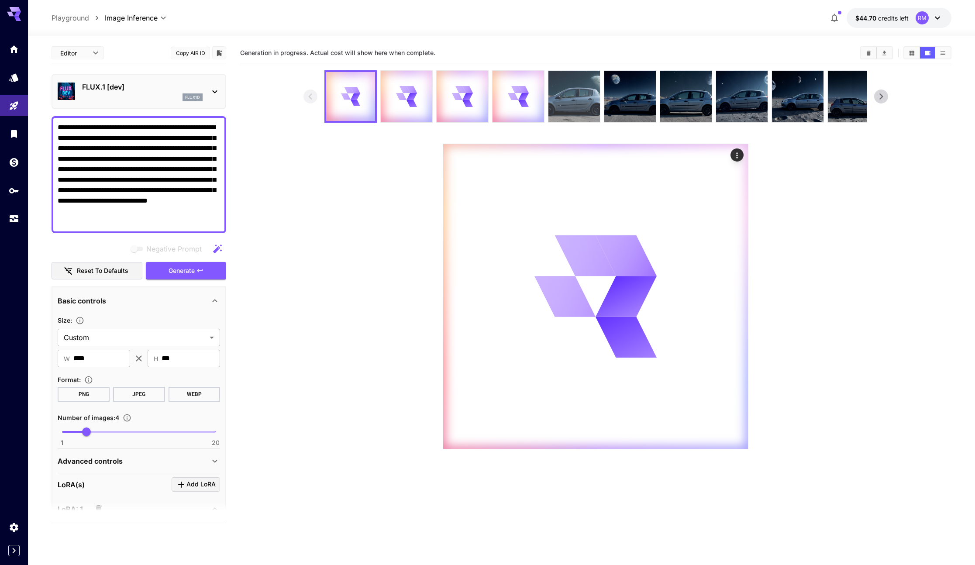
click at [571, 97] on img at bounding box center [574, 97] width 52 height 52
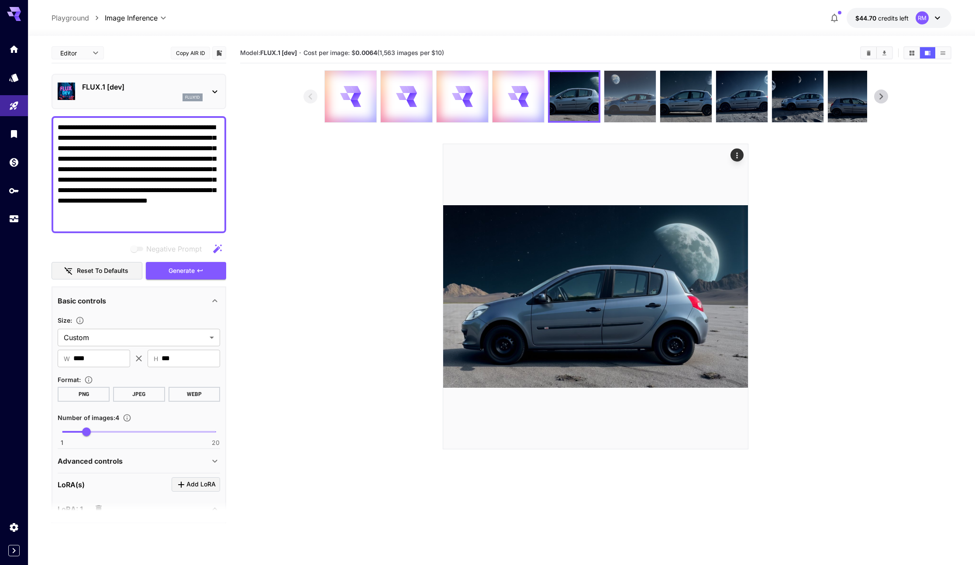
click at [616, 98] on img at bounding box center [630, 97] width 52 height 52
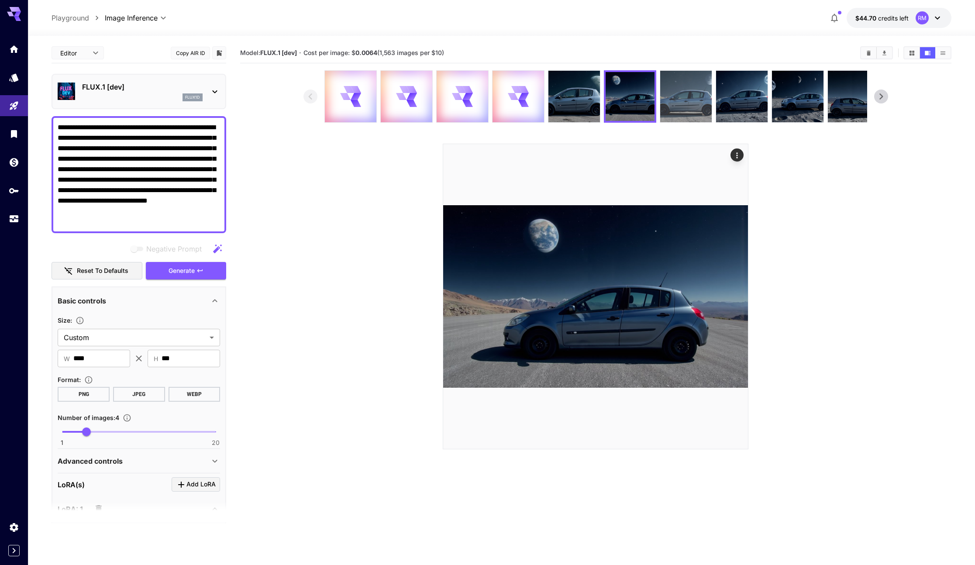
click at [685, 97] on img at bounding box center [686, 97] width 52 height 52
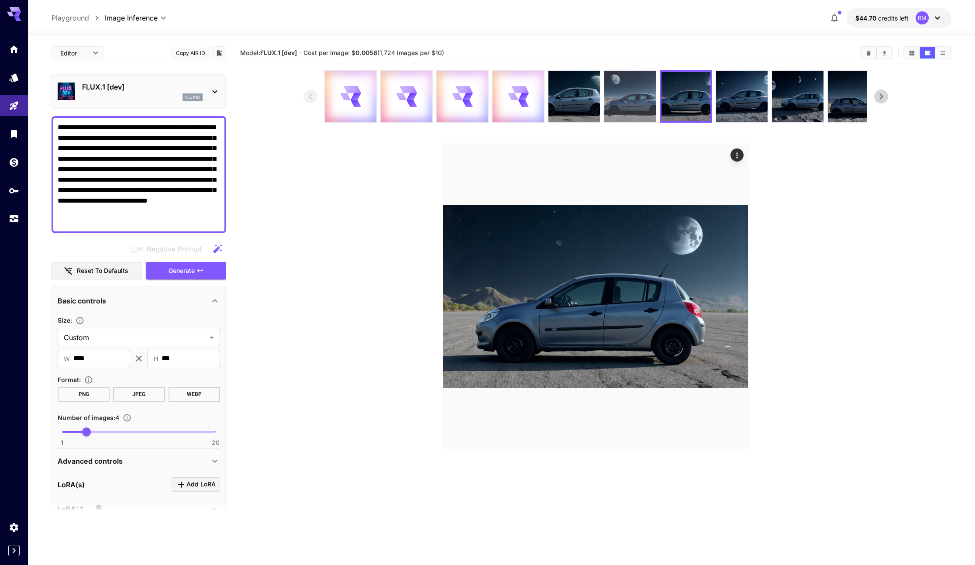
click at [634, 106] on img at bounding box center [630, 97] width 52 height 52
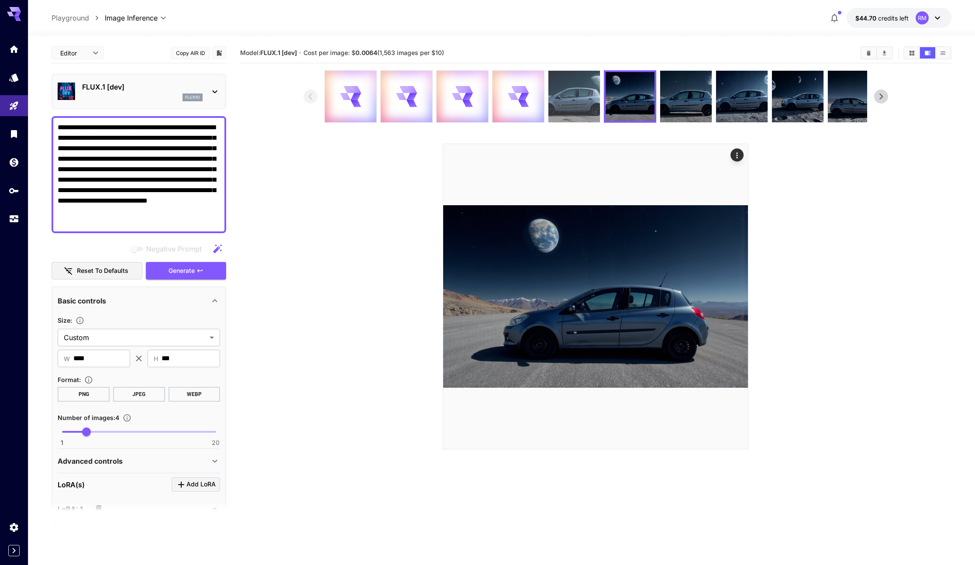
click at [593, 104] on img at bounding box center [574, 97] width 52 height 52
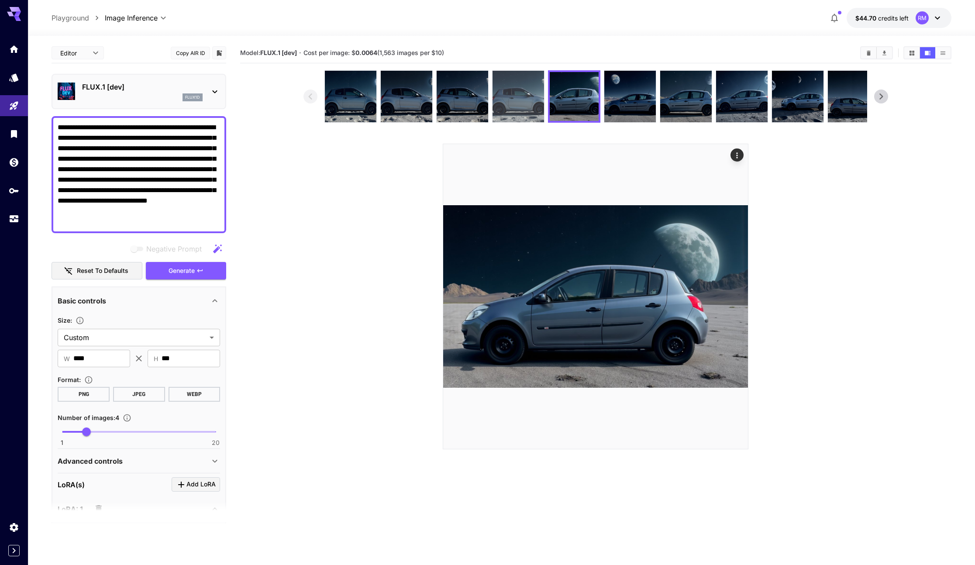
click at [531, 104] on img at bounding box center [519, 97] width 52 height 52
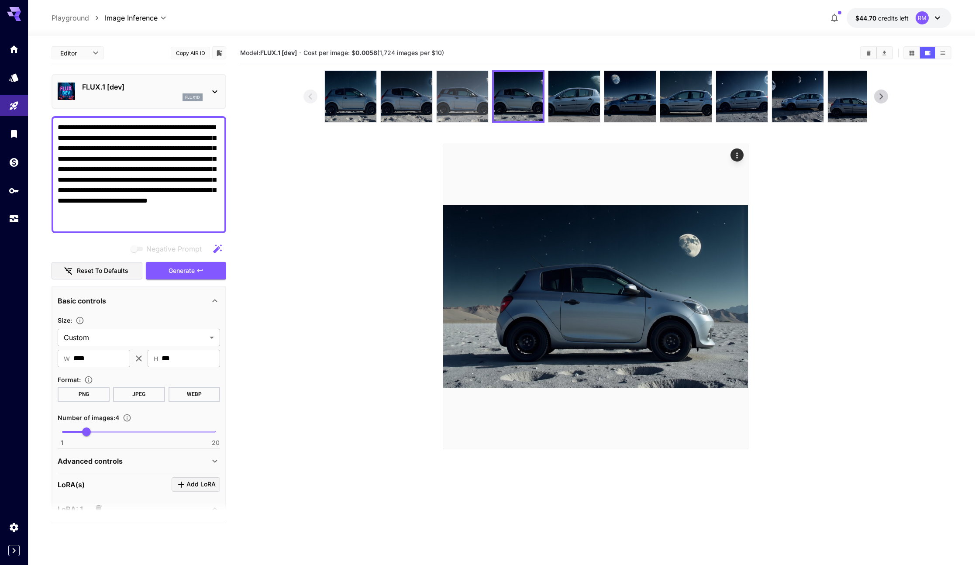
click at [461, 99] on img at bounding box center [463, 97] width 52 height 52
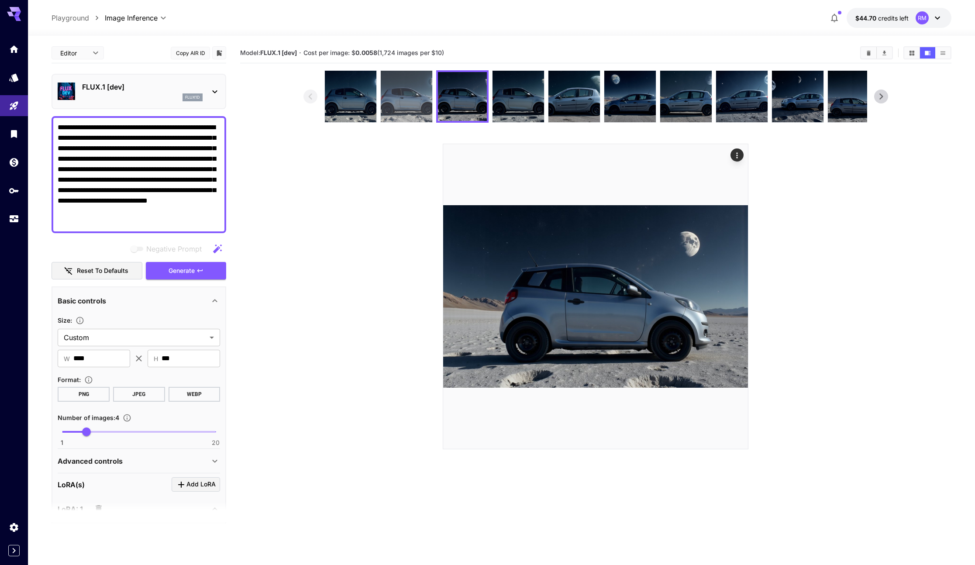
click at [417, 99] on img at bounding box center [407, 97] width 52 height 52
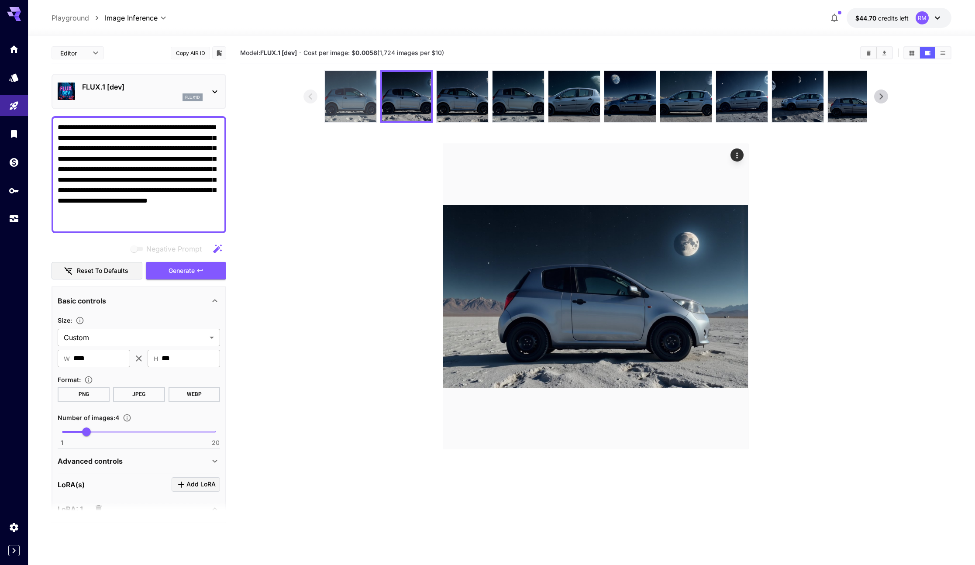
click at [356, 100] on img at bounding box center [351, 97] width 52 height 52
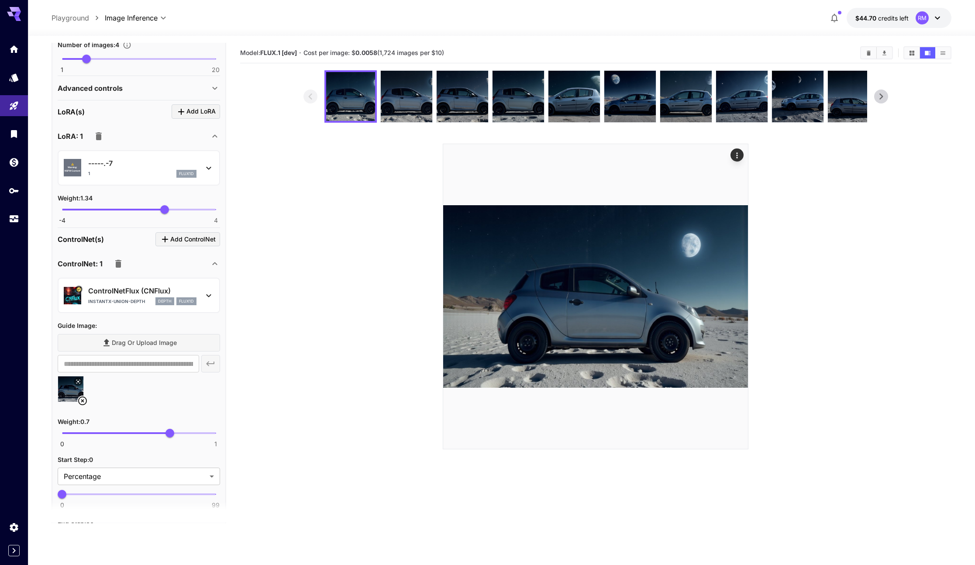
scroll to position [506, 0]
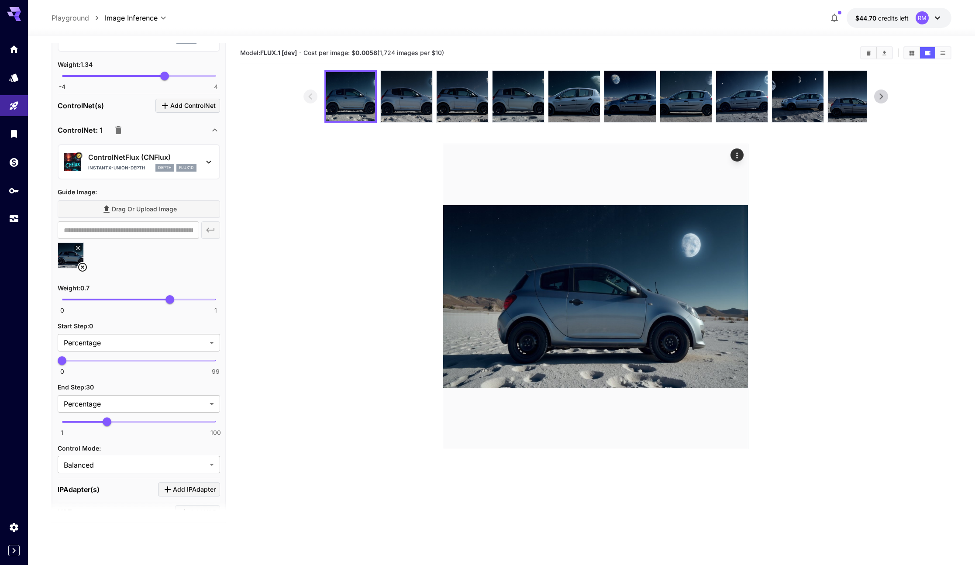
click at [82, 421] on span at bounding box center [84, 422] width 45 height 2
type input "**"
click at [76, 419] on span "10" at bounding box center [76, 421] width 9 height 9
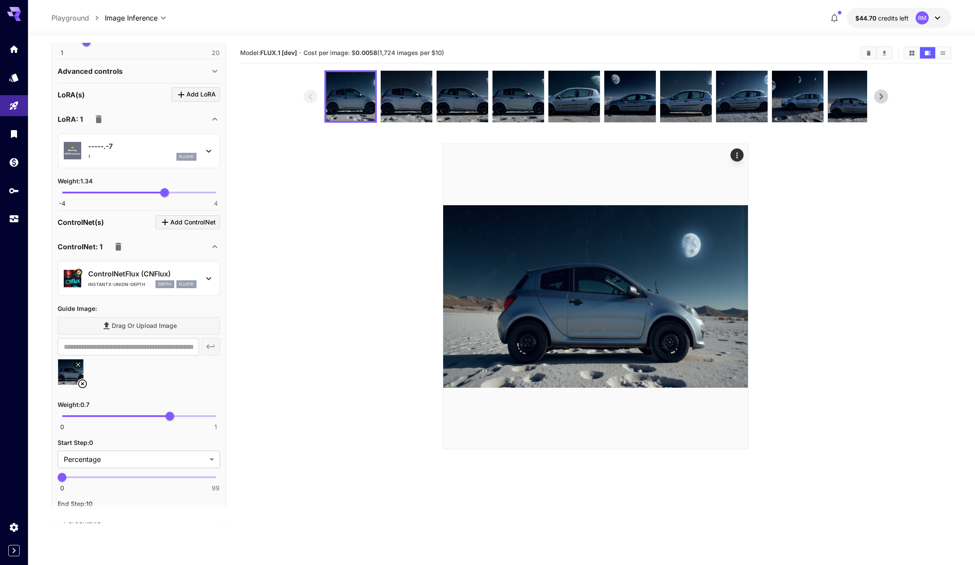
scroll to position [0, 0]
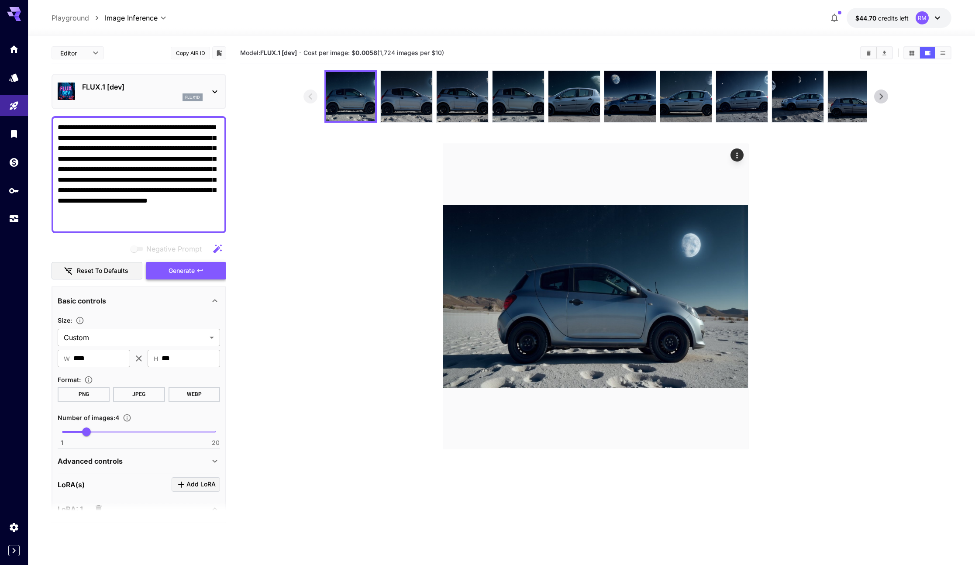
click at [184, 278] on button "Generate" at bounding box center [186, 271] width 80 height 18
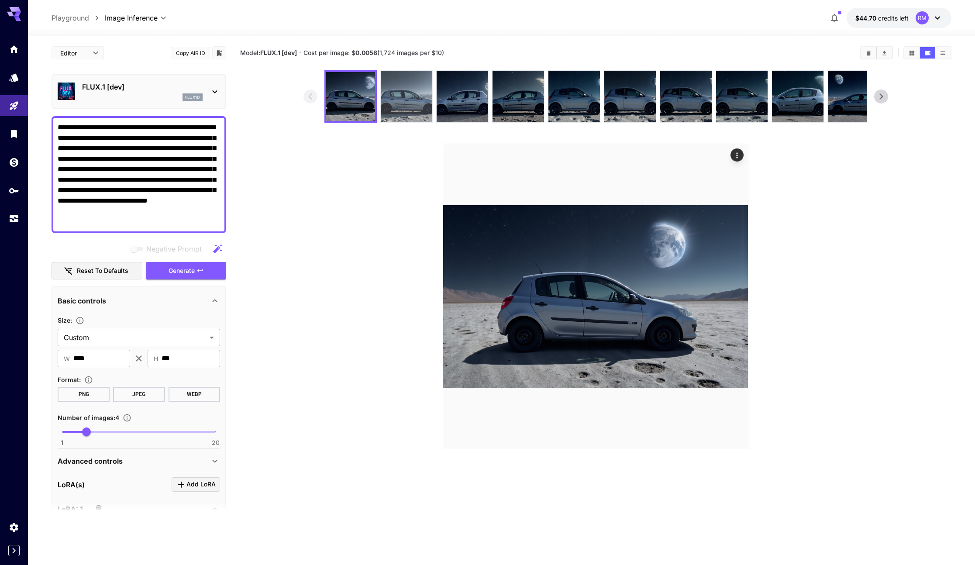
click at [406, 90] on img at bounding box center [407, 97] width 52 height 52
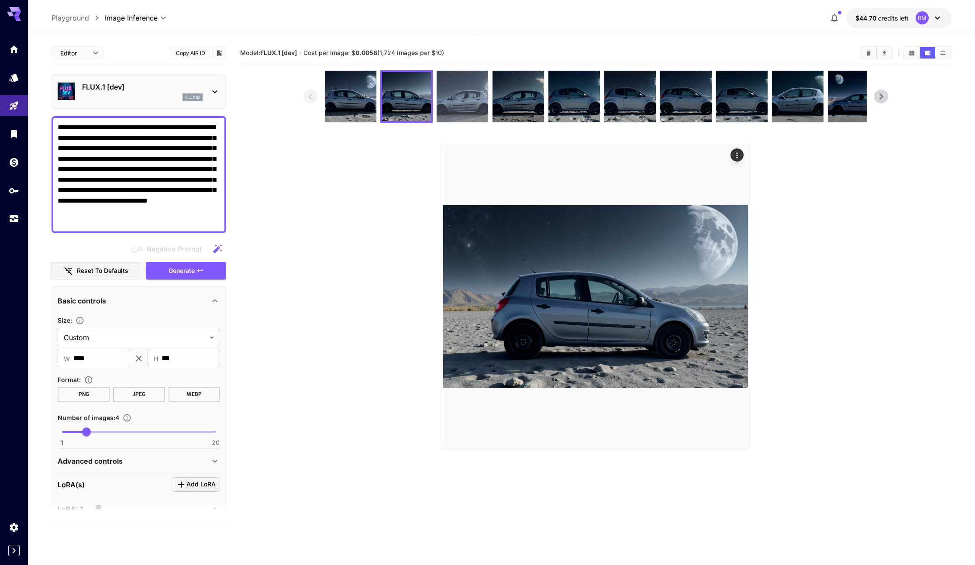
click at [452, 95] on img at bounding box center [463, 97] width 52 height 52
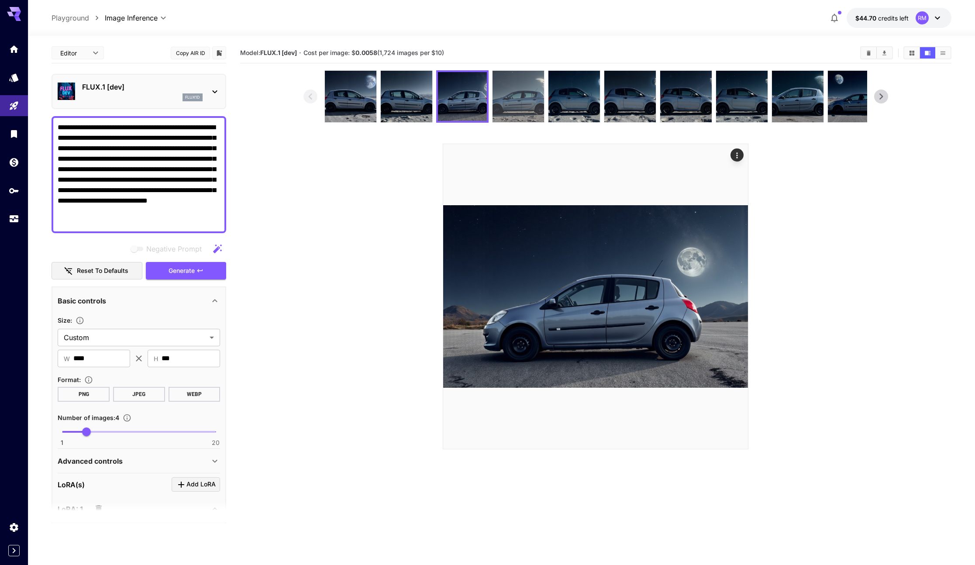
click at [507, 100] on img at bounding box center [519, 97] width 52 height 52
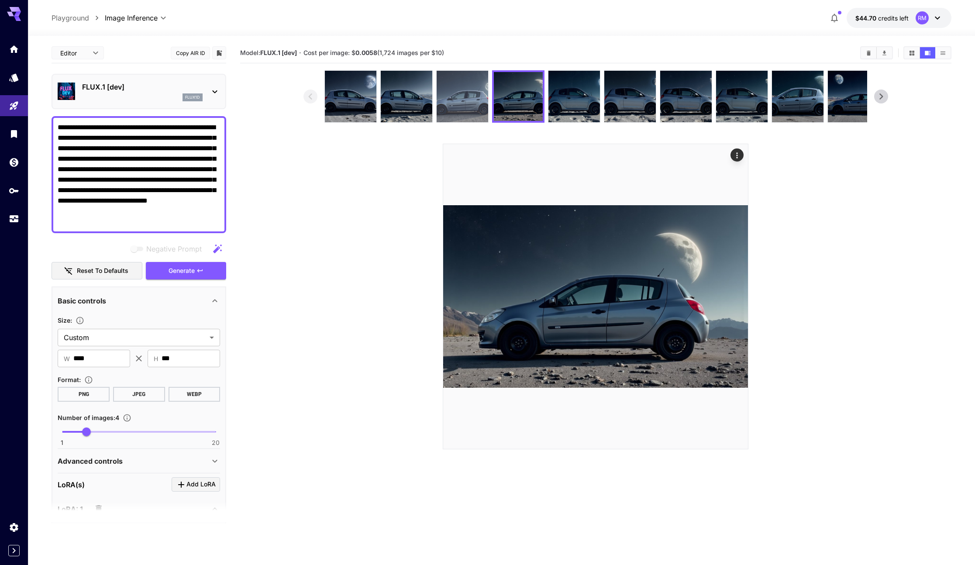
click at [459, 97] on img at bounding box center [463, 97] width 52 height 52
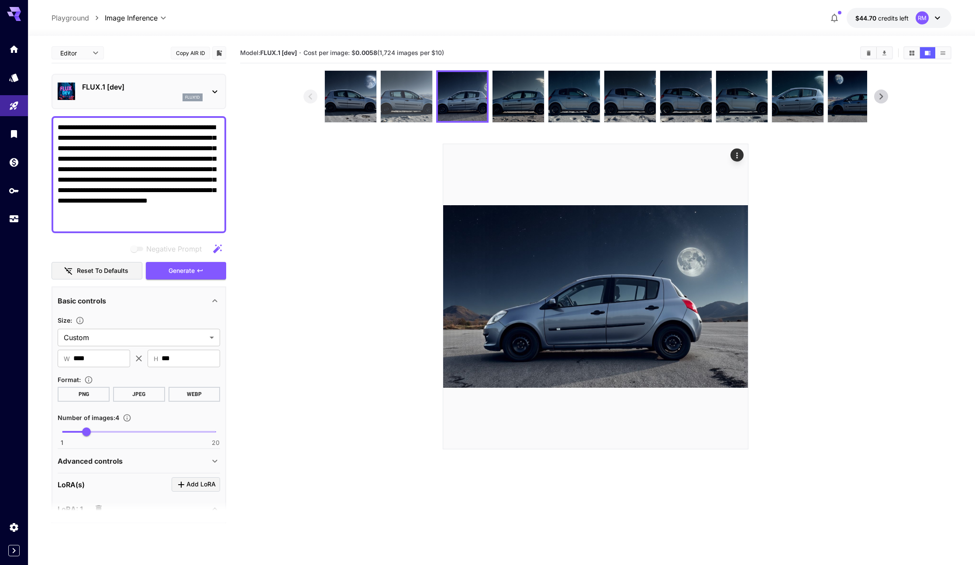
click at [402, 96] on img at bounding box center [407, 97] width 52 height 52
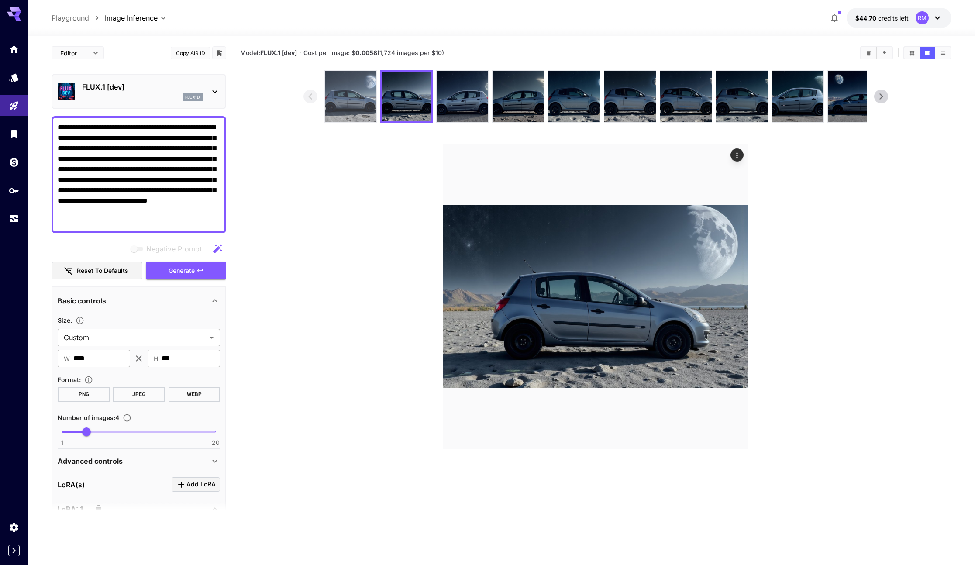
click at [357, 97] on img at bounding box center [351, 97] width 52 height 52
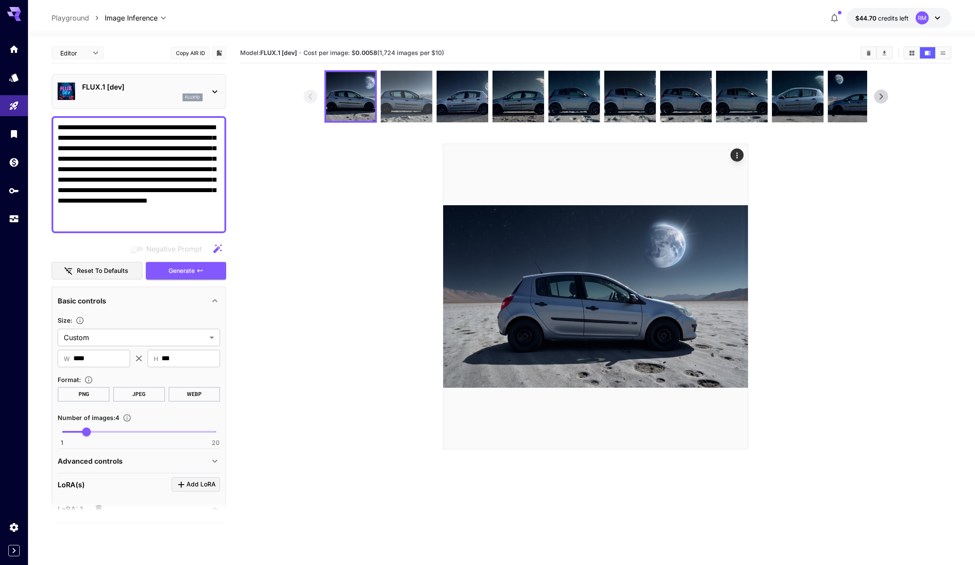
click at [409, 97] on img at bounding box center [407, 97] width 52 height 52
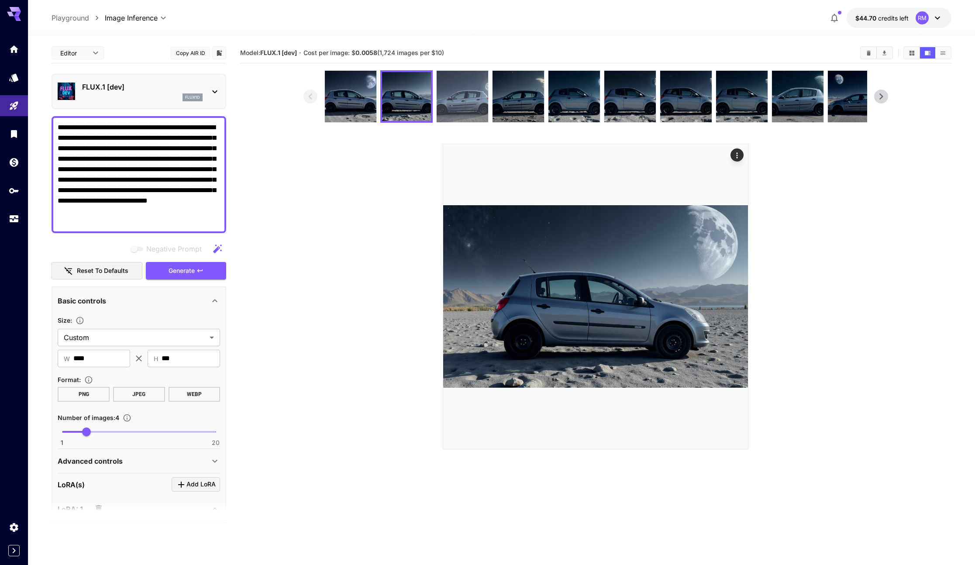
click at [471, 99] on img at bounding box center [463, 97] width 52 height 52
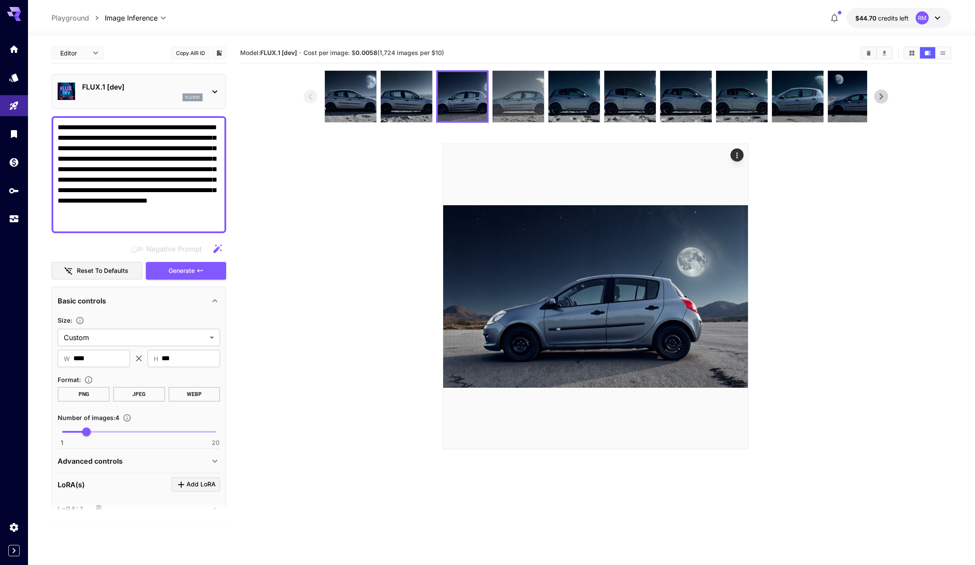
click at [493, 98] on img at bounding box center [519, 97] width 52 height 52
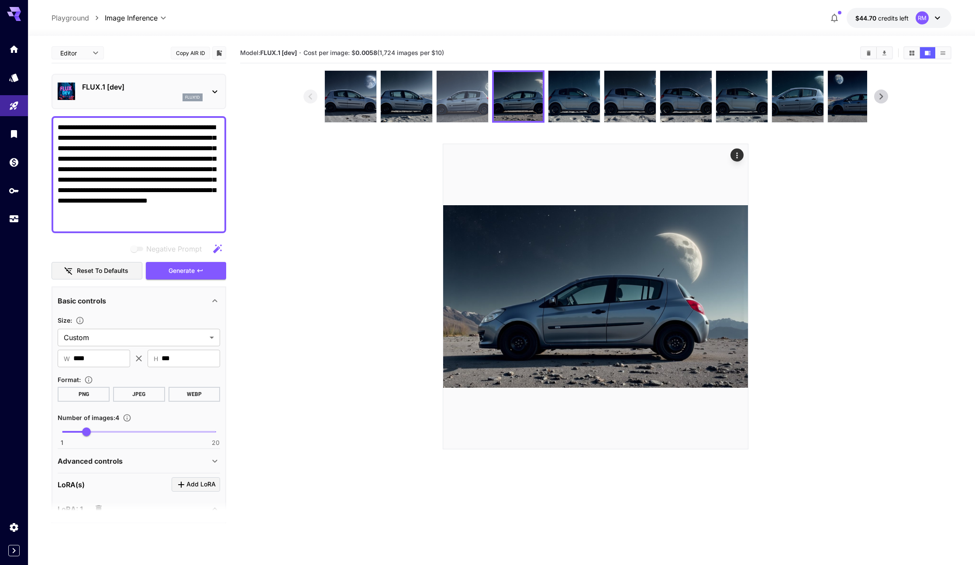
click at [448, 100] on img at bounding box center [463, 97] width 52 height 52
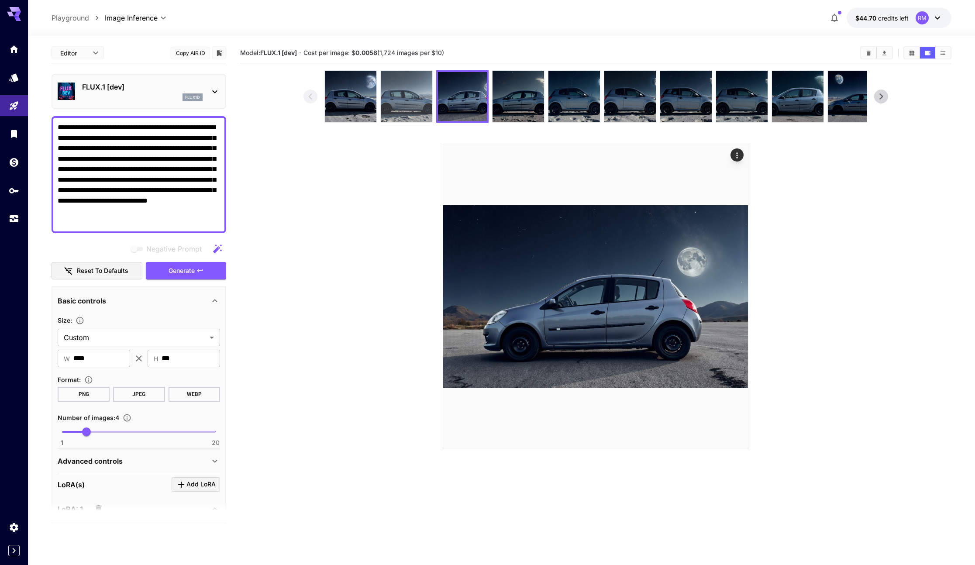
click at [389, 100] on img at bounding box center [407, 97] width 52 height 52
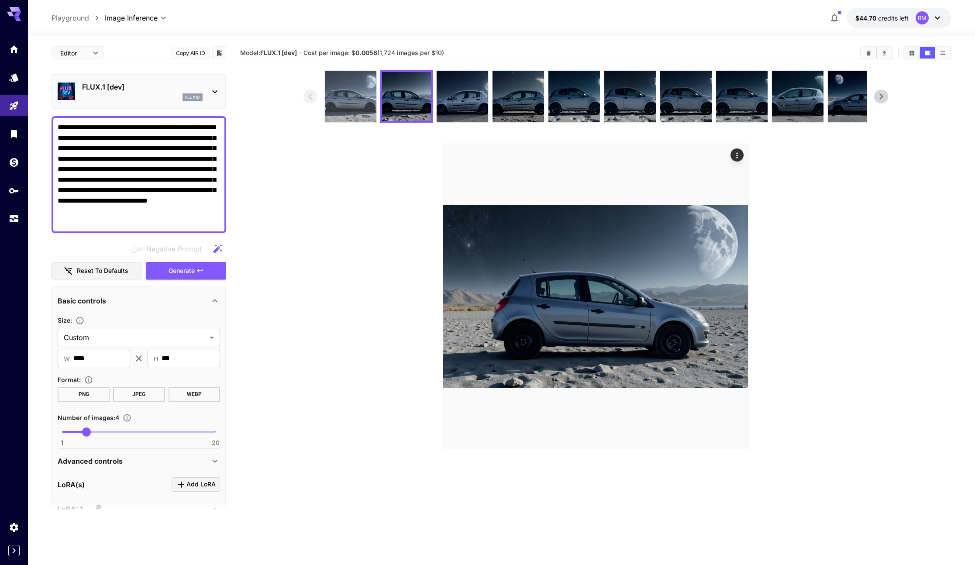
click at [333, 99] on img at bounding box center [351, 97] width 52 height 52
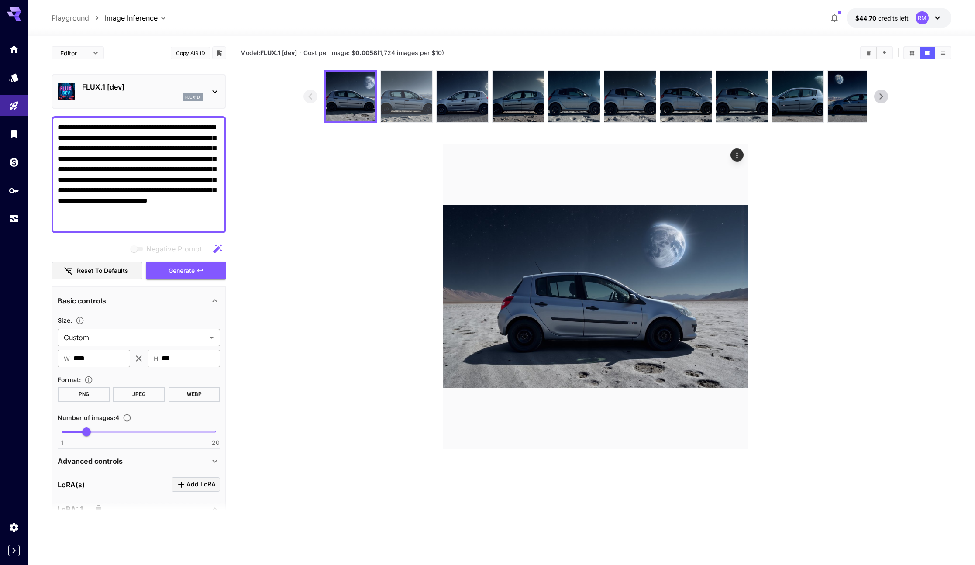
click at [395, 85] on img at bounding box center [407, 97] width 52 height 52
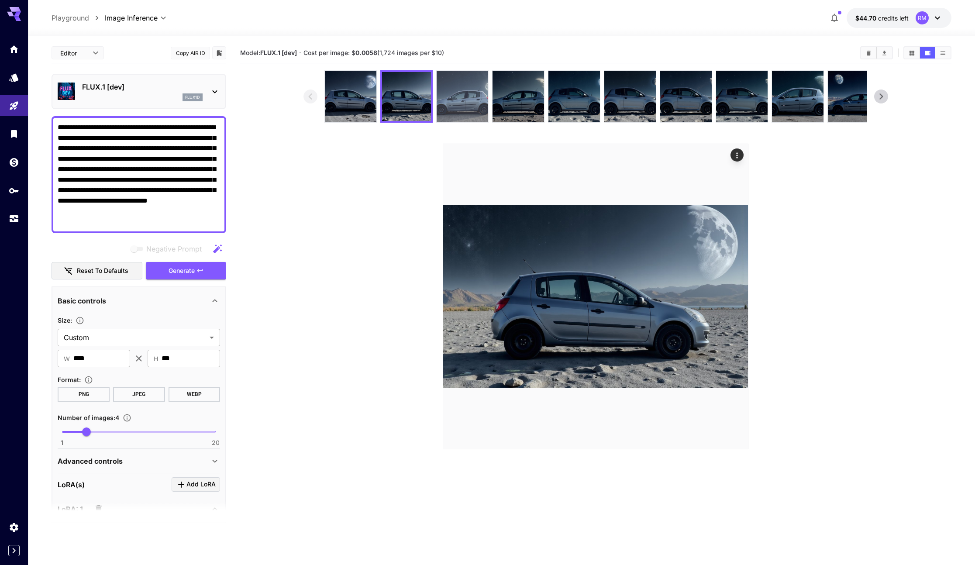
click at [455, 91] on img at bounding box center [463, 97] width 52 height 52
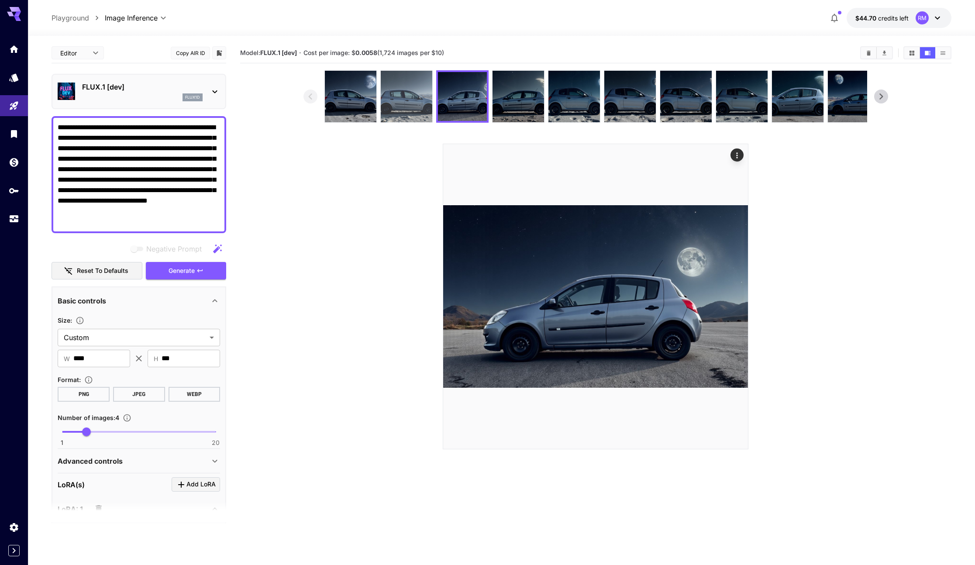
click at [385, 101] on img at bounding box center [407, 97] width 52 height 52
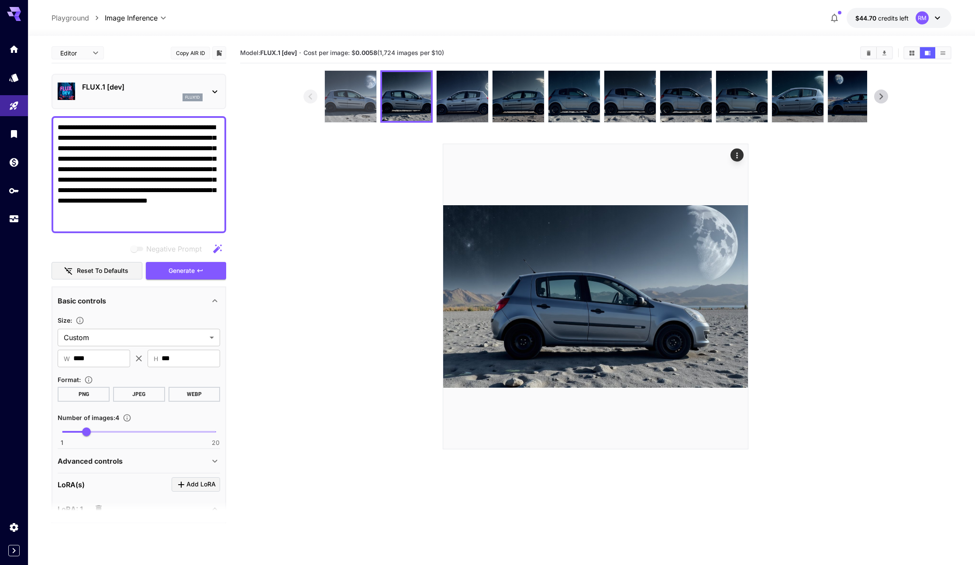
click at [327, 102] on img at bounding box center [351, 97] width 52 height 52
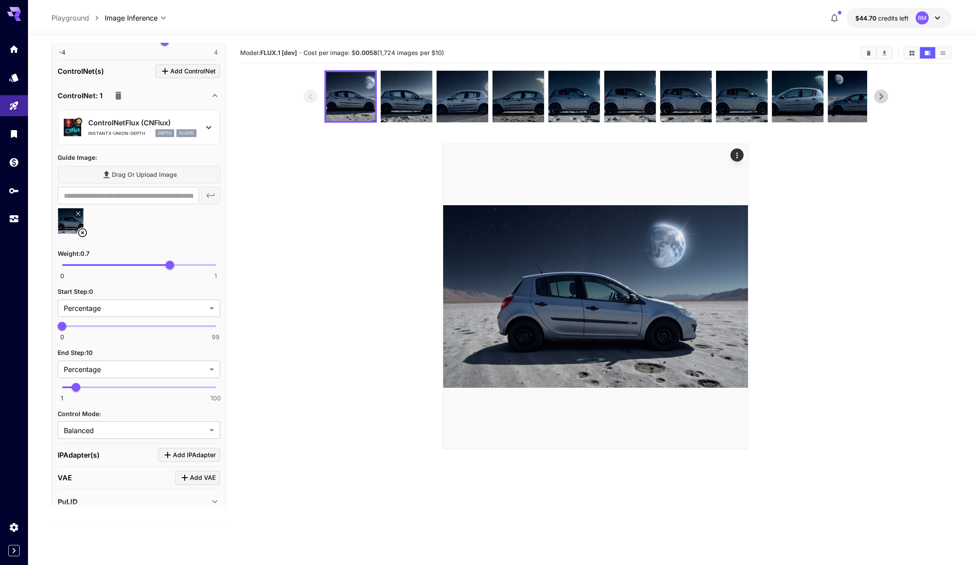
scroll to position [507, 0]
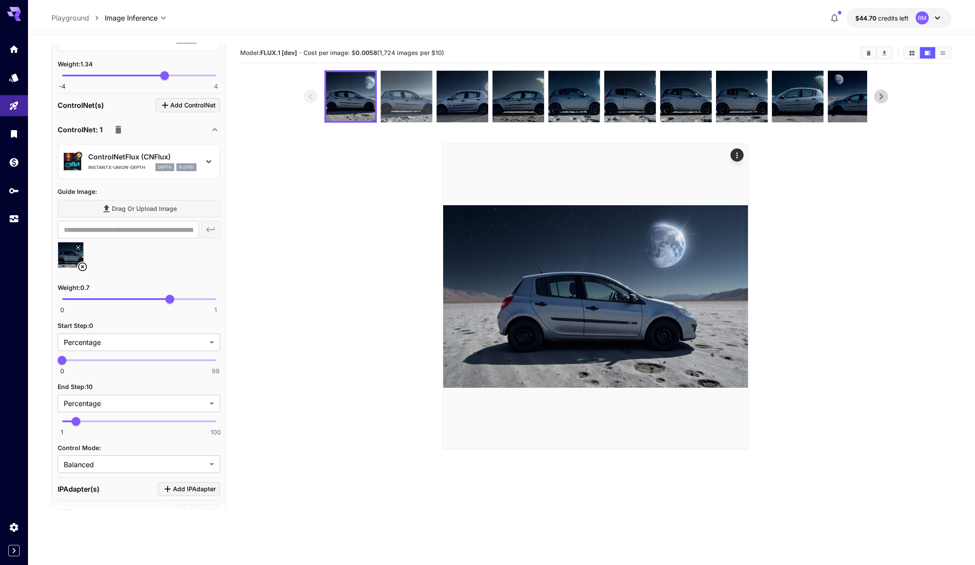
click at [393, 108] on img at bounding box center [407, 97] width 52 height 52
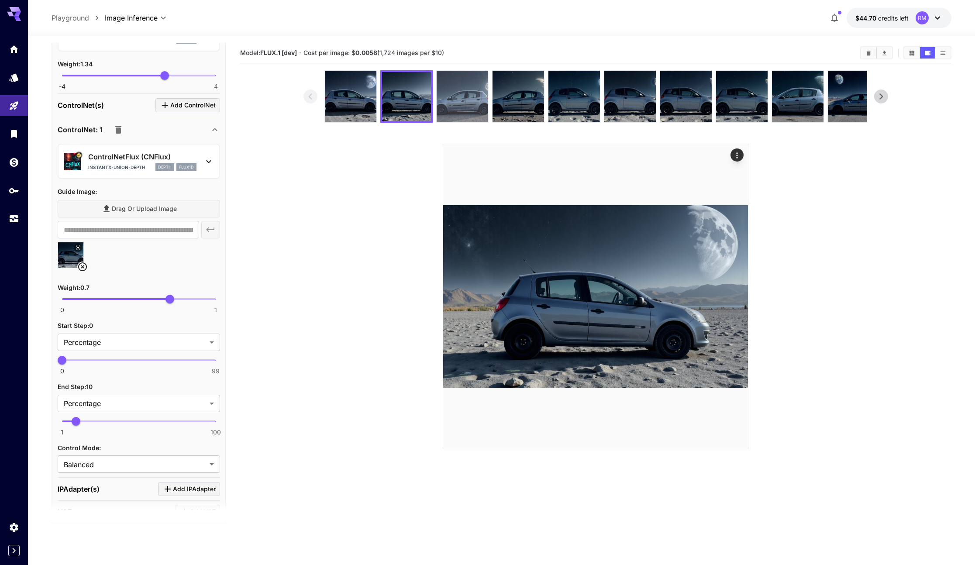
click at [446, 108] on img at bounding box center [463, 97] width 52 height 52
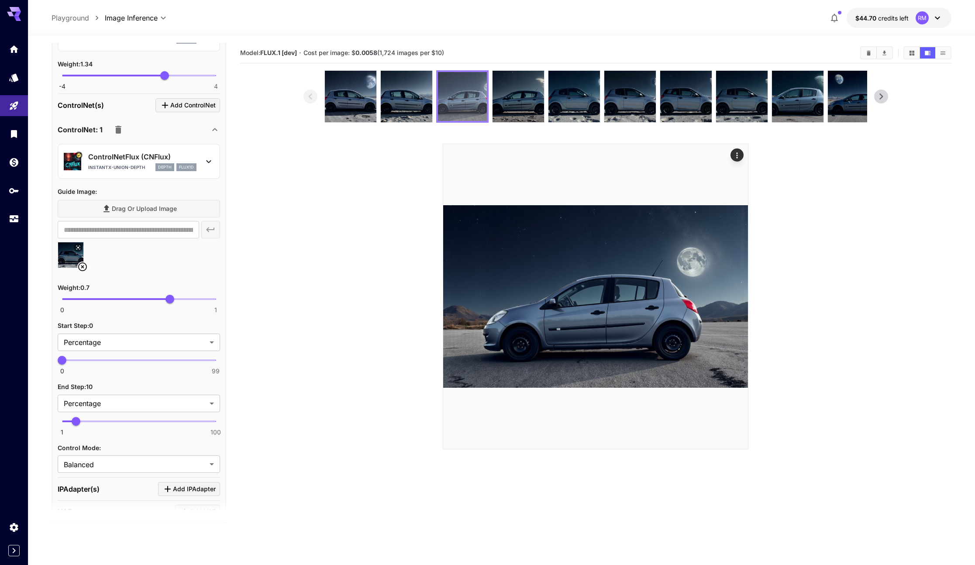
click at [476, 99] on img at bounding box center [462, 96] width 49 height 49
click at [477, 103] on img at bounding box center [462, 96] width 49 height 49
click at [499, 101] on img at bounding box center [519, 97] width 52 height 52
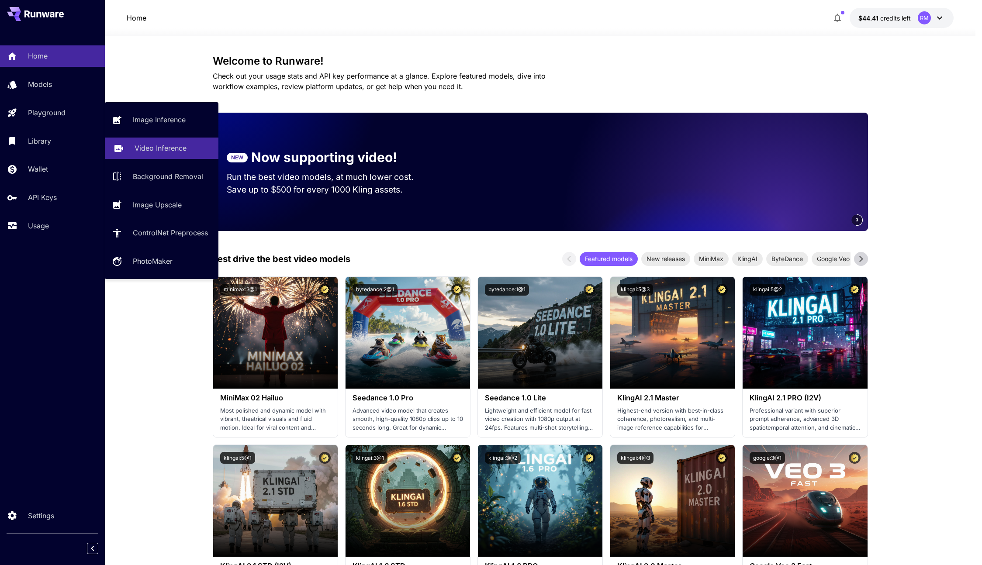
click at [154, 143] on p "Video Inference" at bounding box center [160, 148] width 52 height 10
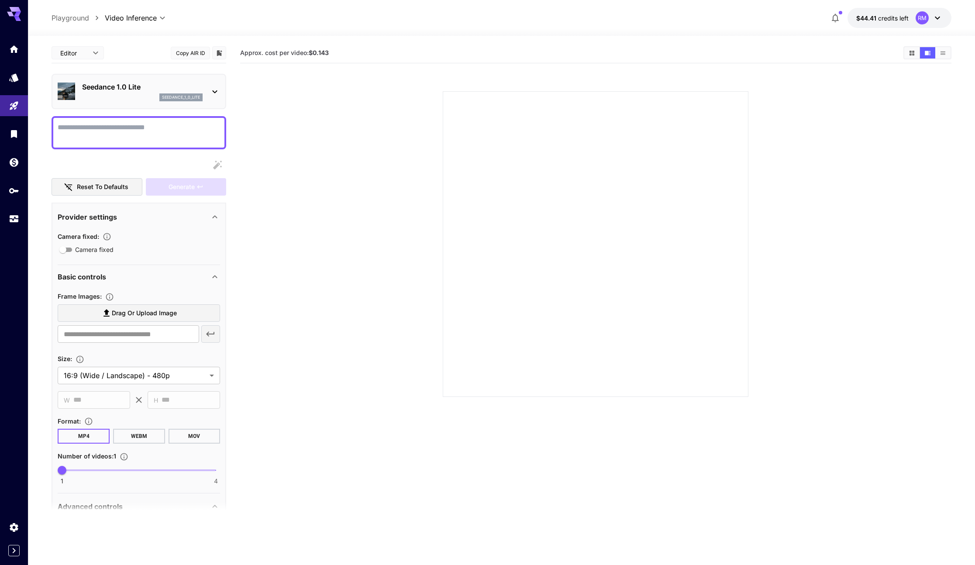
click at [144, 91] on p "Seedance 1.0 Lite" at bounding box center [142, 87] width 121 height 10
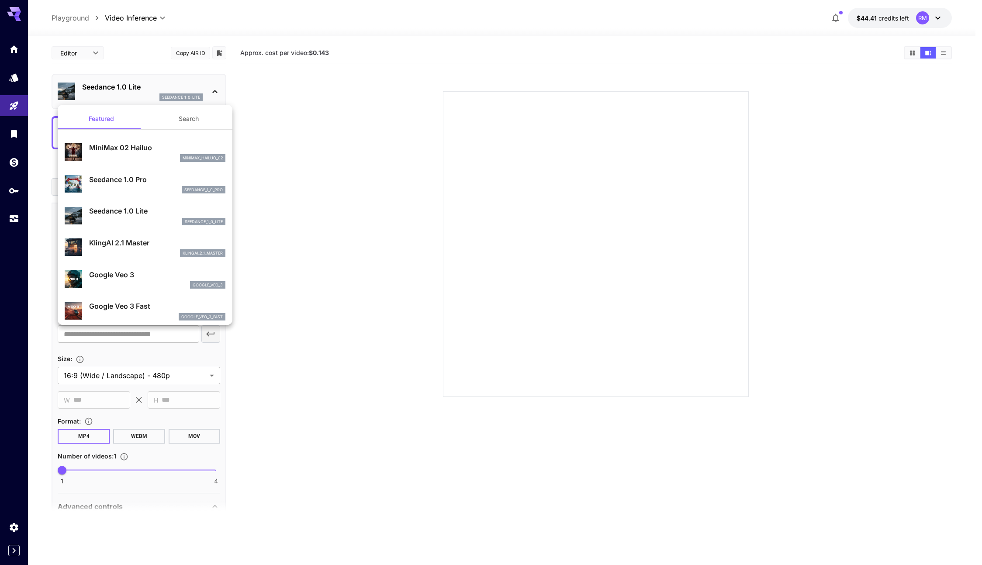
click at [141, 187] on div "seedance_1_0_pro" at bounding box center [157, 190] width 136 height 8
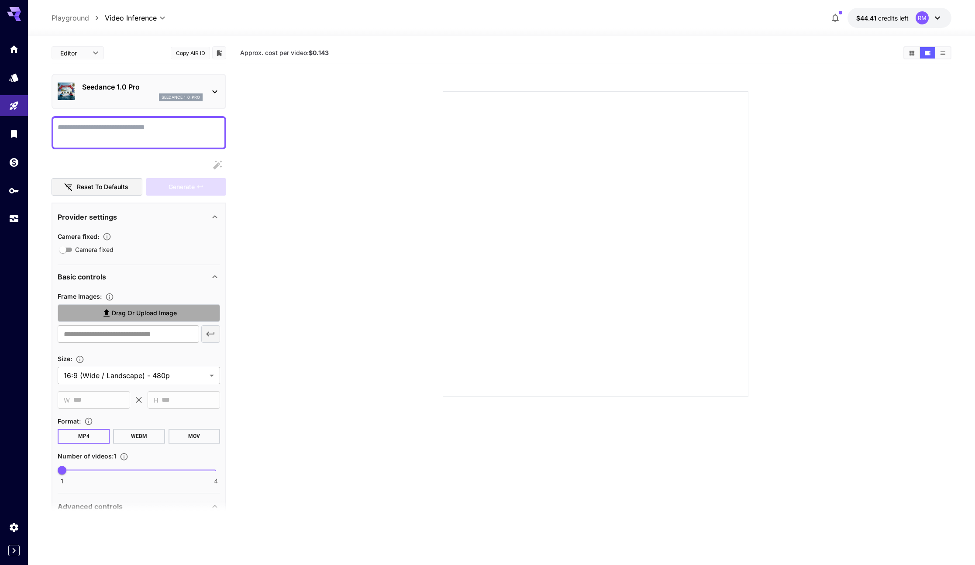
click at [118, 316] on span "Drag or upload image" at bounding box center [144, 313] width 65 height 11
click at [0, 0] on input "Drag or upload image" at bounding box center [0, 0] width 0 height 0
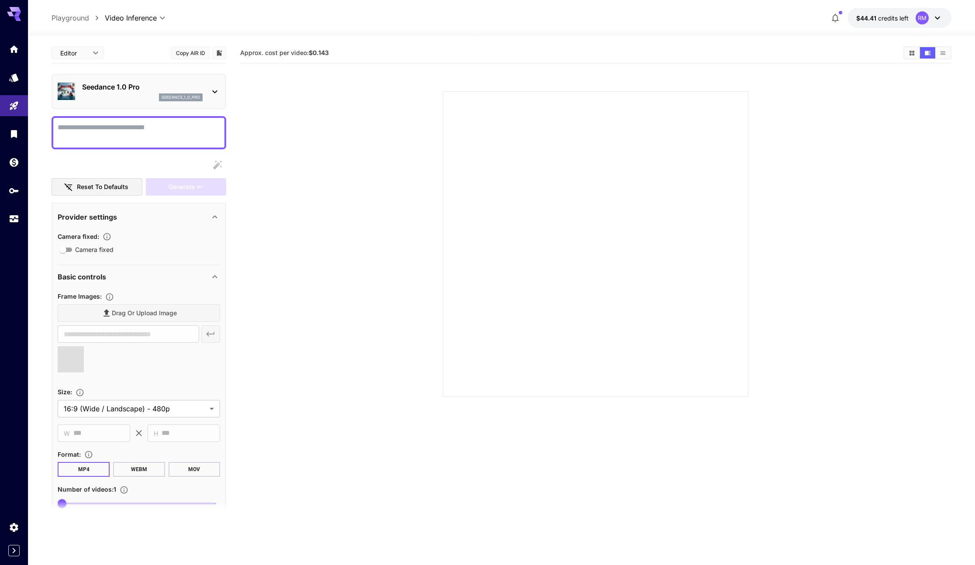
type input "**********"
click at [116, 133] on textarea "Camera fixed" at bounding box center [139, 132] width 162 height 21
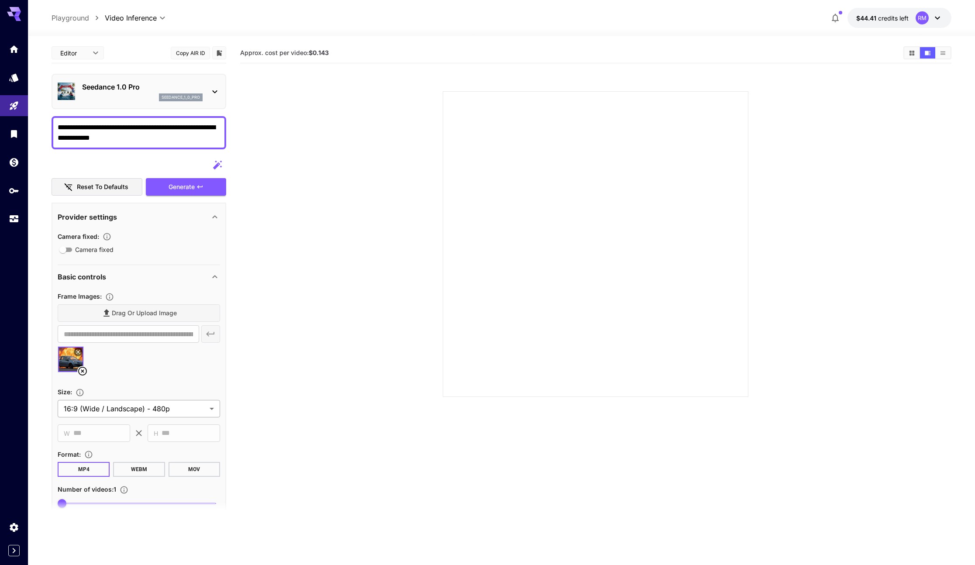
type textarea "**********"
click at [169, 402] on body "**********" at bounding box center [487, 317] width 975 height 634
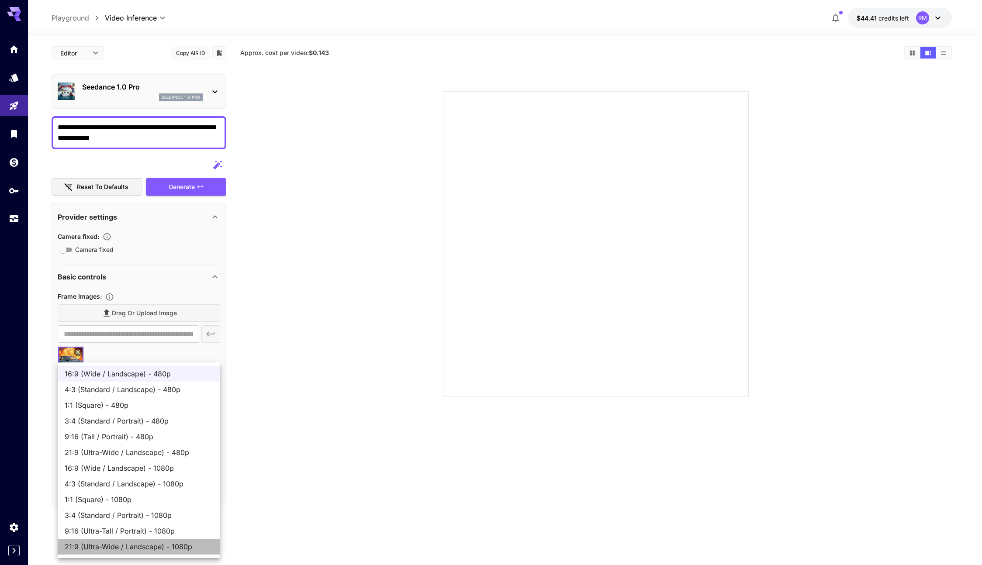
click at [185, 545] on span "21:9 (Ultra-Wide / Landscape) - 1080p" at bounding box center [139, 546] width 148 height 10
type input "**********"
type input "****"
type input "***"
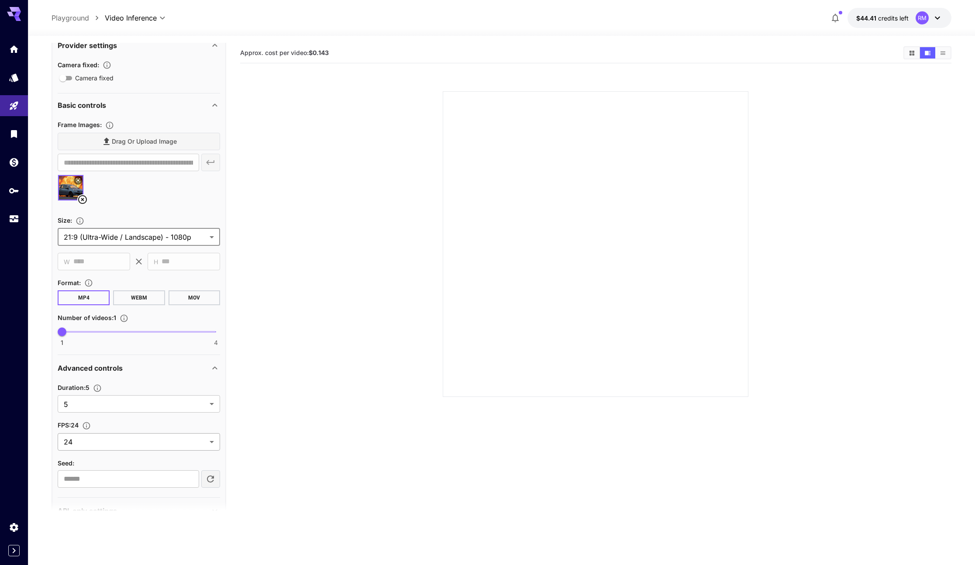
scroll to position [182, 0]
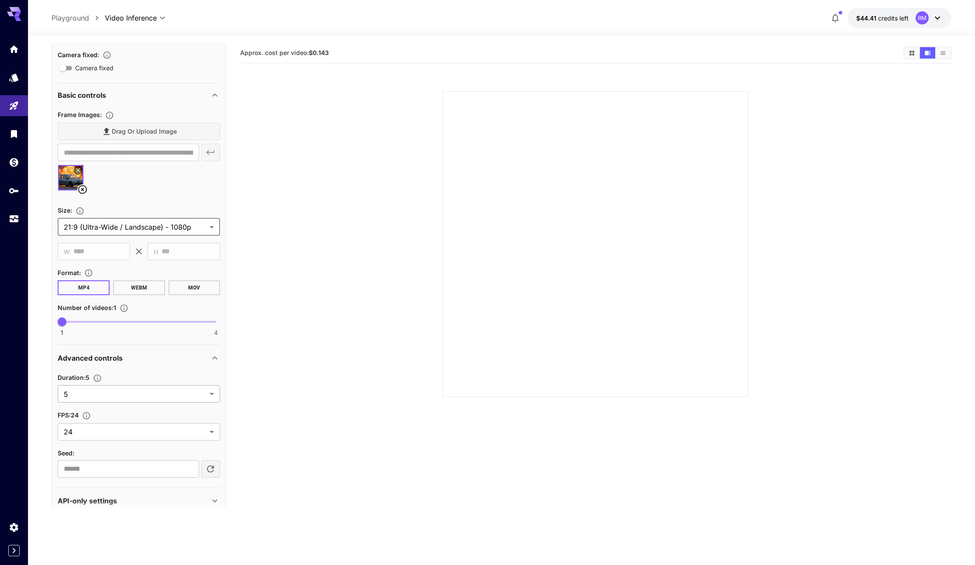
click at [122, 397] on body "**********" at bounding box center [487, 317] width 975 height 634
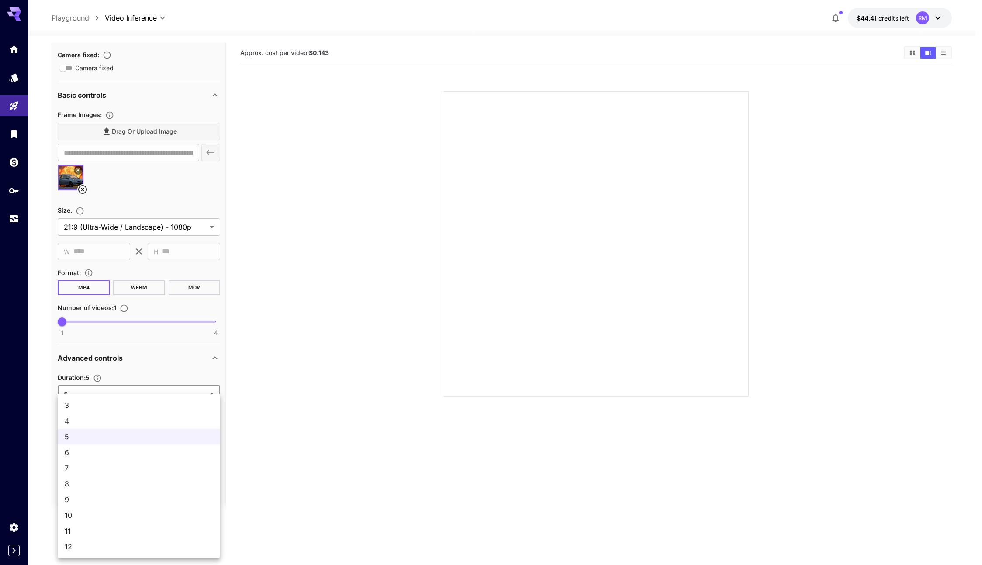
click at [315, 458] on div at bounding box center [491, 282] width 982 height 565
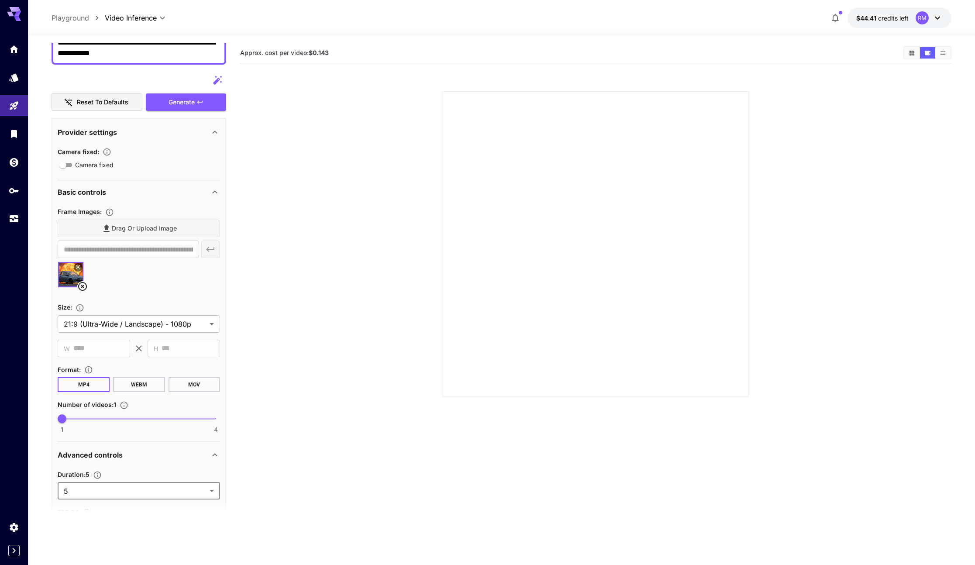
scroll to position [0, 0]
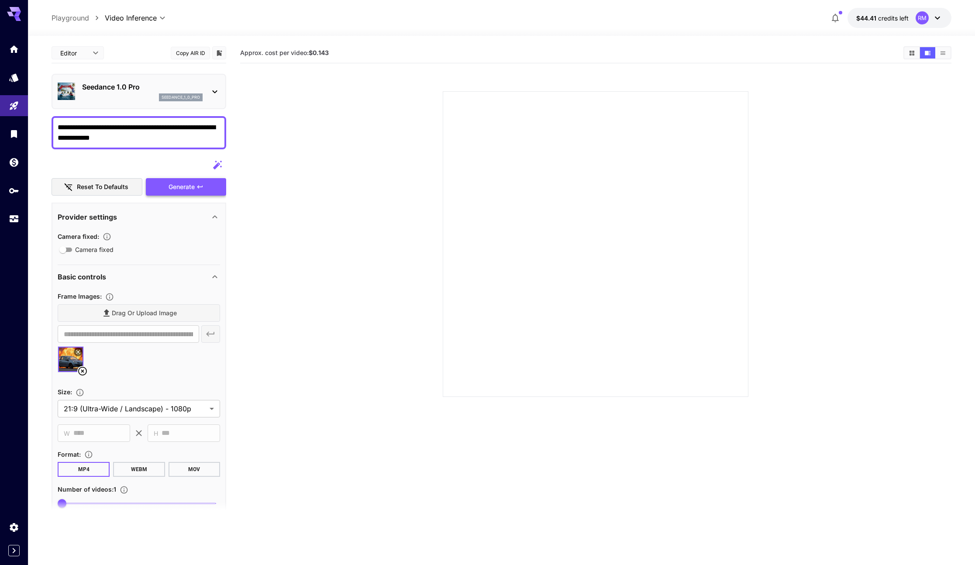
click at [178, 182] on div "Generate" at bounding box center [186, 187] width 80 height 18
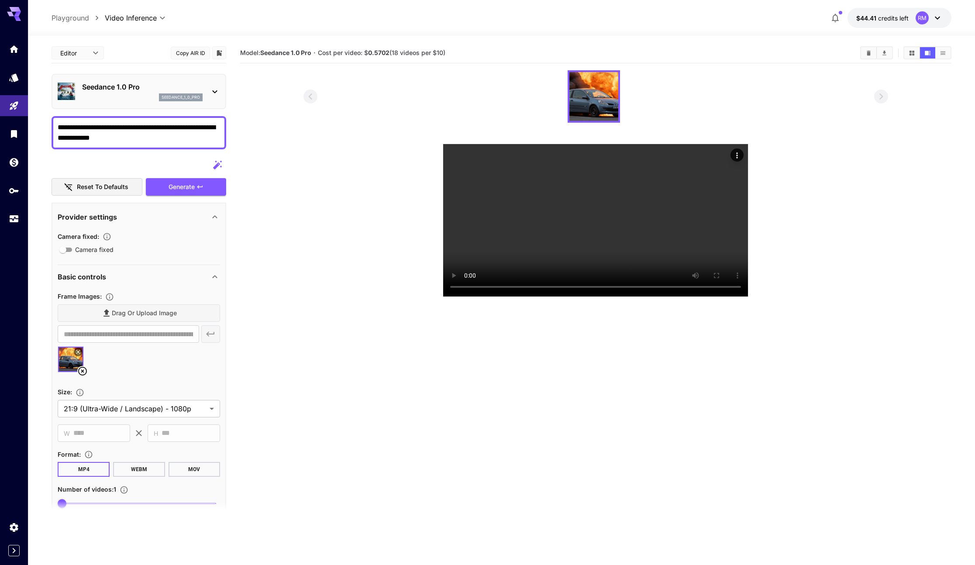
click at [105, 133] on textarea "**********" at bounding box center [139, 132] width 162 height 21
click at [82, 370] on icon at bounding box center [82, 371] width 9 height 9
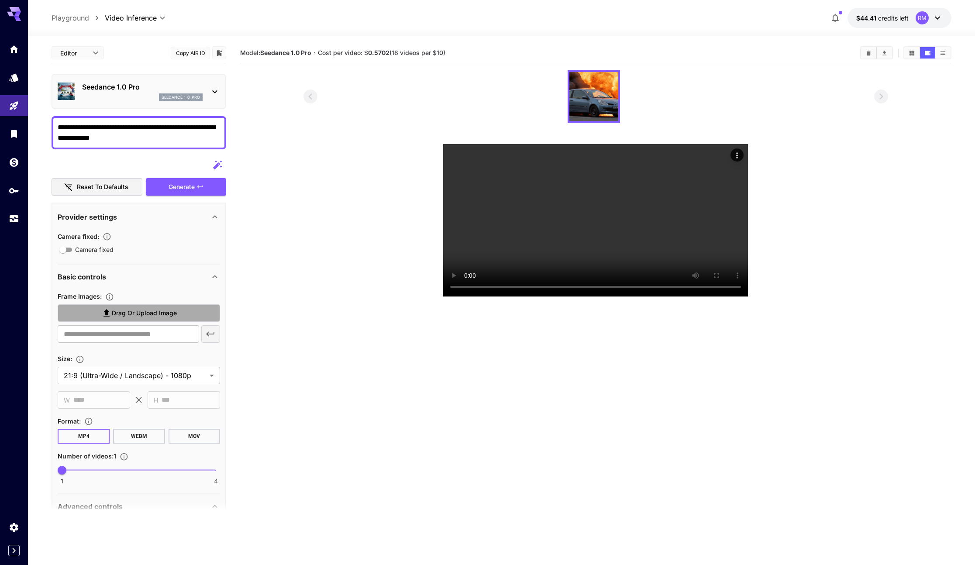
click at [119, 308] on span "Drag or upload image" at bounding box center [144, 313] width 65 height 11
click at [0, 0] on input "Drag or upload image" at bounding box center [0, 0] width 0 height 0
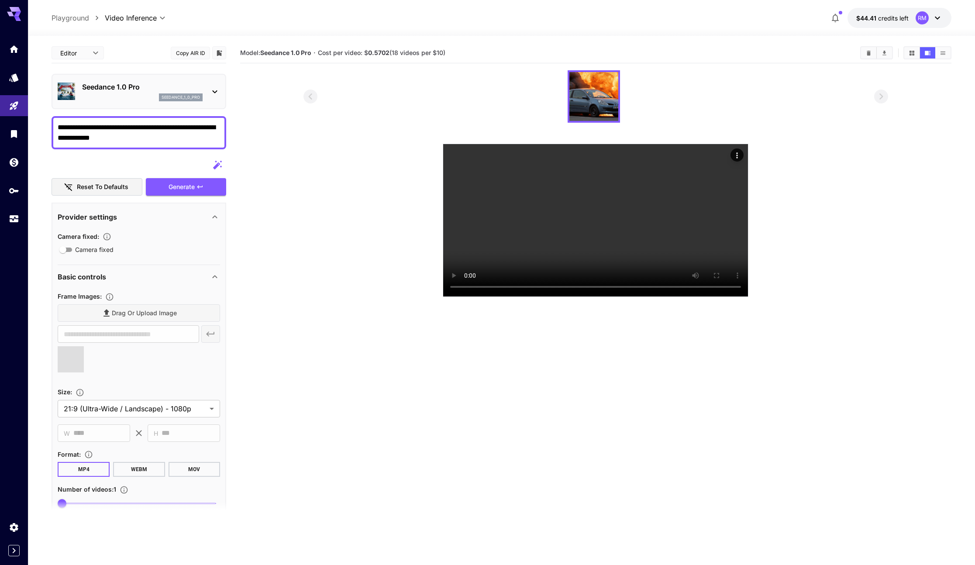
type input "**********"
click at [107, 138] on textarea "**********" at bounding box center [139, 132] width 162 height 21
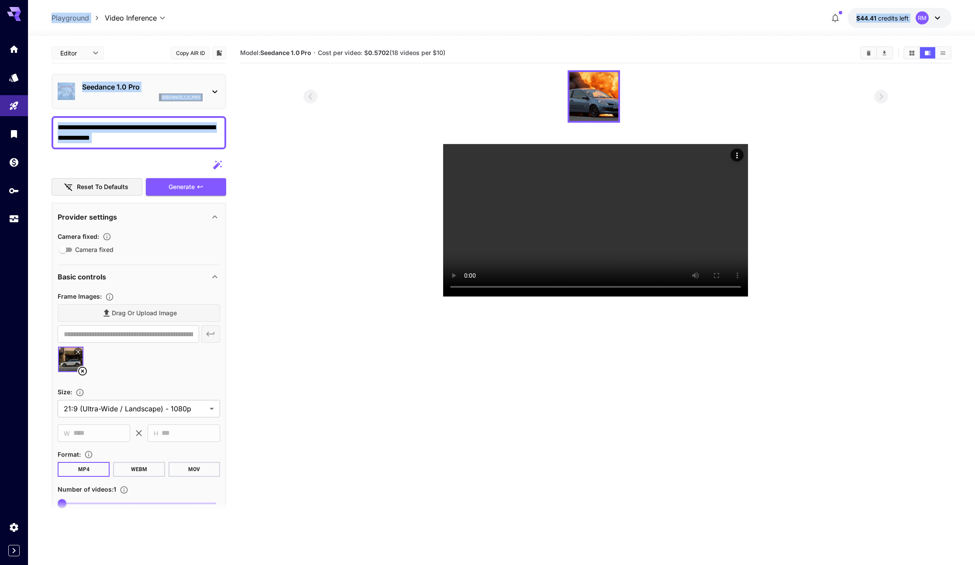
drag, startPoint x: 163, startPoint y: 149, endPoint x: -14, endPoint y: 116, distance: 180.9
click at [0, 116] on html "**********" at bounding box center [487, 317] width 975 height 634
click at [183, 138] on textarea "**********" at bounding box center [139, 132] width 162 height 21
drag, startPoint x: 153, startPoint y: 141, endPoint x: -70, endPoint y: 110, distance: 225.3
click at [0, 110] on html "**********" at bounding box center [487, 317] width 975 height 634
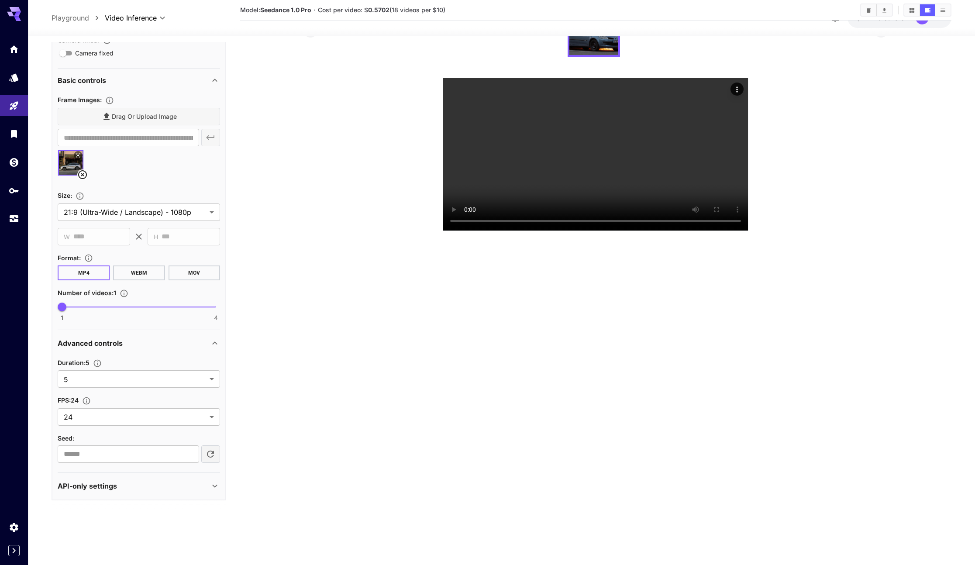
scroll to position [69, 0]
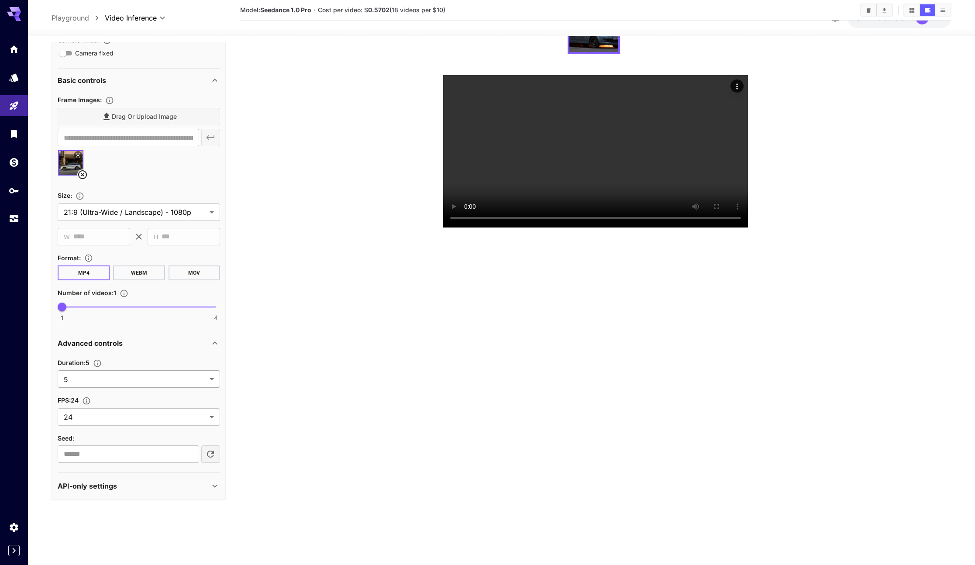
type textarea "**********"
click at [116, 380] on body "**********" at bounding box center [487, 248] width 975 height 634
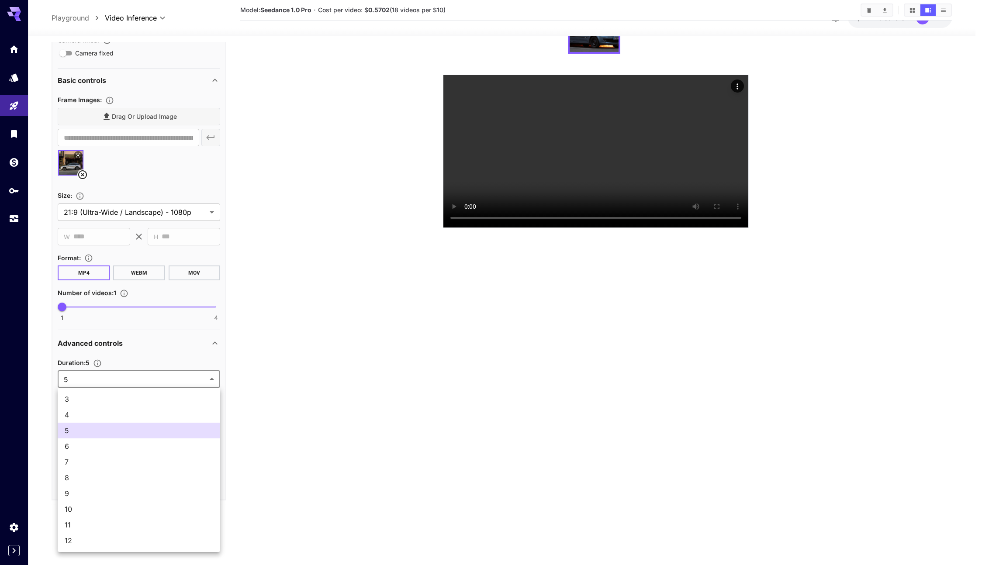
click at [108, 534] on li "12" at bounding box center [139, 541] width 162 height 16
type input "**"
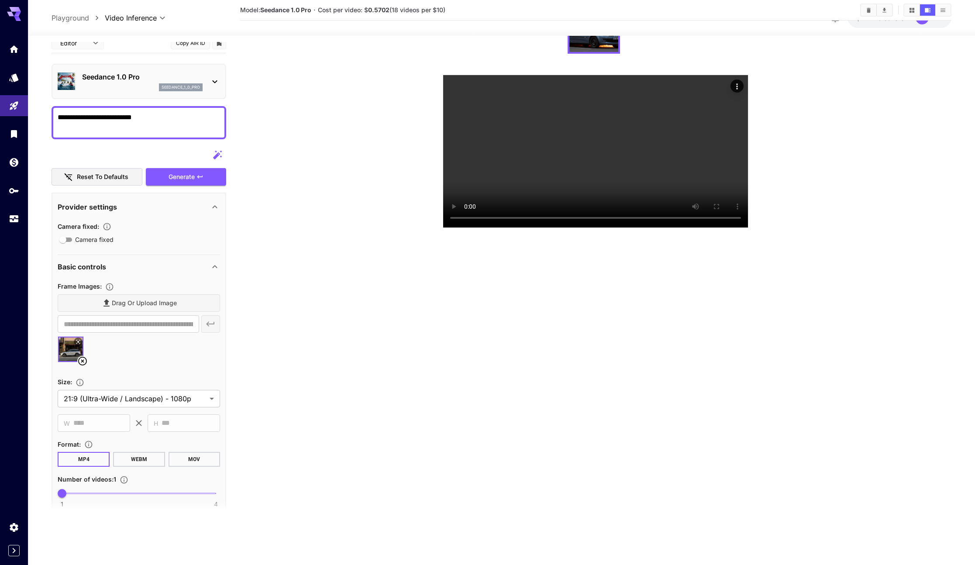
scroll to position [0, 0]
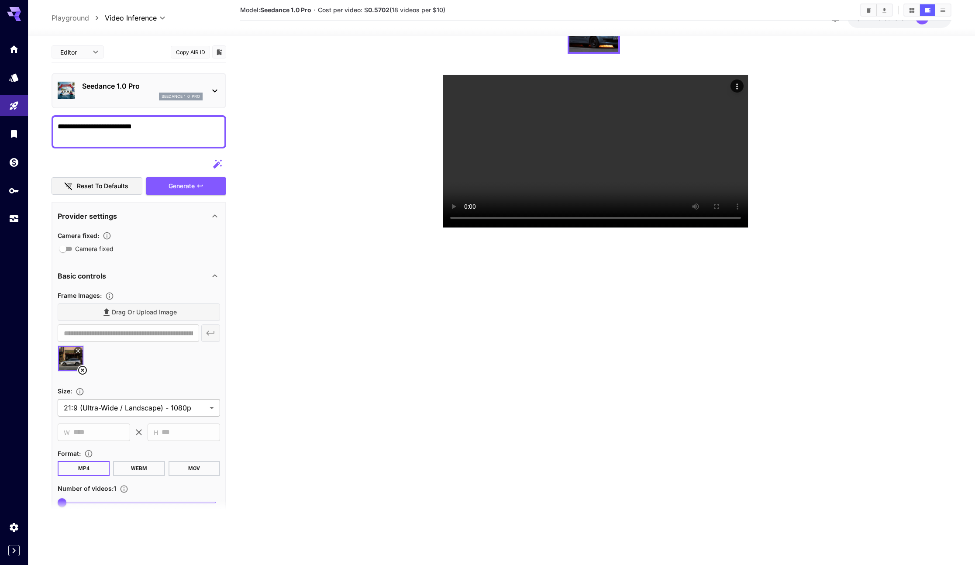
click at [123, 414] on body "**********" at bounding box center [487, 248] width 975 height 634
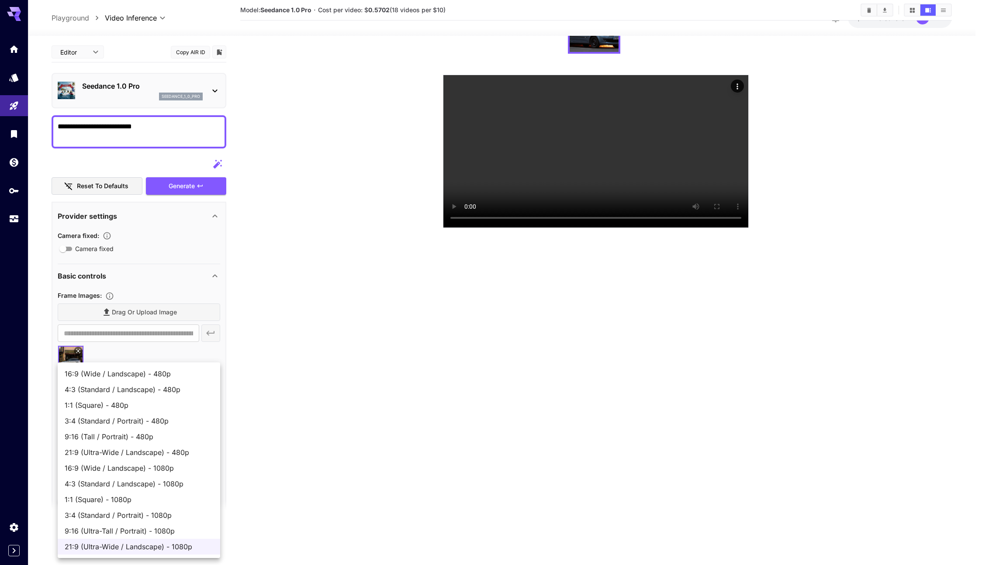
click at [130, 448] on span "21:9 (Ultra-Wide / Landscape) - 480p" at bounding box center [139, 452] width 148 height 10
type input "**********"
type input "***"
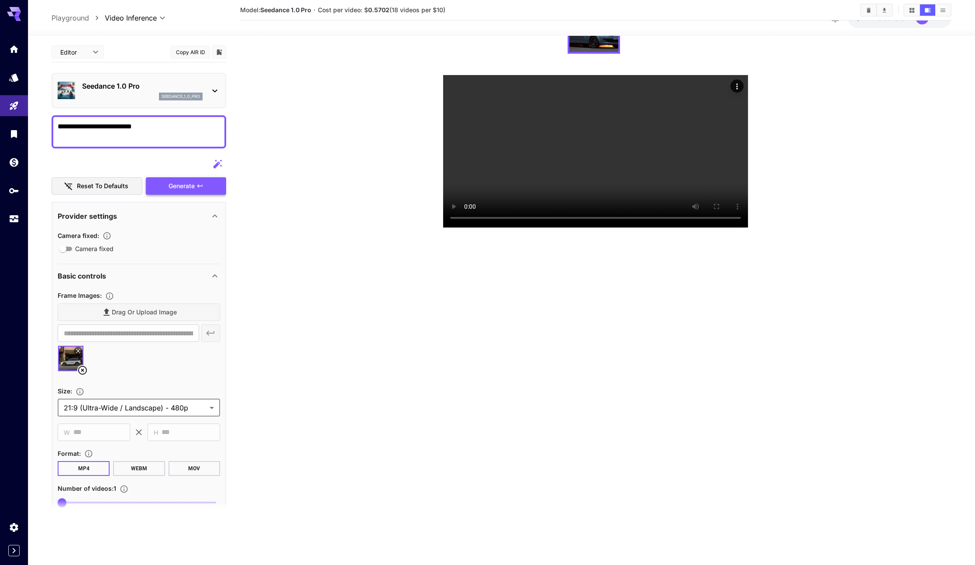
click at [178, 190] on div "Generate" at bounding box center [186, 186] width 80 height 18
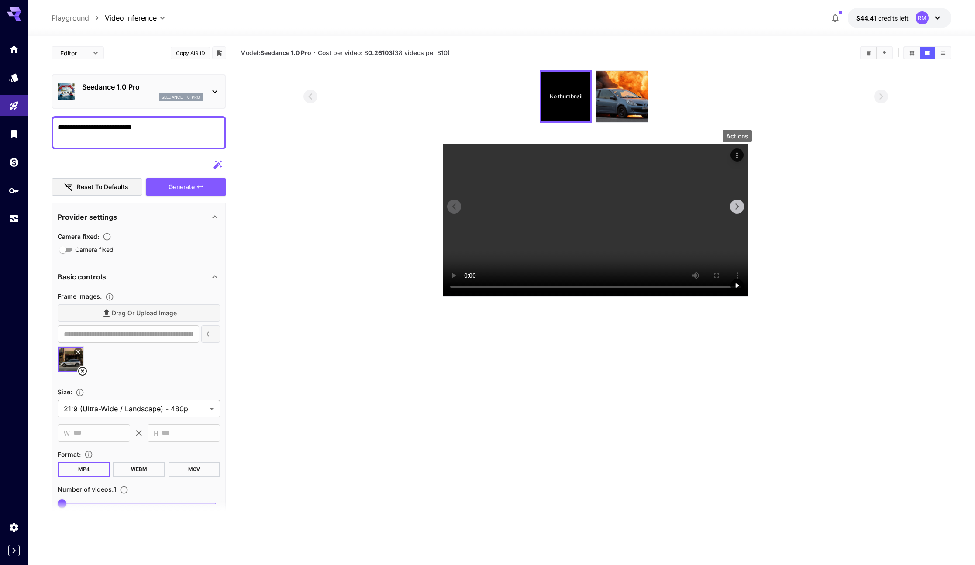
click at [733, 152] on icon "Actions" at bounding box center [737, 155] width 9 height 9
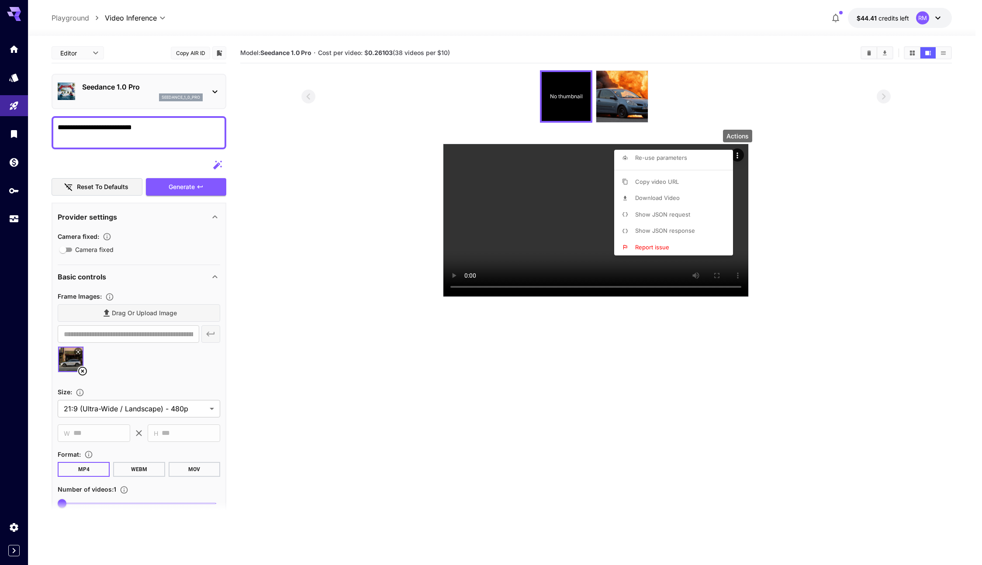
click at [664, 223] on li "Show JSON response" at bounding box center [676, 231] width 124 height 17
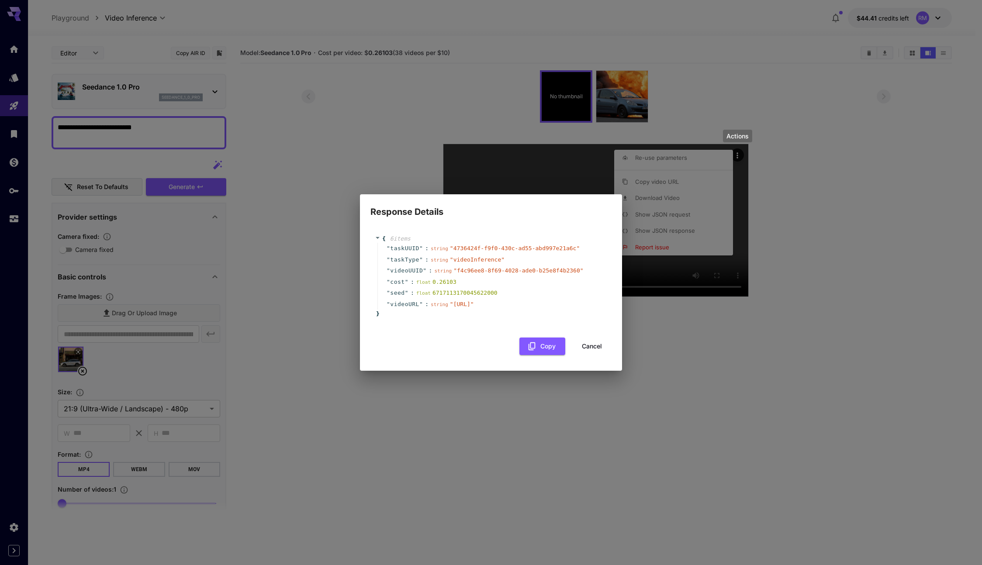
drag, startPoint x: 410, startPoint y: 303, endPoint x: 458, endPoint y: 312, distance: 48.8
click at [458, 307] on span "" https://vm.runware.ai/video/ws/2/vi/f4c96ee8-8f69-4028-ade0-b25e8f4b2360.mp4 "" at bounding box center [462, 304] width 24 height 7
copy span "https://vm.runware.ai/video/ws/2/vi/f4c96ee8-8f69-4028-ade0-b25e8f4b2360.mp4"
click at [278, 127] on div "Response Details { 6 item s " taskUUID " : string " 4736424f-f9f0-430c-ad55-abd…" at bounding box center [491, 282] width 982 height 565
click at [601, 348] on button "Cancel" at bounding box center [591, 347] width 39 height 18
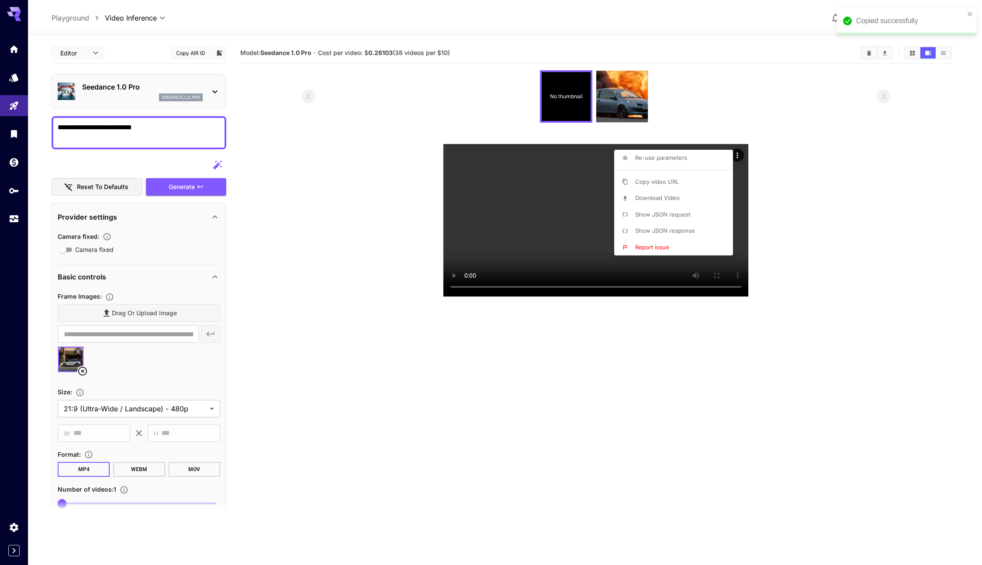
click at [87, 370] on div at bounding box center [491, 282] width 982 height 565
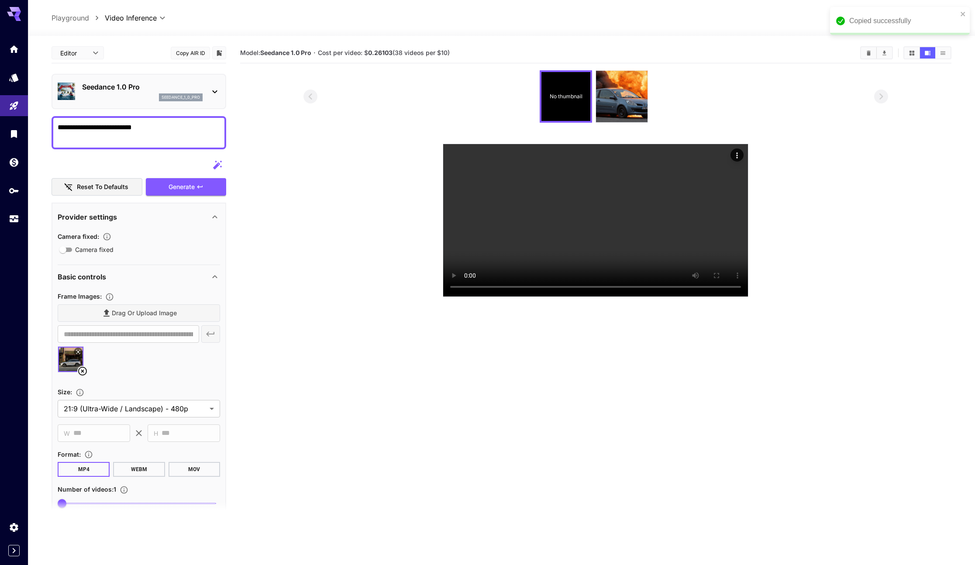
click at [86, 370] on div "Re-use parameters Copy video URL Download Video Show JSON request Show JSON res…" at bounding box center [66, 282] width 133 height 565
click at [86, 371] on icon at bounding box center [82, 371] width 9 height 9
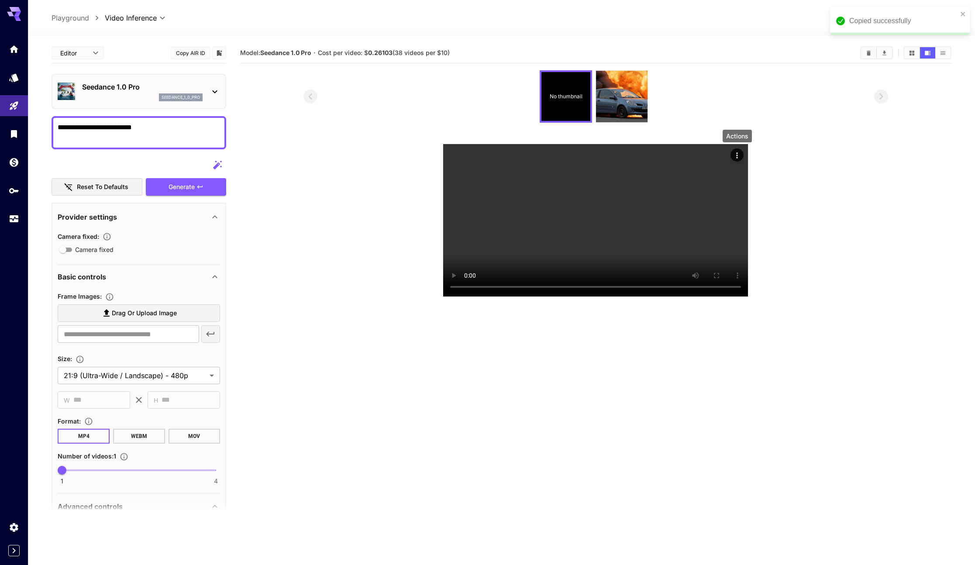
click at [120, 310] on span "Drag or upload image" at bounding box center [144, 313] width 65 height 11
click at [0, 0] on input "Drag or upload image" at bounding box center [0, 0] width 0 height 0
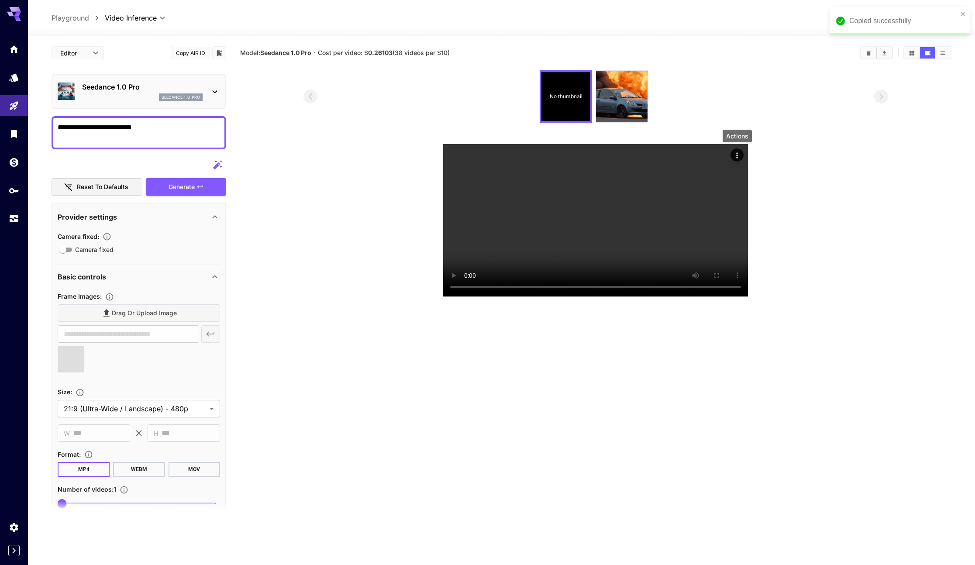
click at [199, 138] on textarea "**********" at bounding box center [139, 132] width 162 height 21
type input "**********"
type textarea "**********"
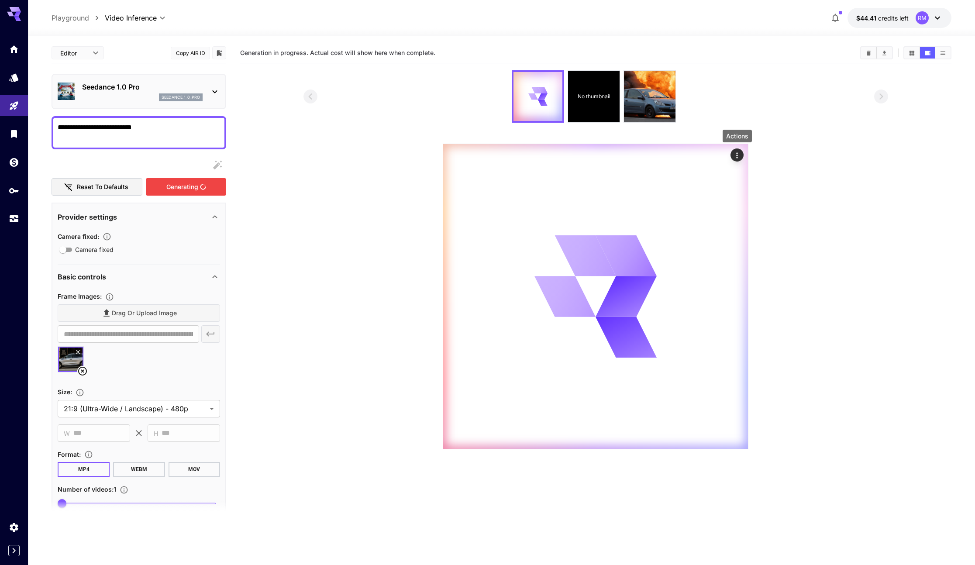
click at [171, 183] on div "Generating" at bounding box center [186, 187] width 80 height 18
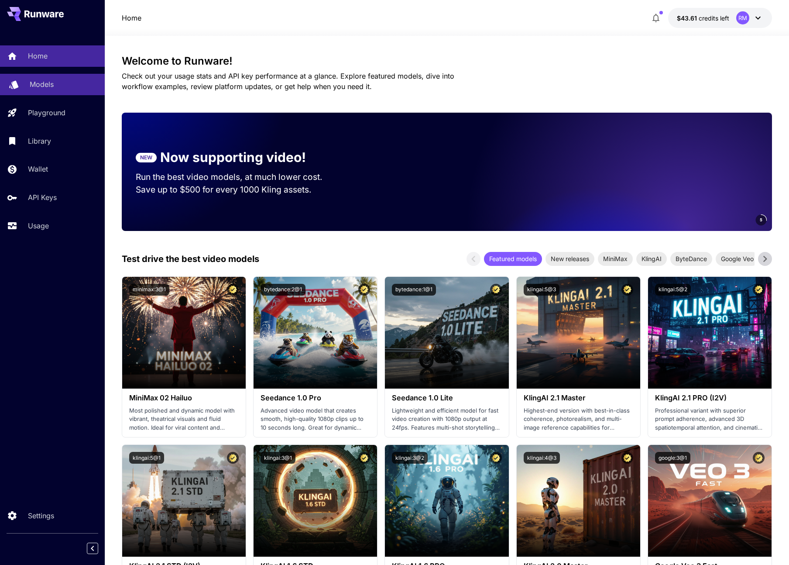
click at [48, 89] on p "Models" at bounding box center [42, 84] width 24 height 10
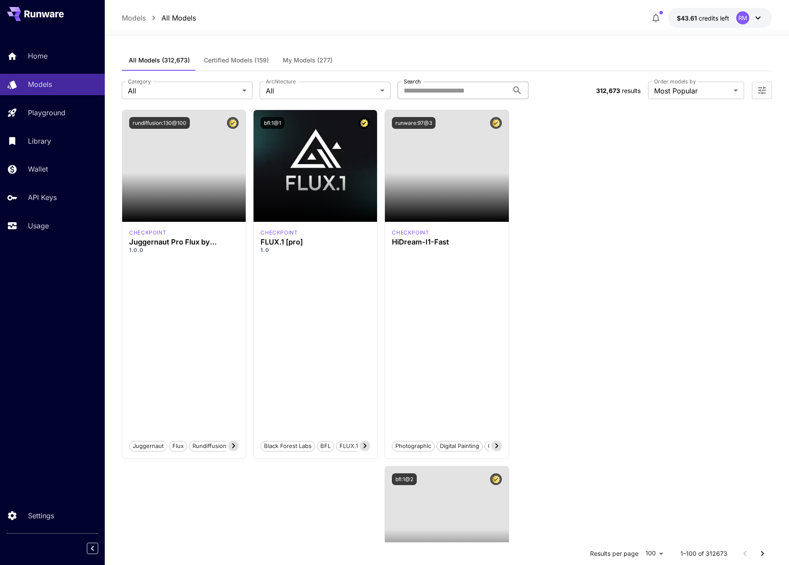
drag, startPoint x: 422, startPoint y: 97, endPoint x: 376, endPoint y: 91, distance: 46.3
click at [422, 97] on input "Search" at bounding box center [453, 90] width 111 height 17
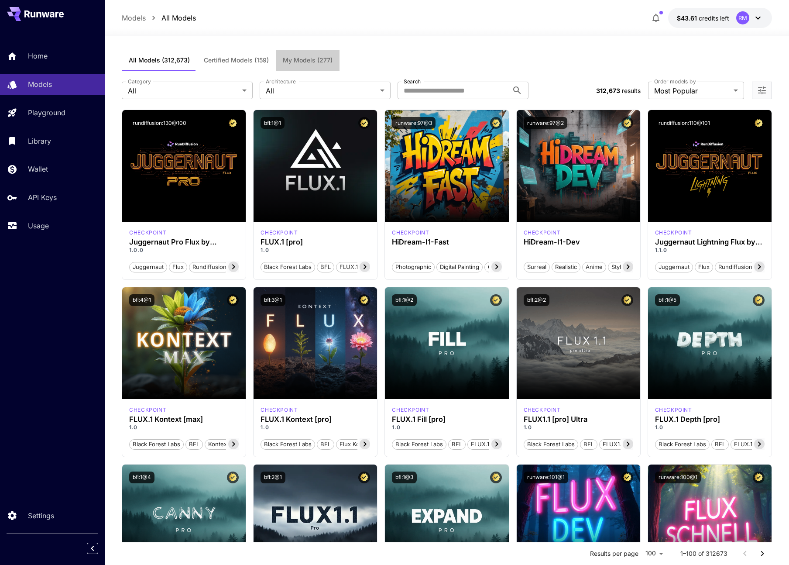
click at [283, 57] on span "My Models (277)" at bounding box center [308, 60] width 50 height 8
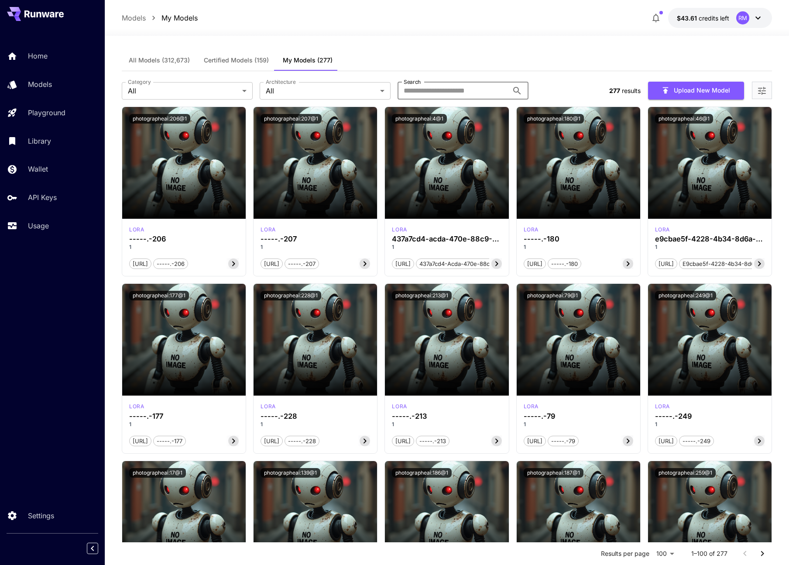
click at [448, 93] on input "Search" at bounding box center [453, 90] width 111 height 17
paste input "**********"
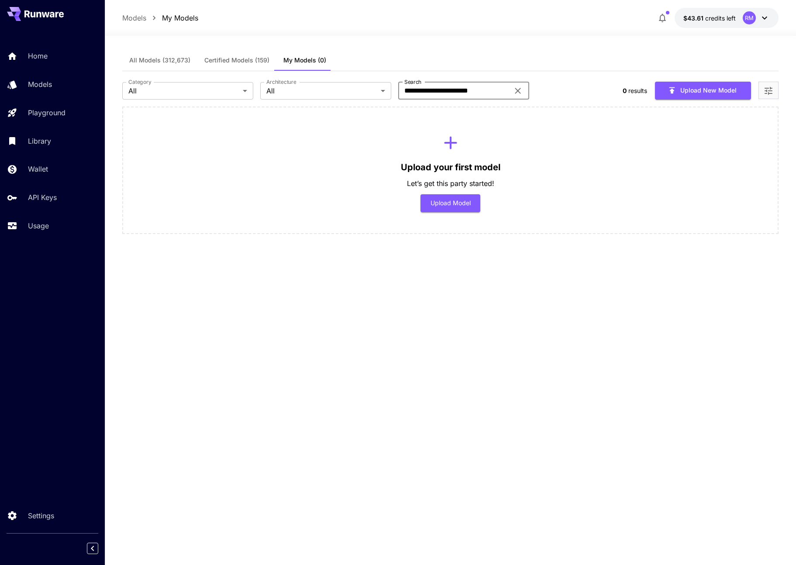
drag, startPoint x: 489, startPoint y: 91, endPoint x: 514, endPoint y: 91, distance: 24.9
click at [514, 91] on div "**********" at bounding box center [463, 90] width 131 height 17
type input "*"
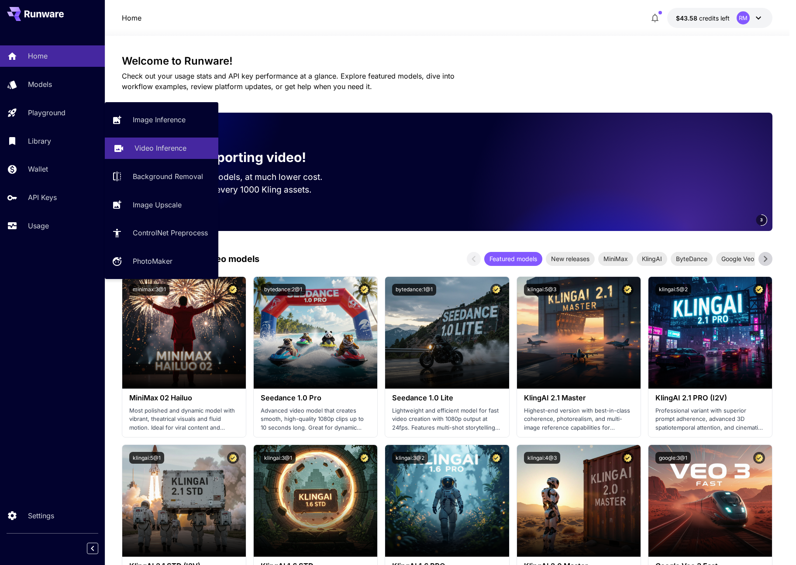
click at [163, 143] on p "Video Inference" at bounding box center [160, 148] width 52 height 10
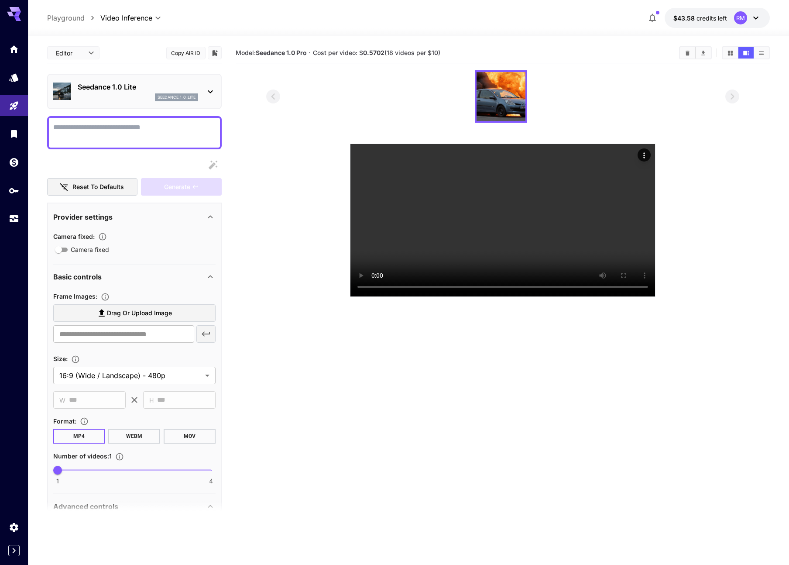
click at [111, 98] on div "seedance_1_0_lite" at bounding box center [138, 97] width 121 height 8
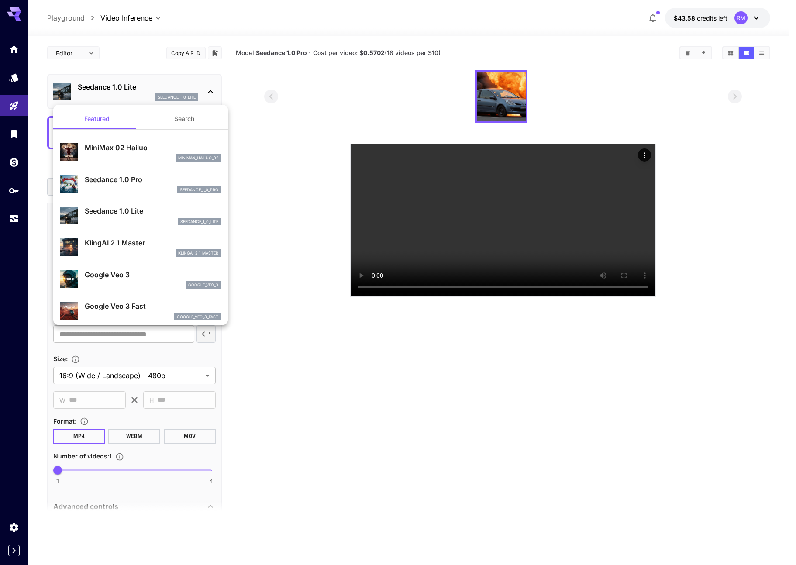
click at [260, 135] on div at bounding box center [398, 282] width 796 height 565
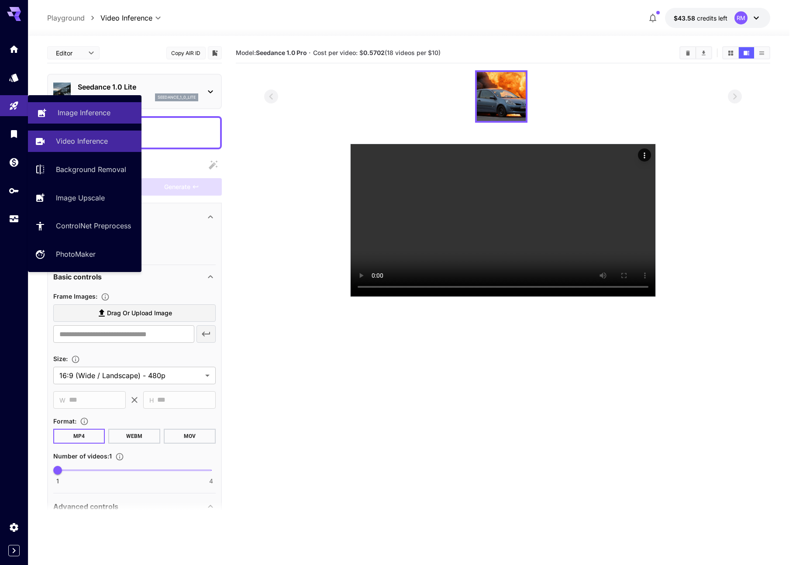
click at [78, 113] on p "Image Inference" at bounding box center [84, 112] width 53 height 10
type input "**********"
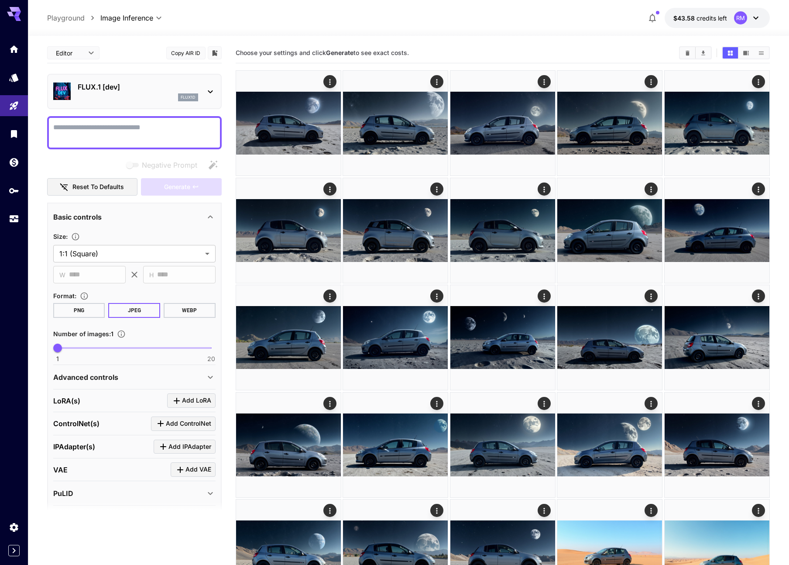
click at [149, 90] on p "FLUX.1 [dev]" at bounding box center [138, 87] width 121 height 10
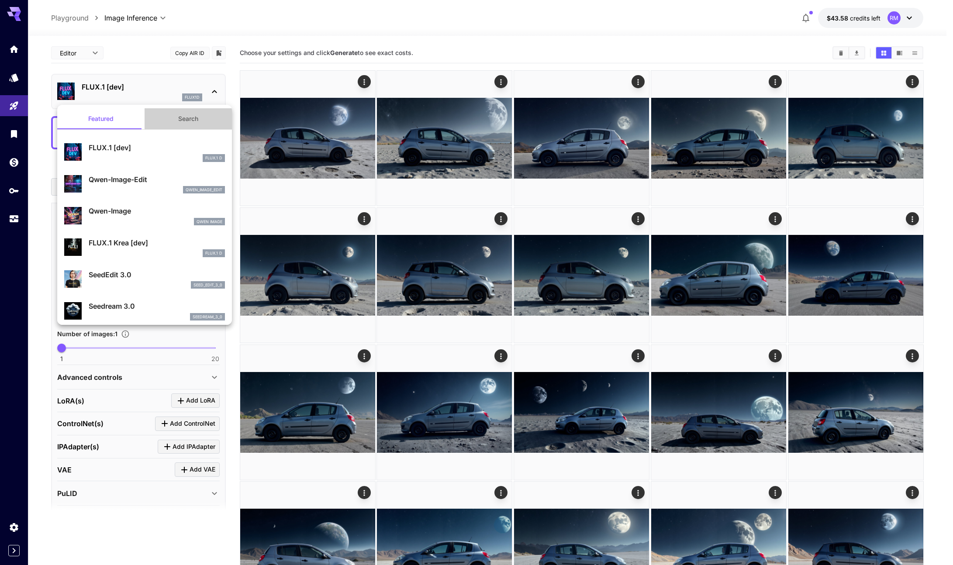
click at [195, 116] on button "Search" at bounding box center [188, 118] width 87 height 21
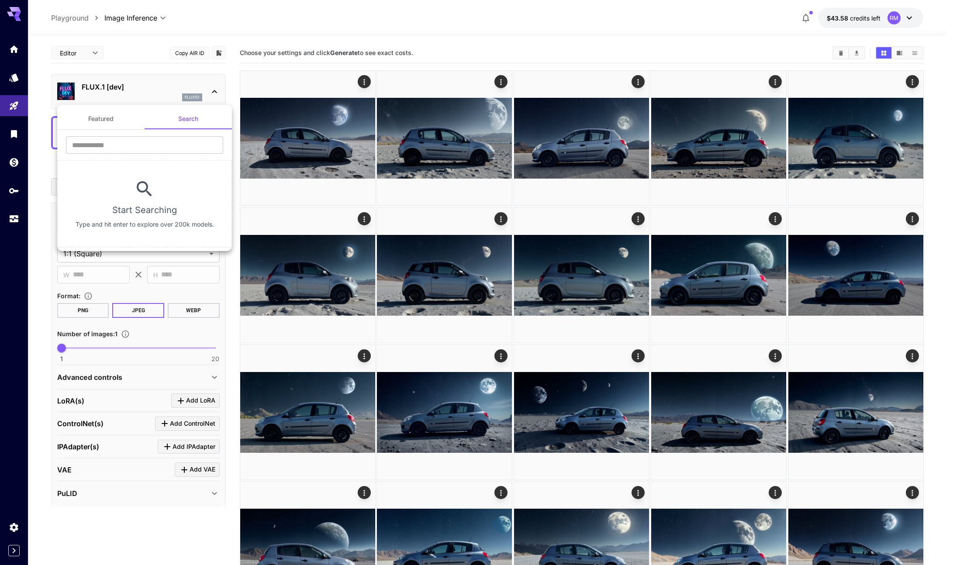
click at [144, 117] on div "Featured Search" at bounding box center [144, 118] width 175 height 21
click at [140, 117] on button "Featured" at bounding box center [100, 118] width 87 height 21
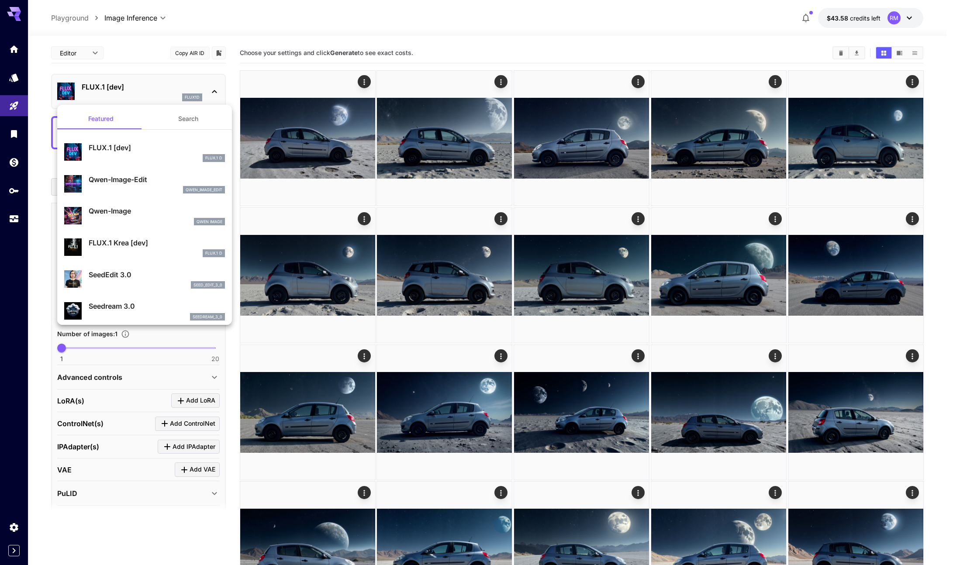
click at [201, 117] on button "Search" at bounding box center [188, 118] width 87 height 21
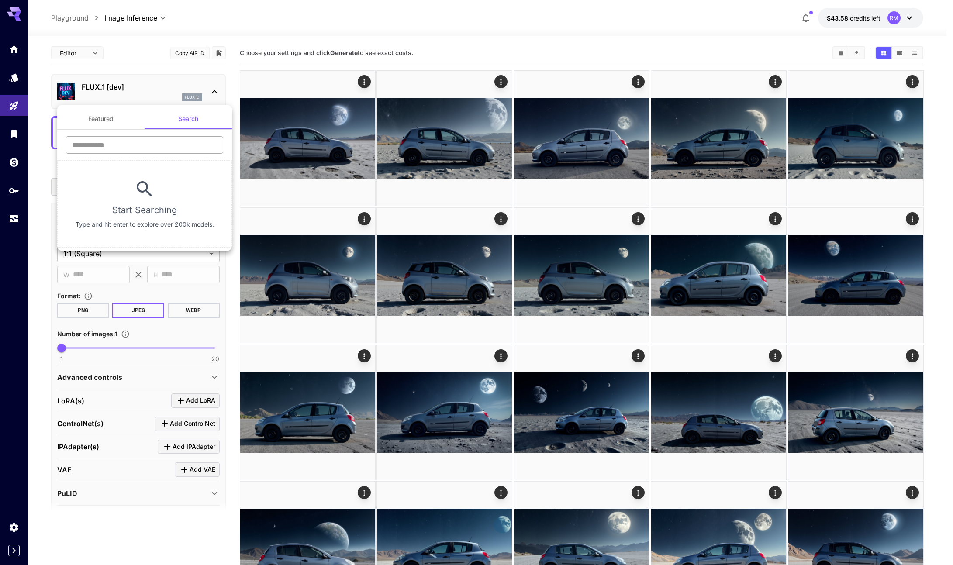
click at [170, 136] on input "text" at bounding box center [144, 144] width 157 height 17
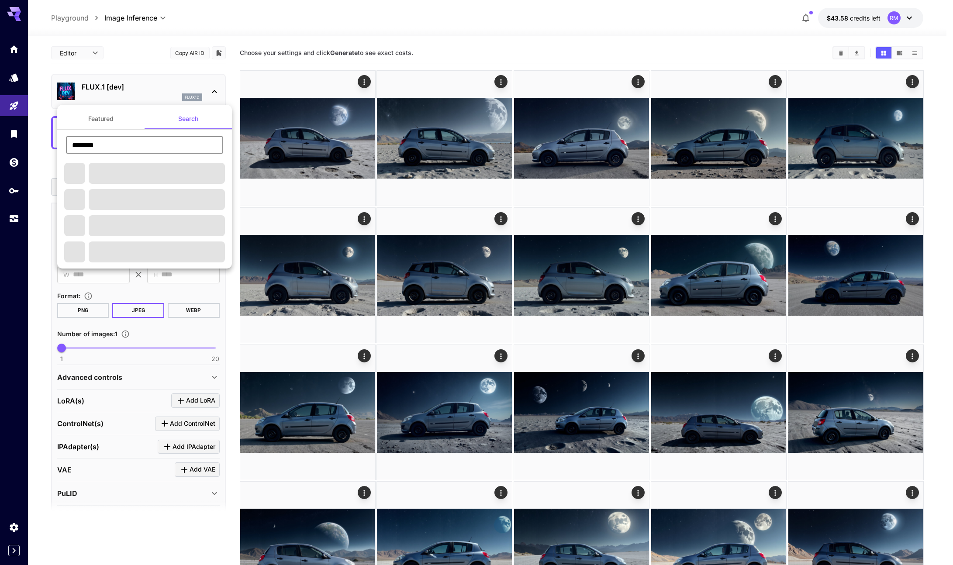
type input "**********"
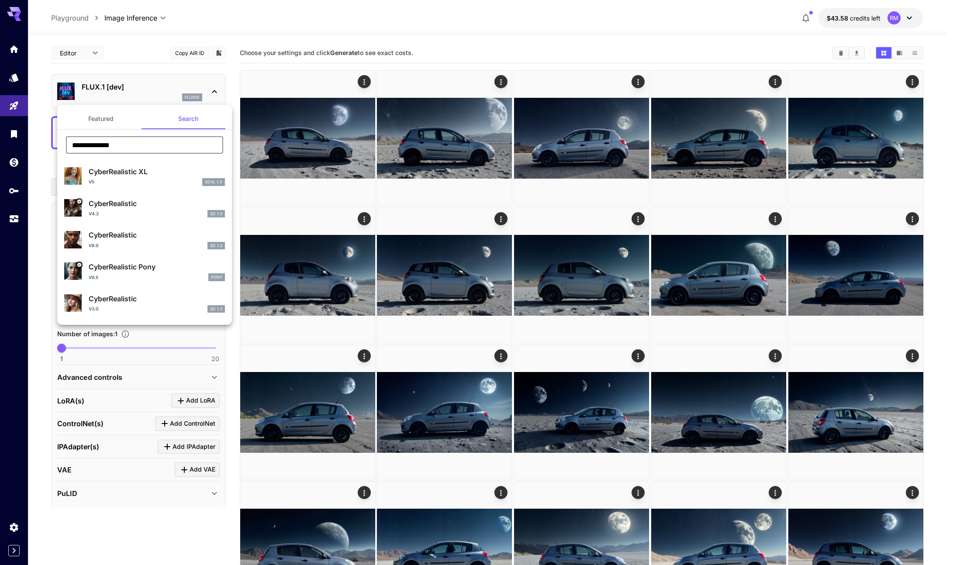
click at [144, 146] on input "**********" at bounding box center [144, 144] width 157 height 17
click at [144, 265] on p "CyberRealistic Pony" at bounding box center [157, 267] width 136 height 10
type input "**"
type input "*"
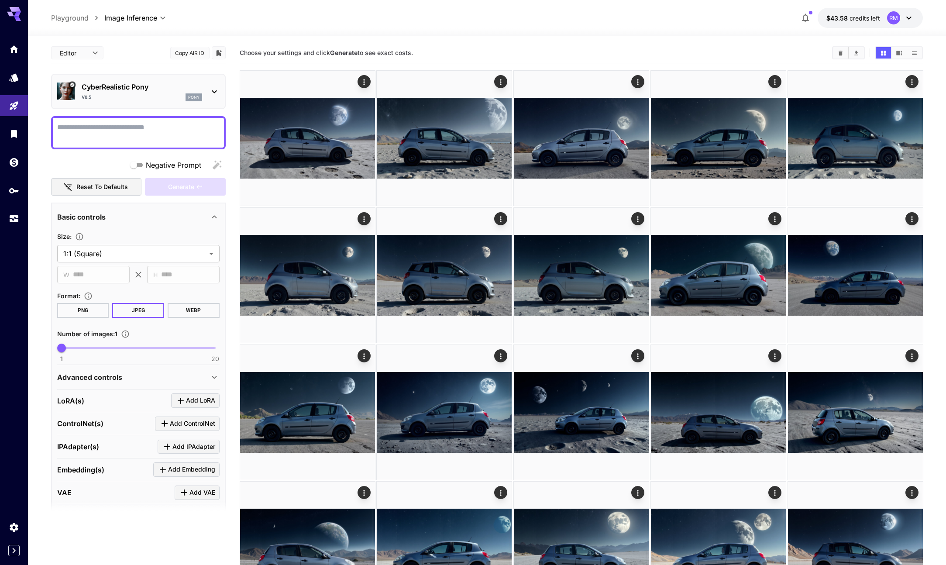
click at [102, 53] on div "Editor **** ​" at bounding box center [77, 52] width 52 height 13
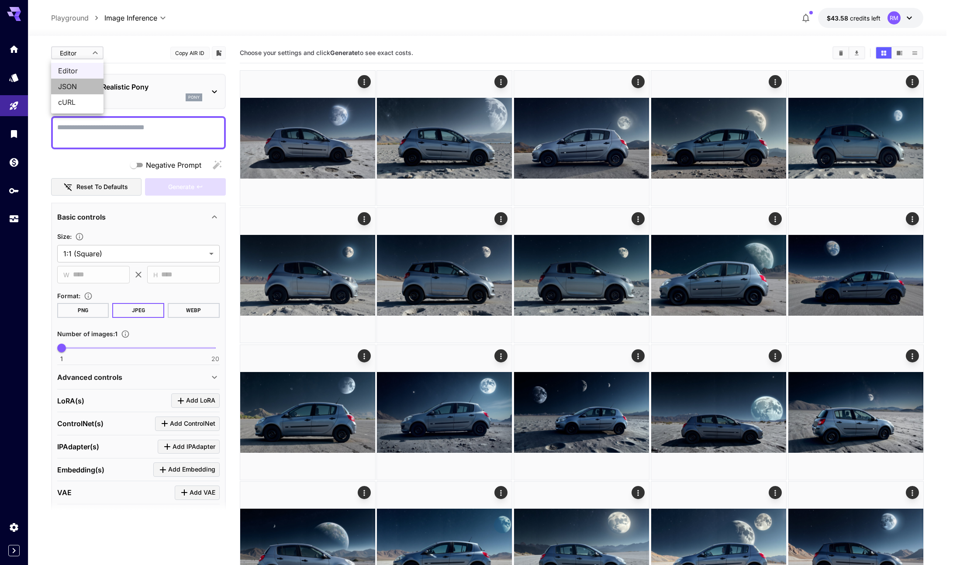
click at [85, 80] on li "JSON" at bounding box center [77, 87] width 52 height 16
type input "****"
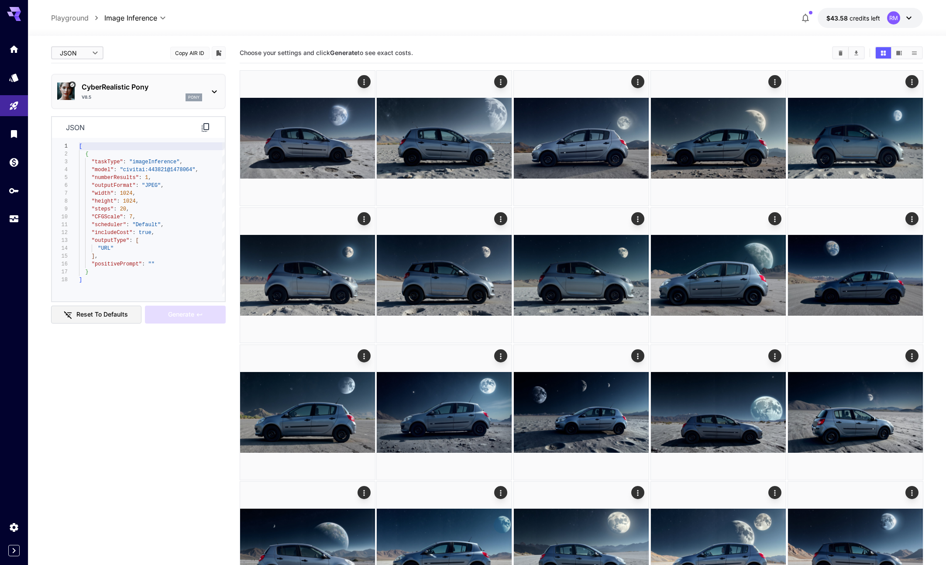
type textarea "**********"
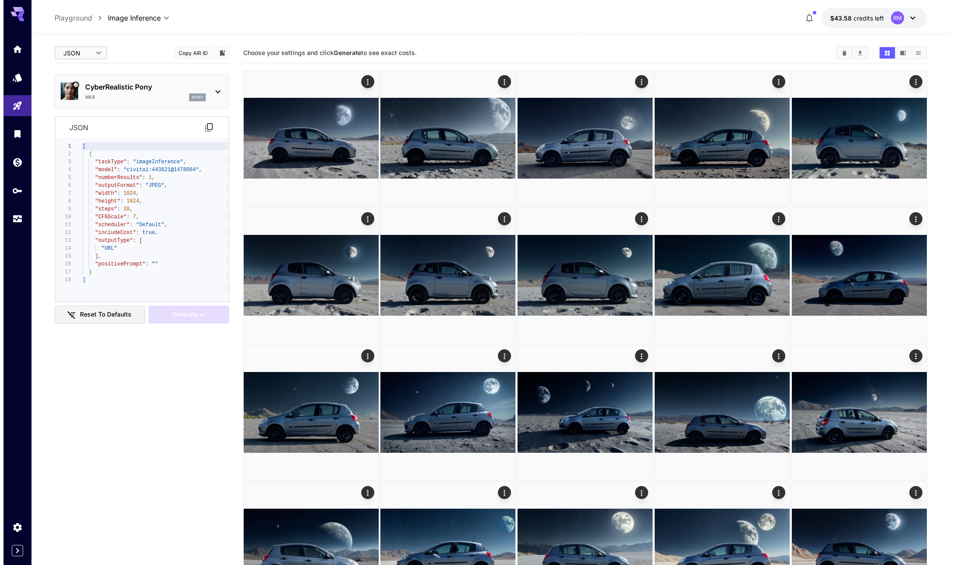
scroll to position [24, 0]
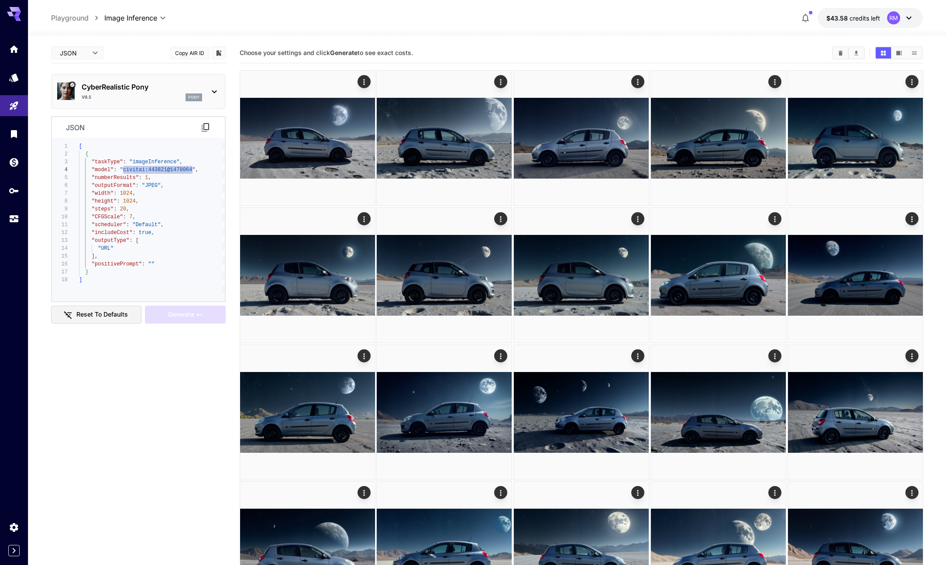
drag, startPoint x: 122, startPoint y: 170, endPoint x: 192, endPoint y: 172, distance: 70.3
click at [192, 172] on div "[ { "taskType" : "imageInference" , "model" : "civitai:443821@1478064" , "numbe…" at bounding box center [152, 219] width 146 height 155
drag, startPoint x: 59, startPoint y: 69, endPoint x: 73, endPoint y: 55, distance: 19.5
click at [60, 69] on div "**********" at bounding box center [138, 362] width 175 height 638
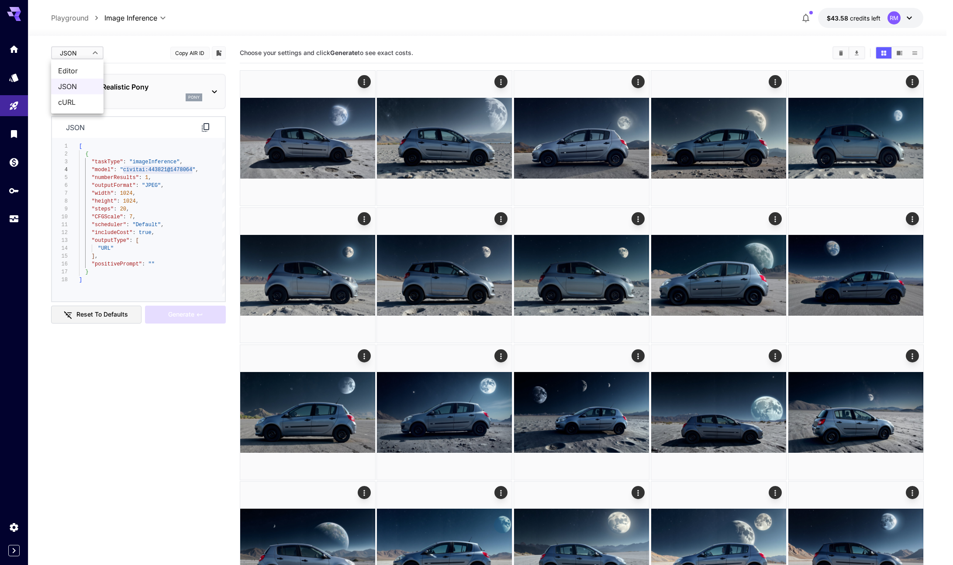
click at [72, 76] on span "Editor" at bounding box center [77, 70] width 38 height 10
type input "****"
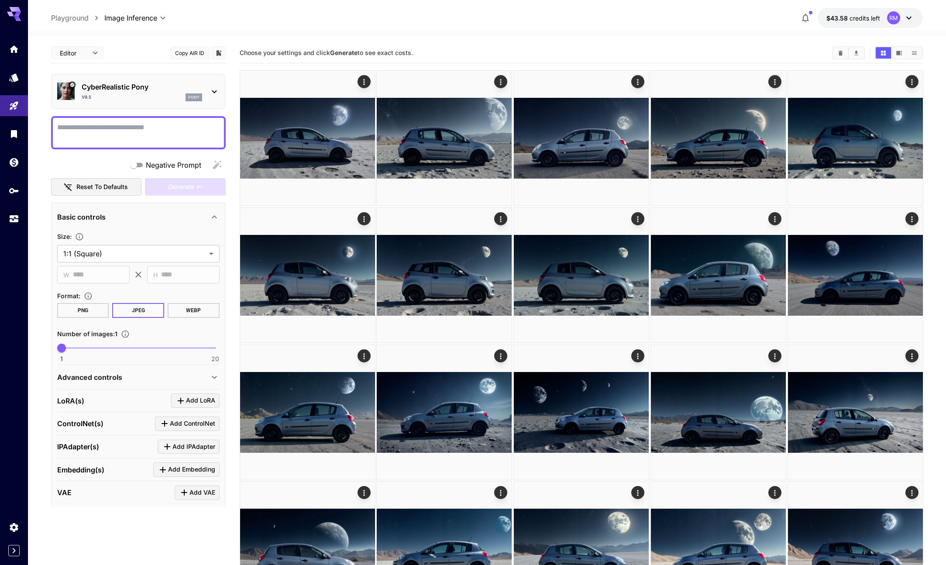
click at [147, 106] on div "CyberRealistic Pony v8.5 pony" at bounding box center [138, 91] width 175 height 35
click at [152, 87] on p "CyberRealistic Pony" at bounding box center [142, 87] width 121 height 10
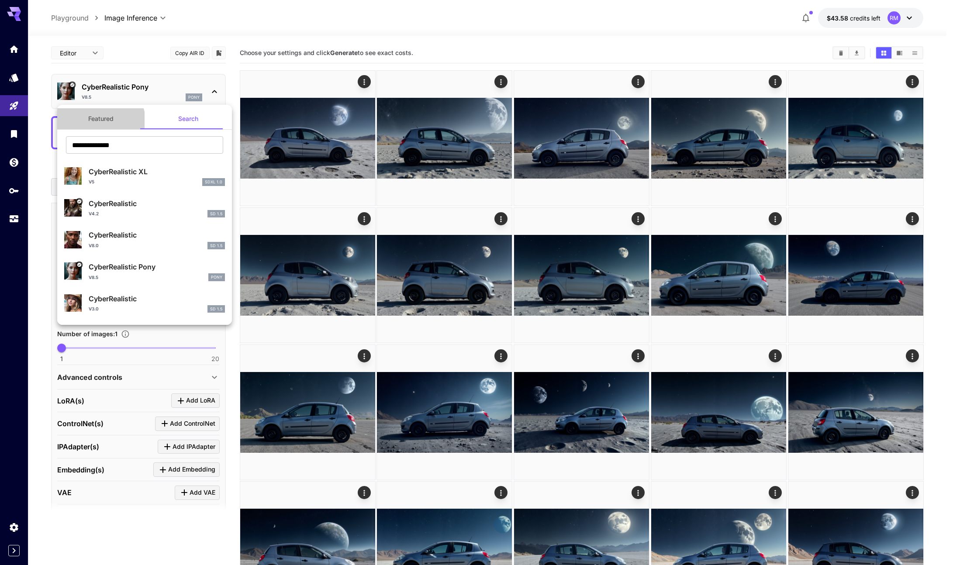
click at [100, 123] on button "Featured" at bounding box center [100, 118] width 87 height 21
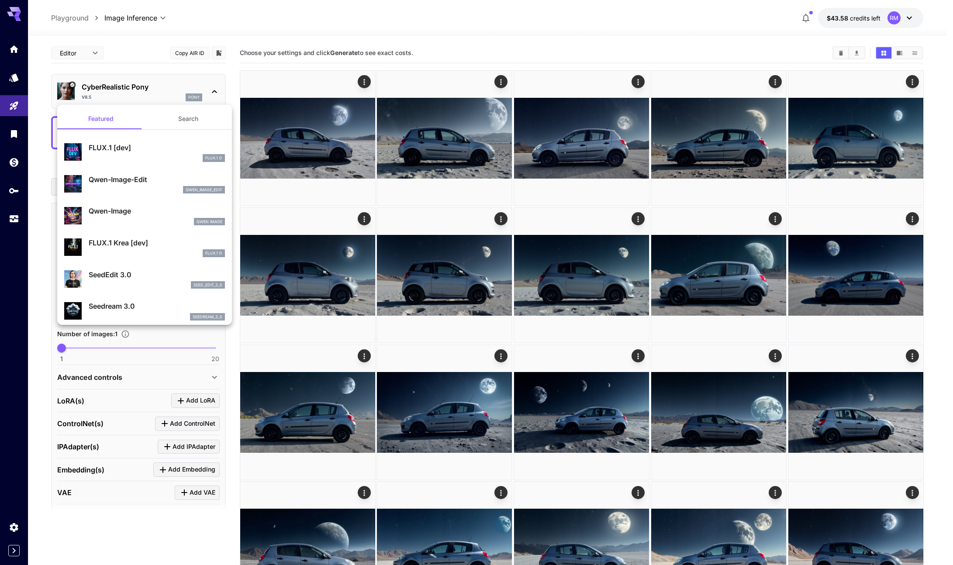
click at [111, 144] on p "FLUX.1 [dev]" at bounding box center [157, 147] width 136 height 10
type input "**"
type input "***"
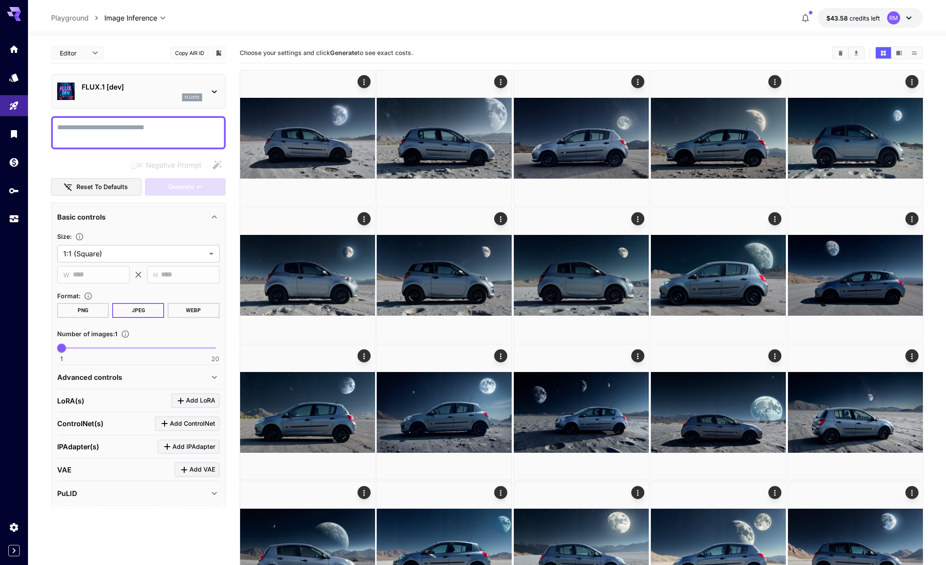
click at [121, 136] on textarea "Negative Prompt" at bounding box center [138, 132] width 162 height 21
paste textarea "**********"
type textarea "**********"
